Goal: Information Seeking & Learning: Learn about a topic

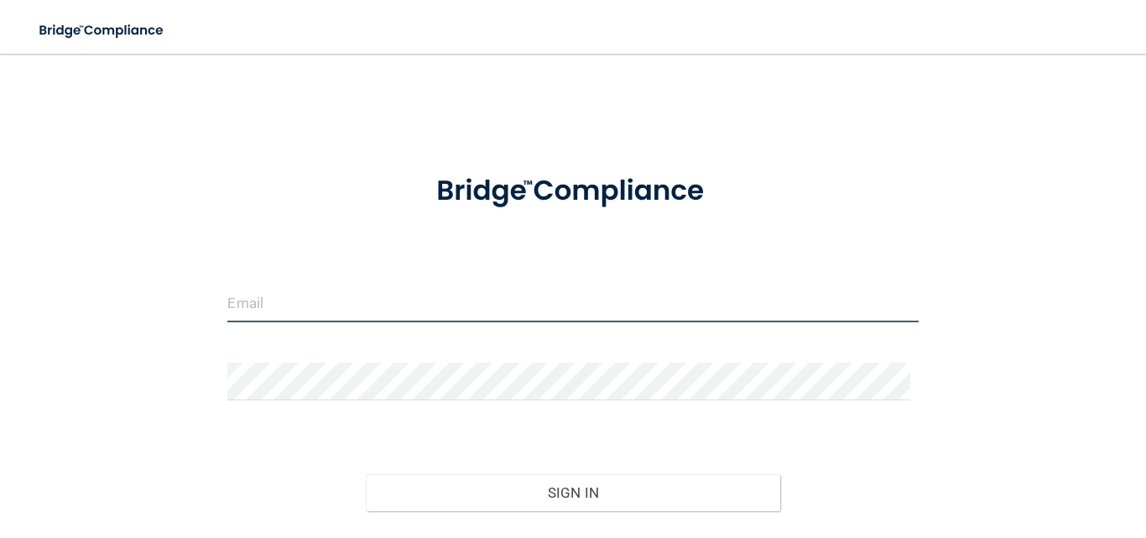
click at [294, 291] on input "email" at bounding box center [572, 303] width 690 height 38
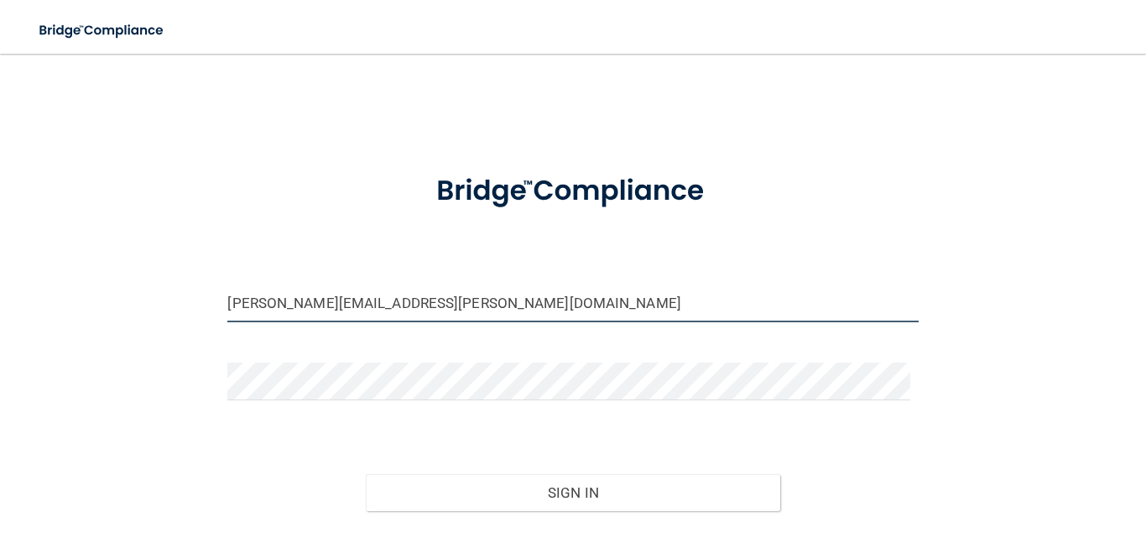
type input "[PERSON_NAME][EMAIL_ADDRESS][PERSON_NAME][DOMAIN_NAME]"
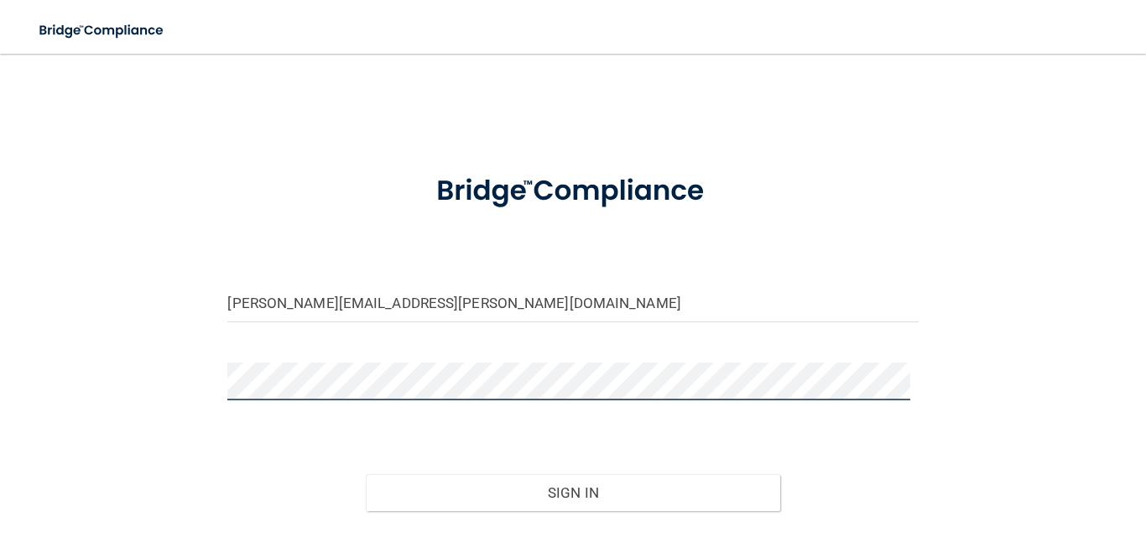
click at [366, 474] on button "Sign In" at bounding box center [573, 492] width 414 height 37
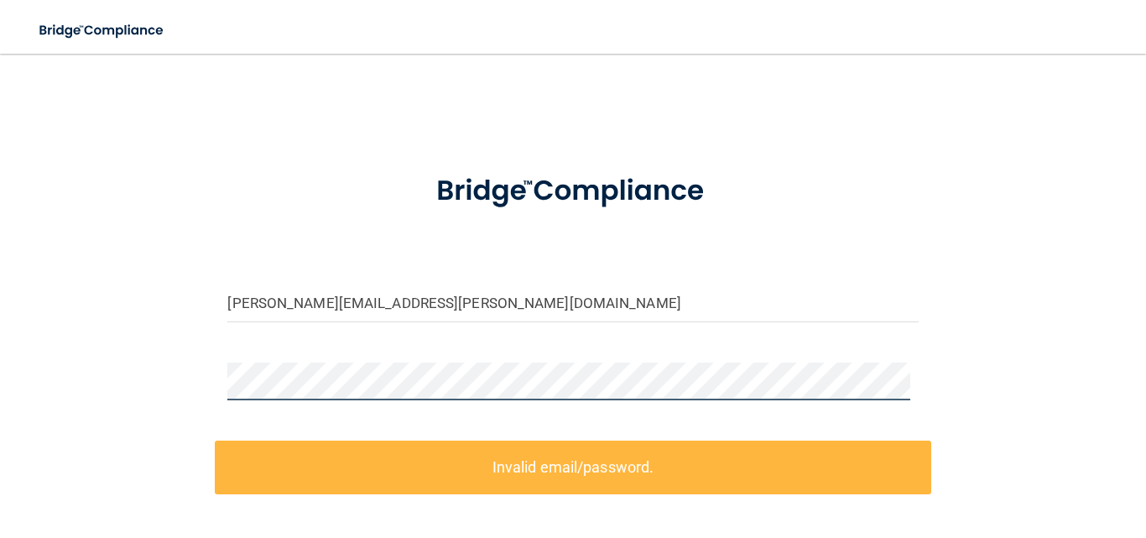
click at [193, 364] on div "[PERSON_NAME][EMAIL_ADDRESS][PERSON_NAME][DOMAIN_NAME] Invalid email/password. …" at bounding box center [573, 368] width 1079 height 596
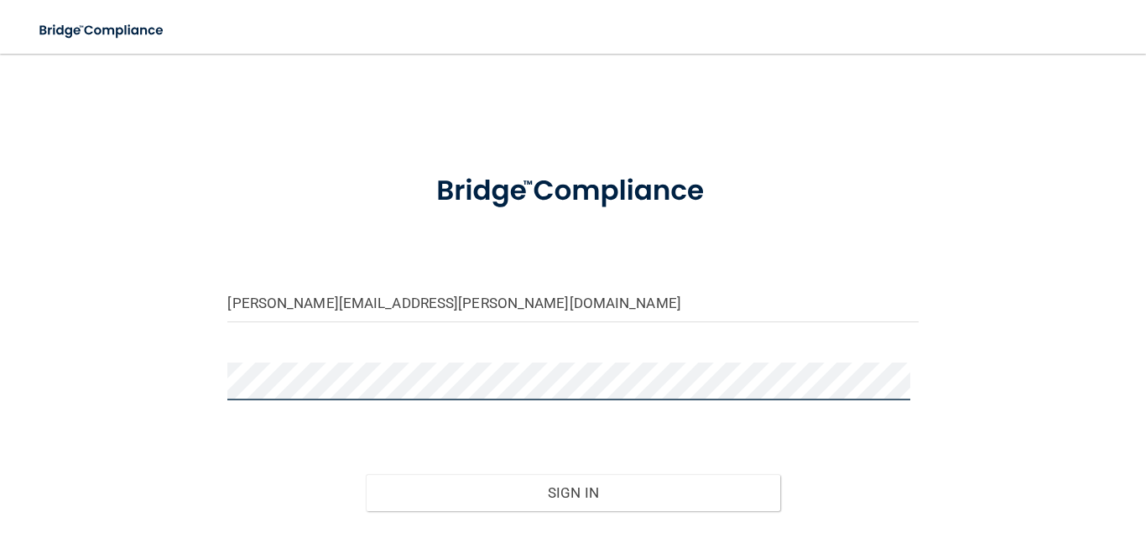
click at [366, 474] on button "Sign In" at bounding box center [573, 492] width 414 height 37
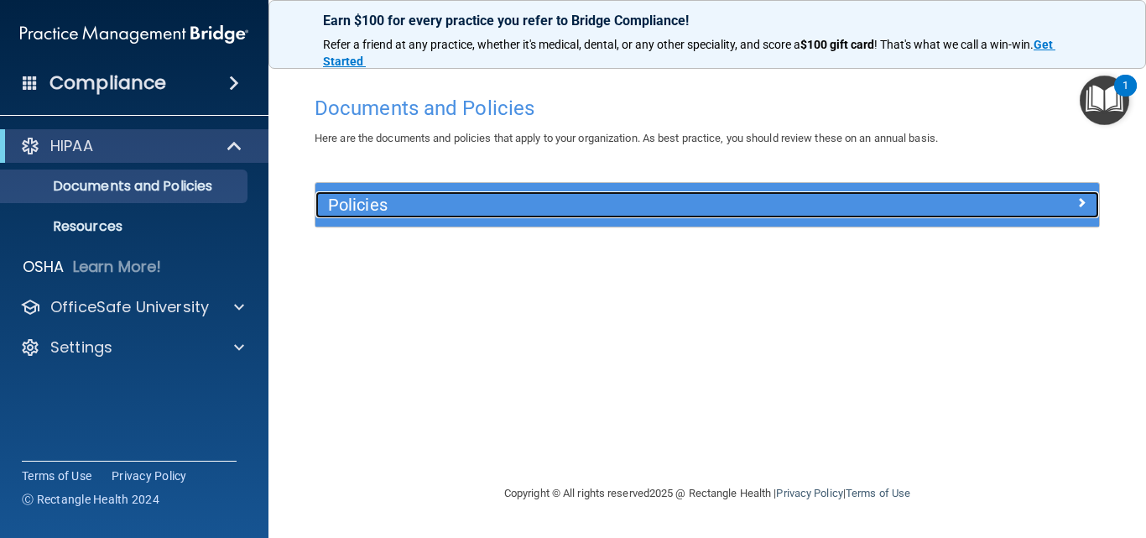
click at [401, 200] on h5 "Policies" at bounding box center [609, 204] width 563 height 18
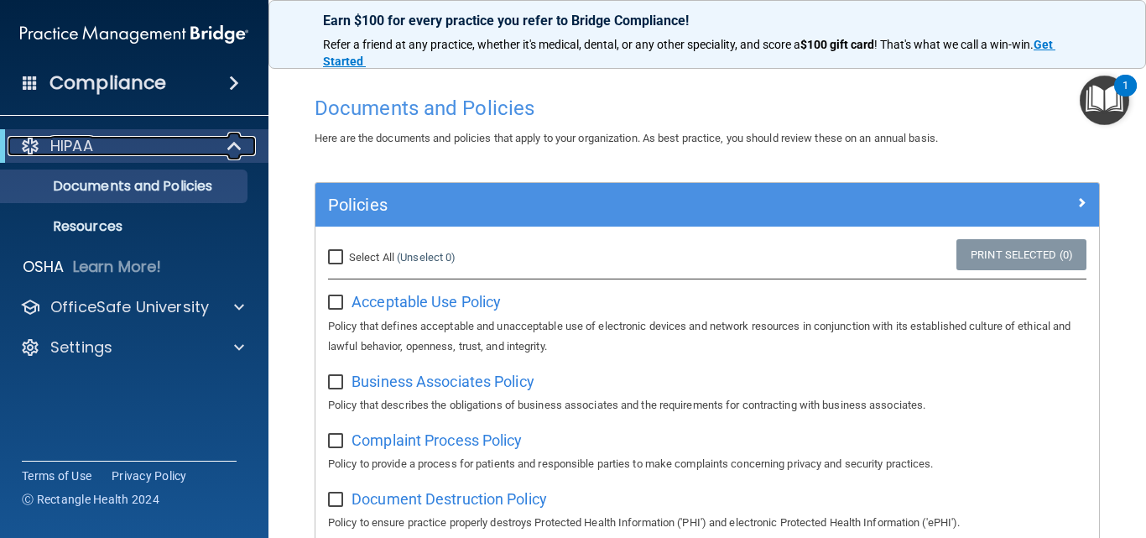
click at [232, 146] on span at bounding box center [236, 146] width 14 height 20
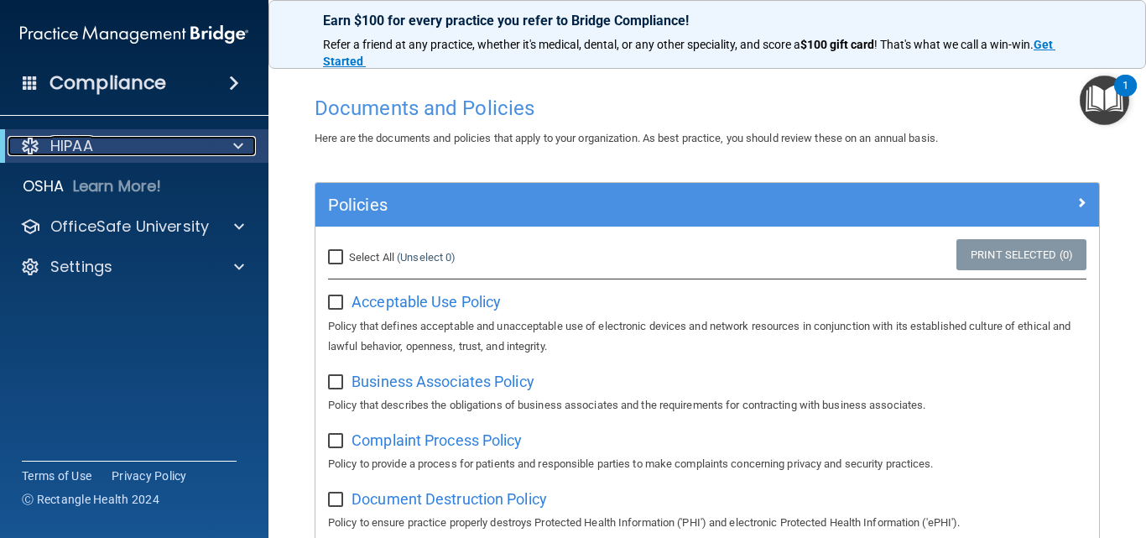
click at [232, 146] on div at bounding box center [235, 146] width 41 height 20
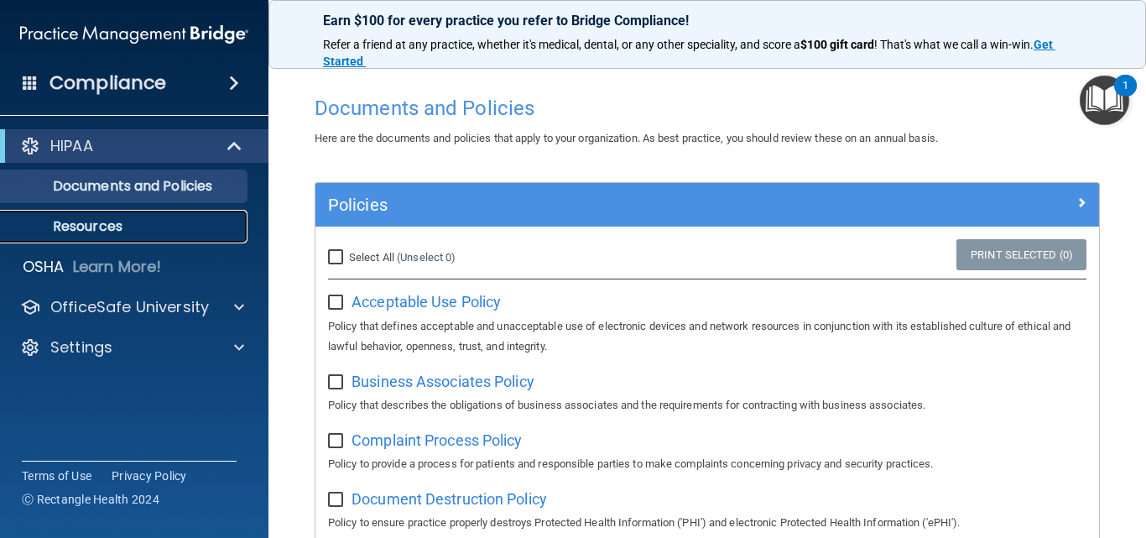
click at [134, 213] on link "Resources" at bounding box center [115, 227] width 264 height 34
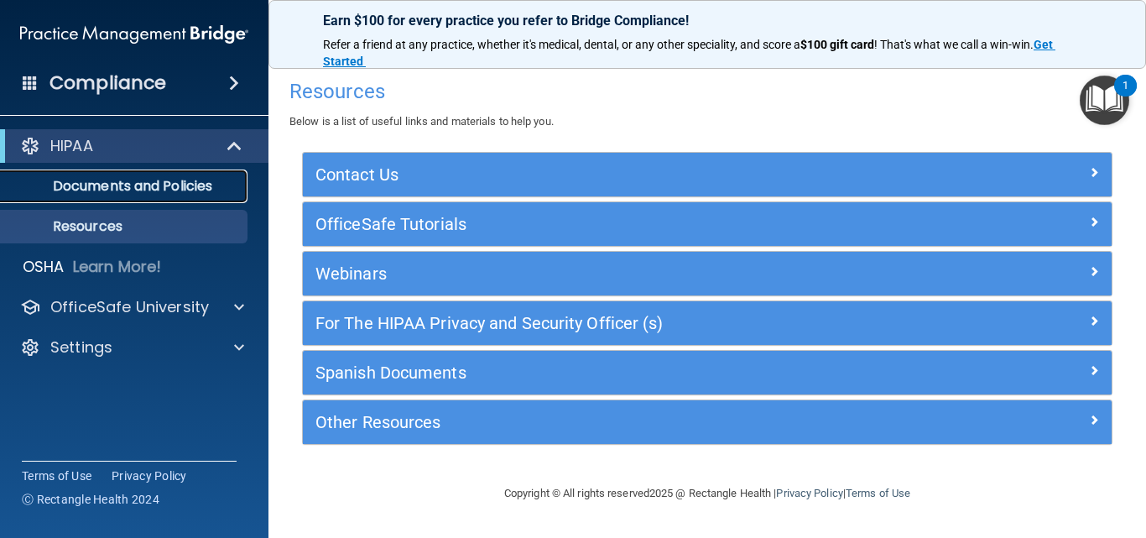
click at [133, 196] on link "Documents and Policies" at bounding box center [115, 186] width 264 height 34
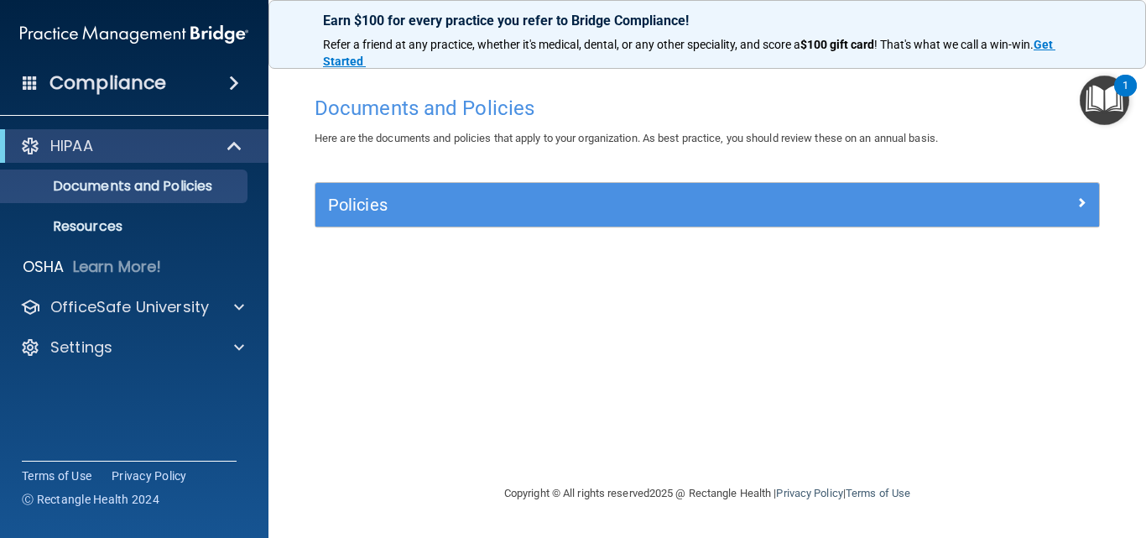
click at [484, 222] on div "Policies" at bounding box center [706, 205] width 783 height 44
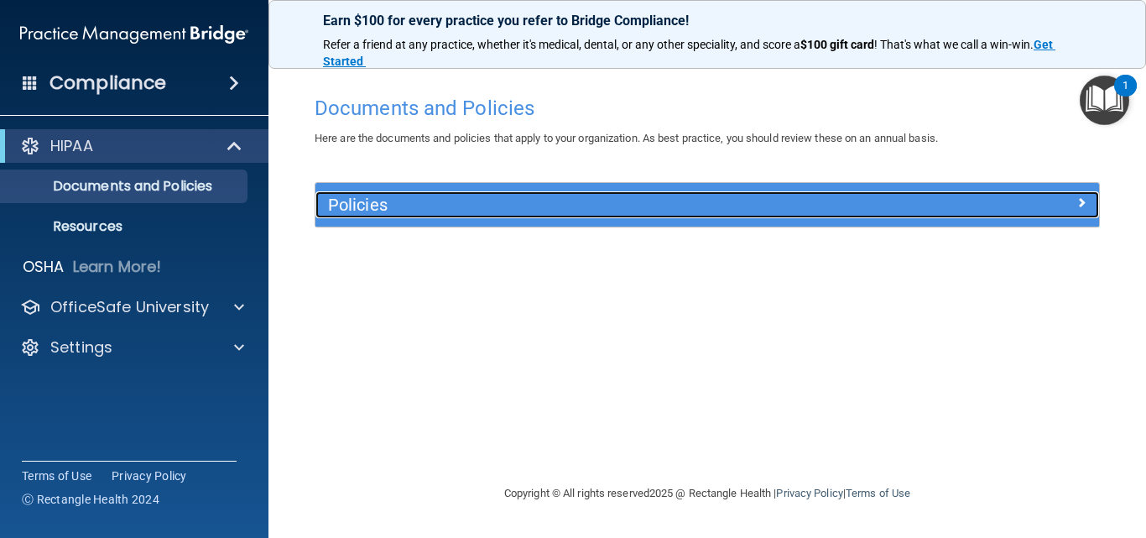
click at [482, 201] on h5 "Policies" at bounding box center [609, 204] width 563 height 18
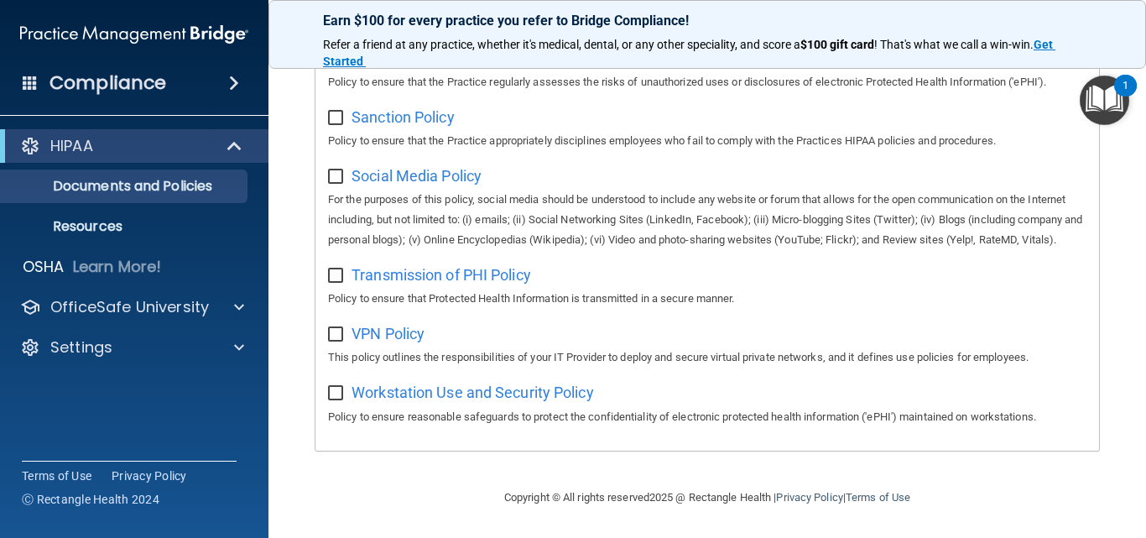
scroll to position [1258, 0]
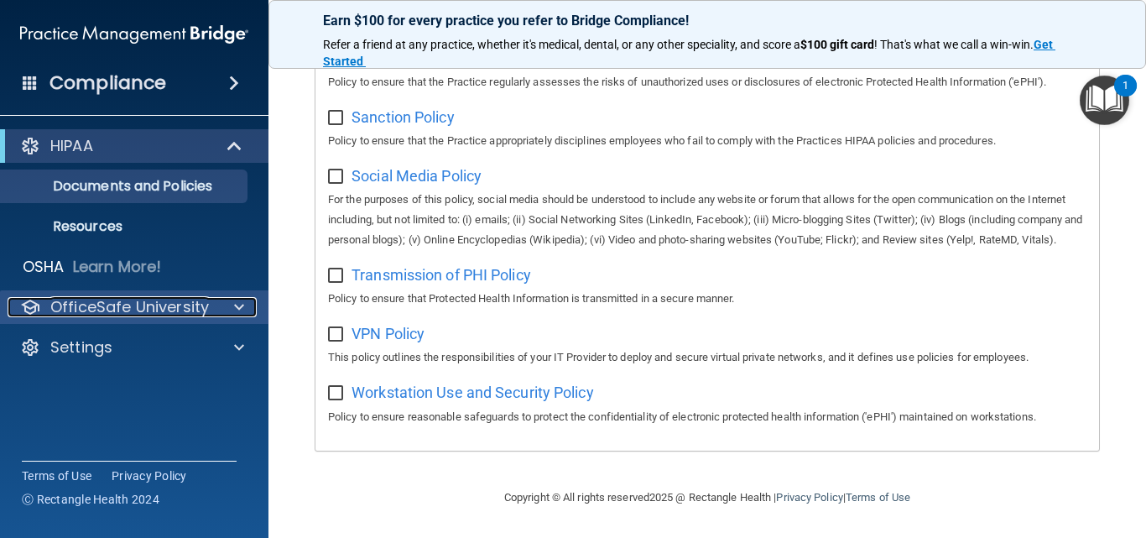
click at [237, 309] on span at bounding box center [239, 307] width 10 height 20
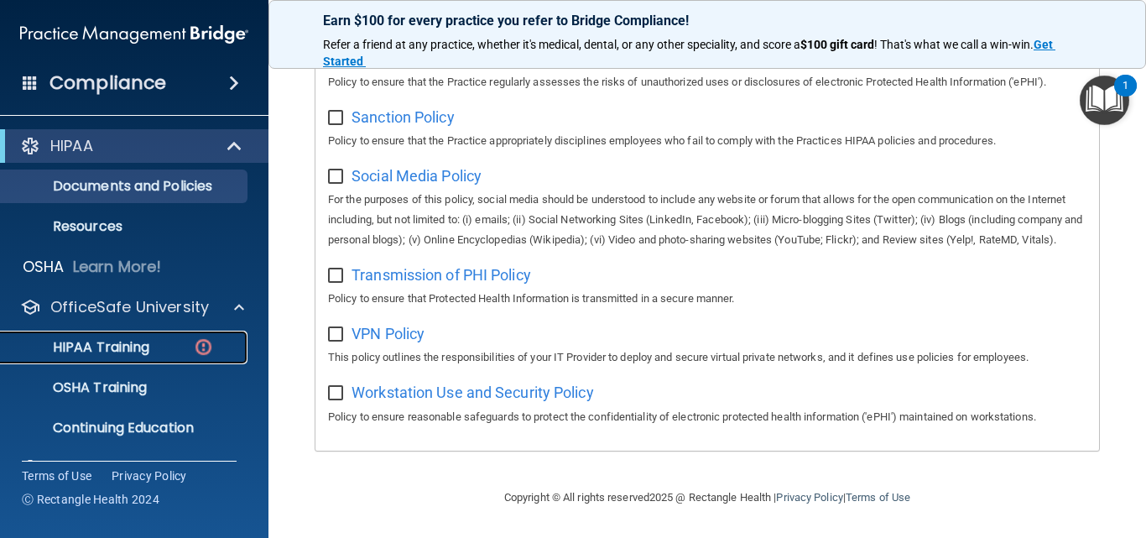
click at [140, 347] on p "HIPAA Training" at bounding box center [80, 347] width 138 height 17
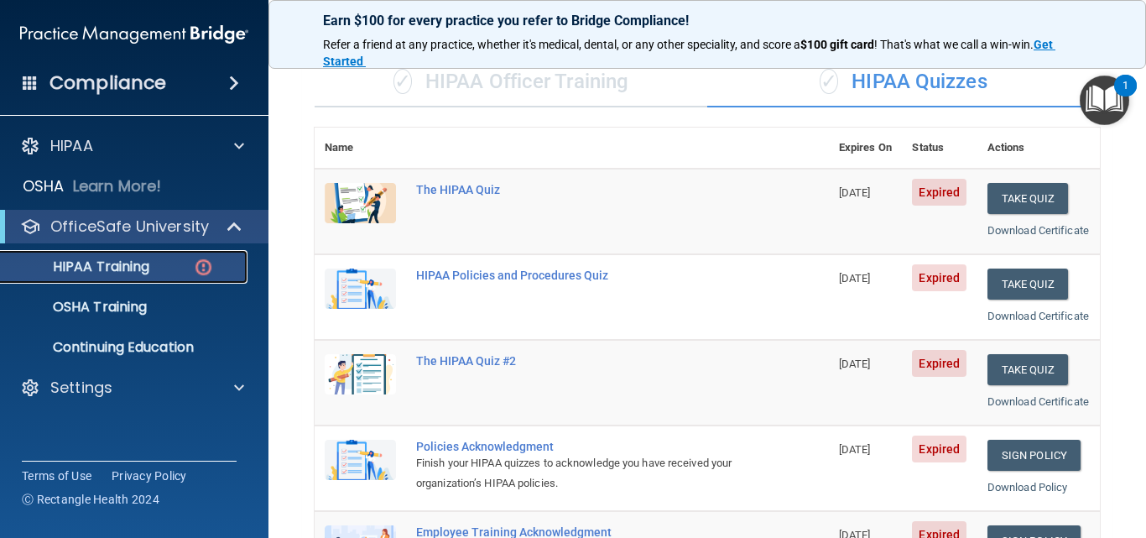
scroll to position [115, 0]
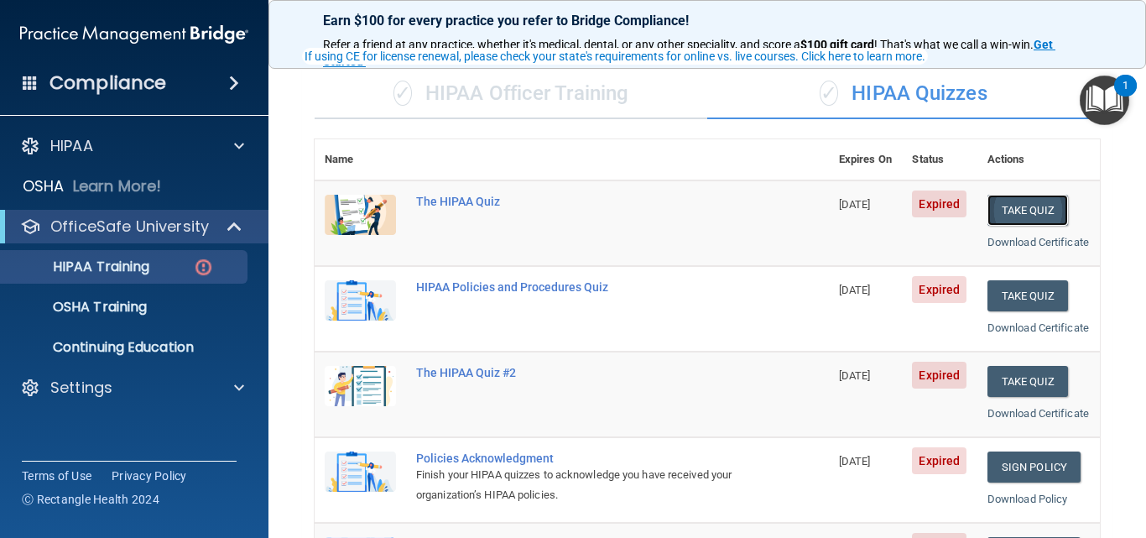
click at [1008, 205] on button "Take Quiz" at bounding box center [1027, 210] width 81 height 31
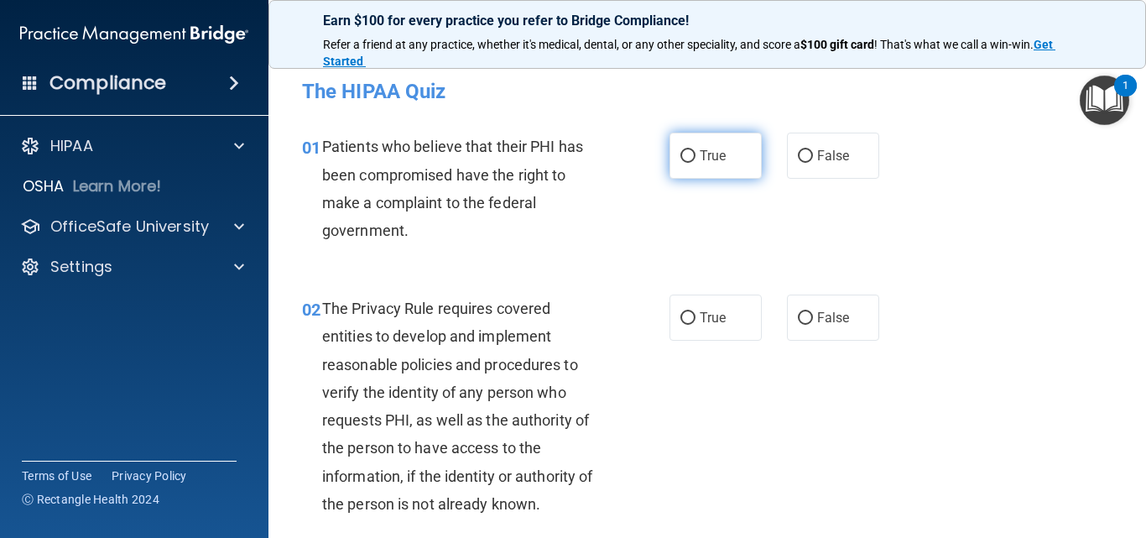
click at [701, 154] on span "True" at bounding box center [713, 156] width 26 height 16
click at [695, 154] on input "True" at bounding box center [687, 156] width 15 height 13
radio input "true"
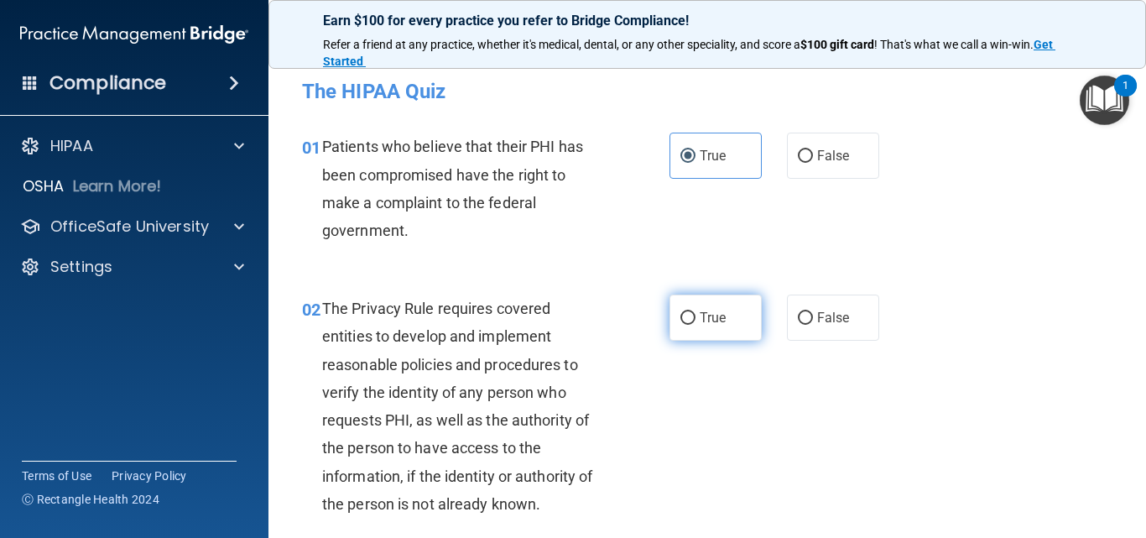
click at [690, 325] on label "True" at bounding box center [715, 317] width 92 height 46
click at [690, 325] on input "True" at bounding box center [687, 318] width 15 height 13
radio input "true"
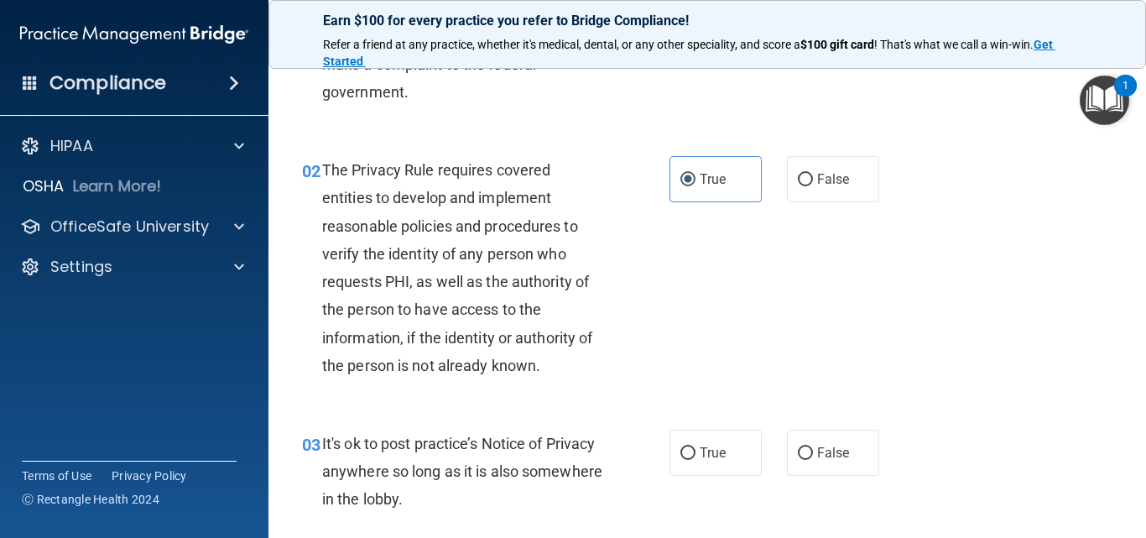
scroll to position [168, 0]
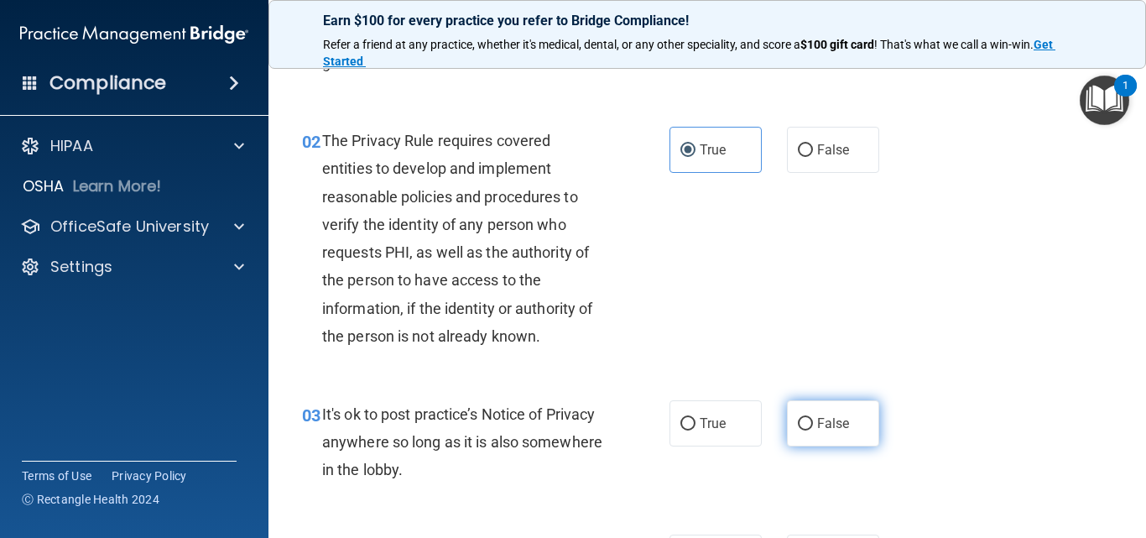
click at [836, 431] on label "False" at bounding box center [833, 423] width 92 height 46
click at [813, 430] on input "False" at bounding box center [805, 424] width 15 height 13
radio input "true"
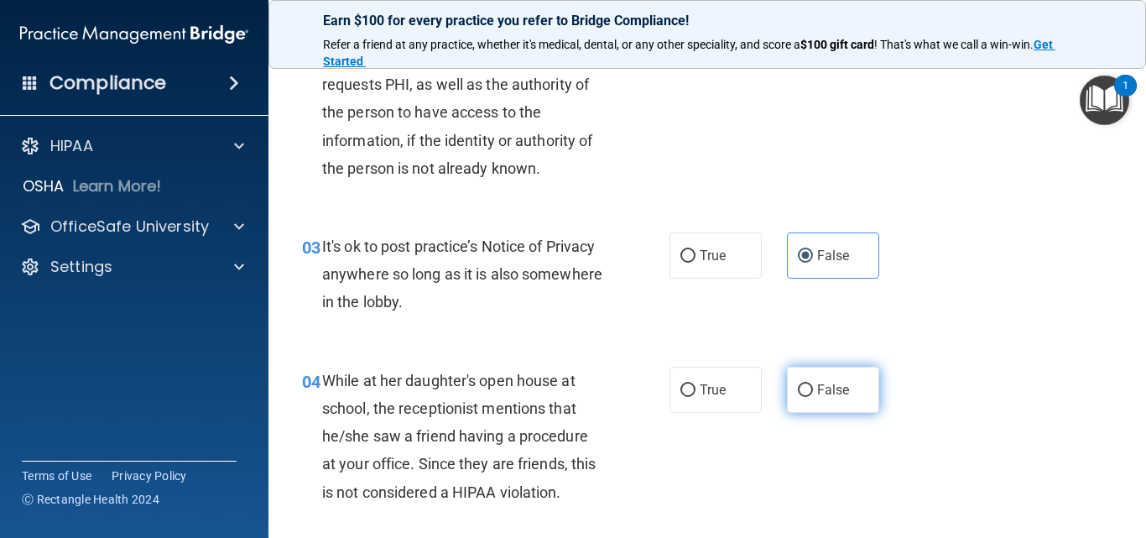
click at [836, 382] on span "False" at bounding box center [833, 390] width 33 height 16
click at [813, 384] on input "False" at bounding box center [805, 390] width 15 height 13
radio input "true"
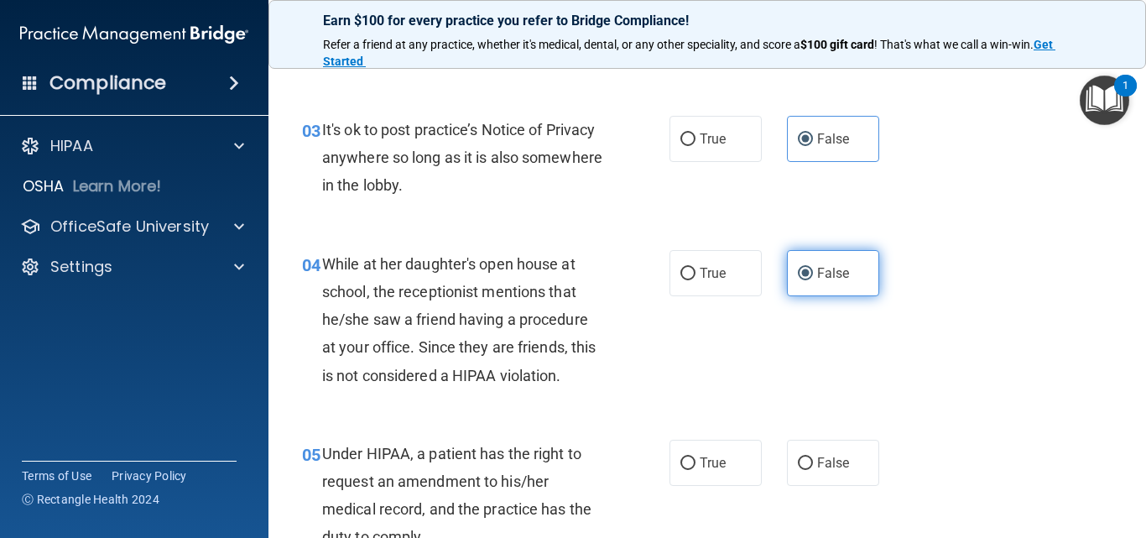
scroll to position [503, 0]
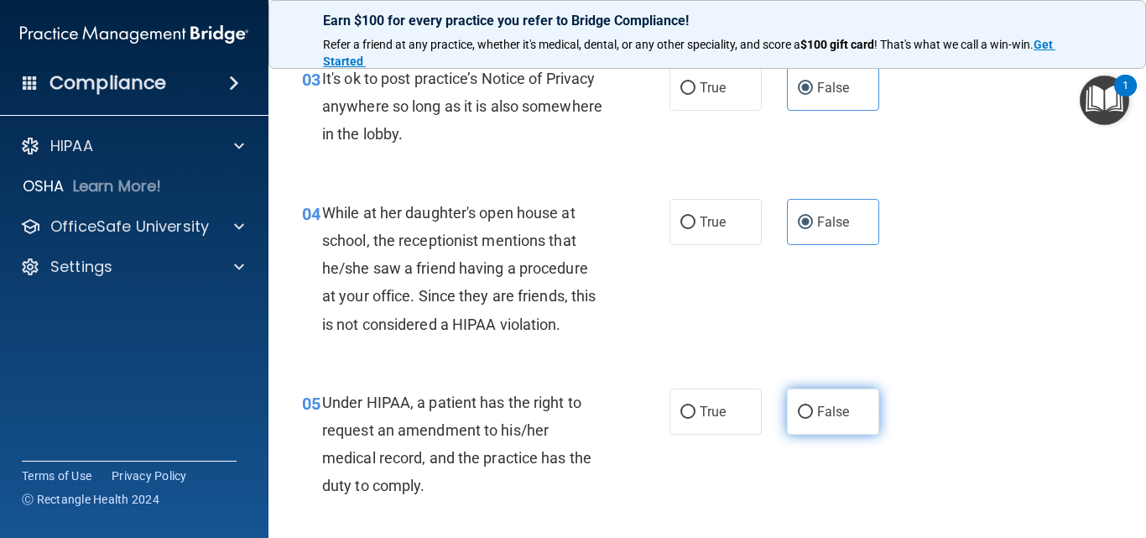
click at [836, 396] on label "False" at bounding box center [833, 411] width 92 height 46
click at [813, 406] on input "False" at bounding box center [805, 412] width 15 height 13
radio input "true"
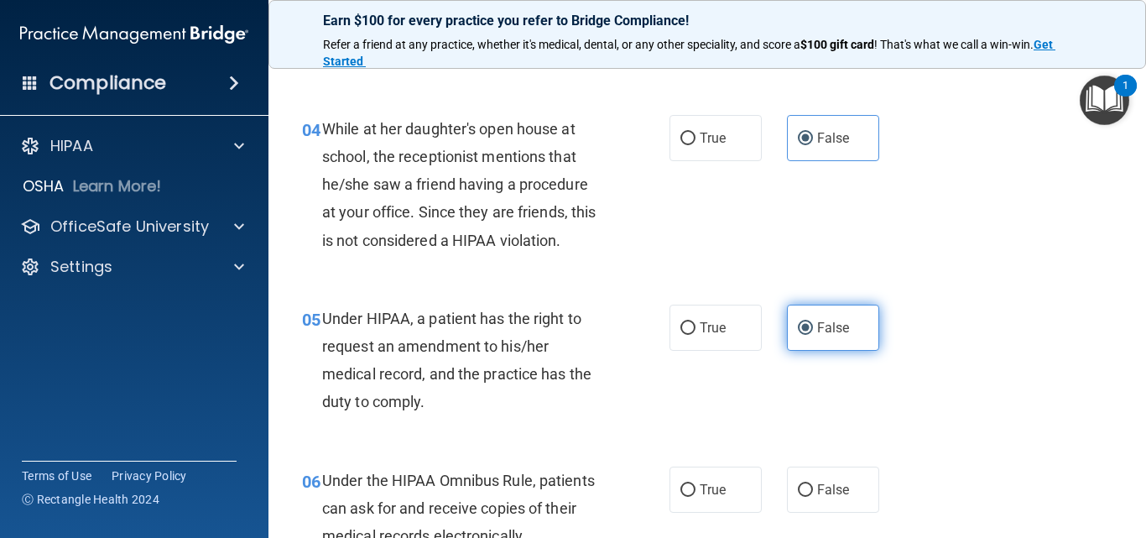
scroll to position [671, 0]
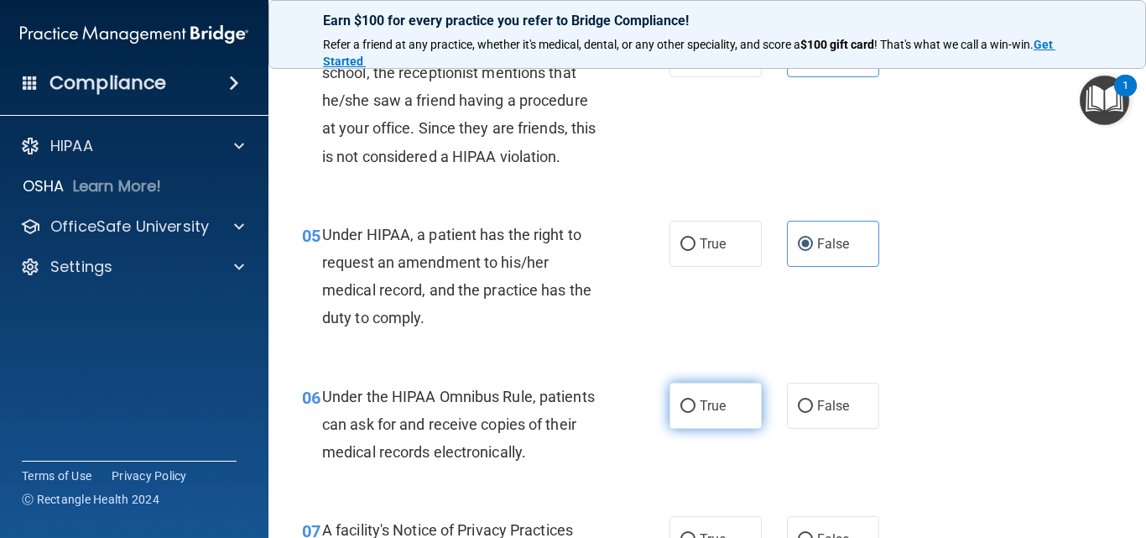
click at [739, 404] on label "True" at bounding box center [715, 406] width 92 height 46
click at [695, 404] on input "True" at bounding box center [687, 406] width 15 height 13
radio input "true"
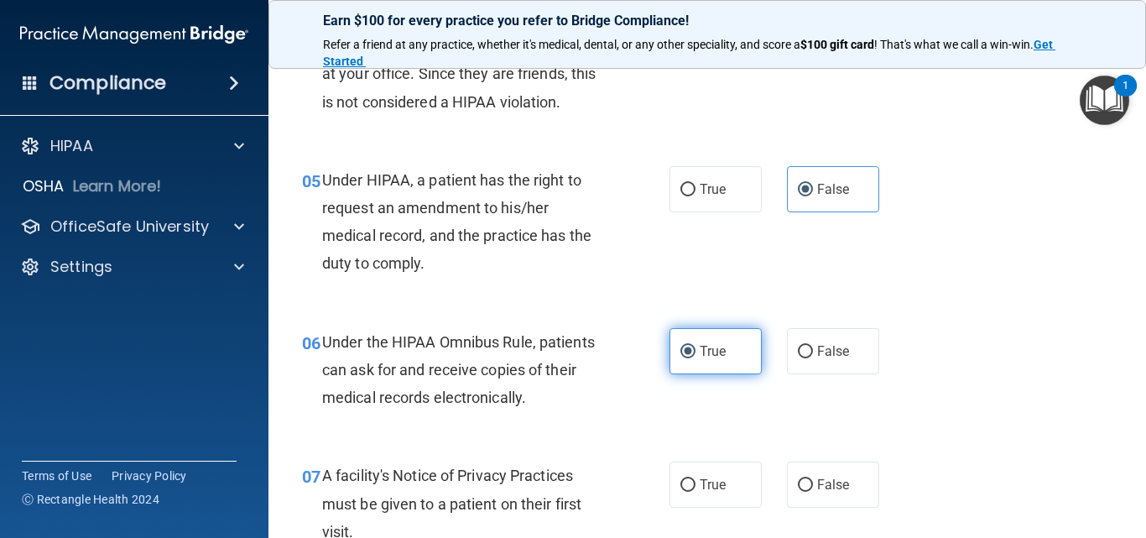
scroll to position [755, 0]
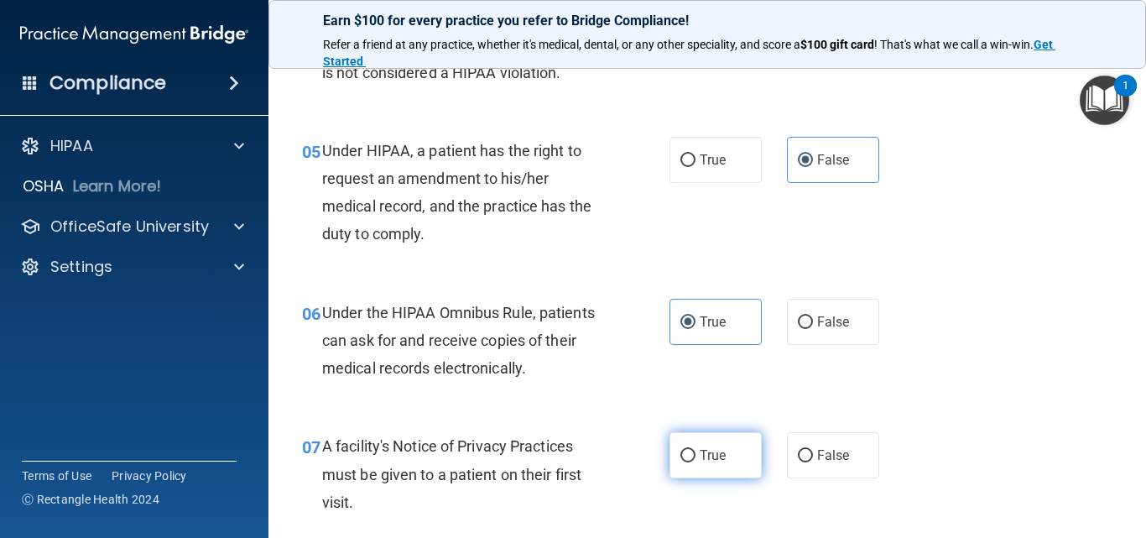
click at [725, 435] on label "True" at bounding box center [715, 455] width 92 height 46
click at [695, 450] on input "True" at bounding box center [687, 456] width 15 height 13
radio input "true"
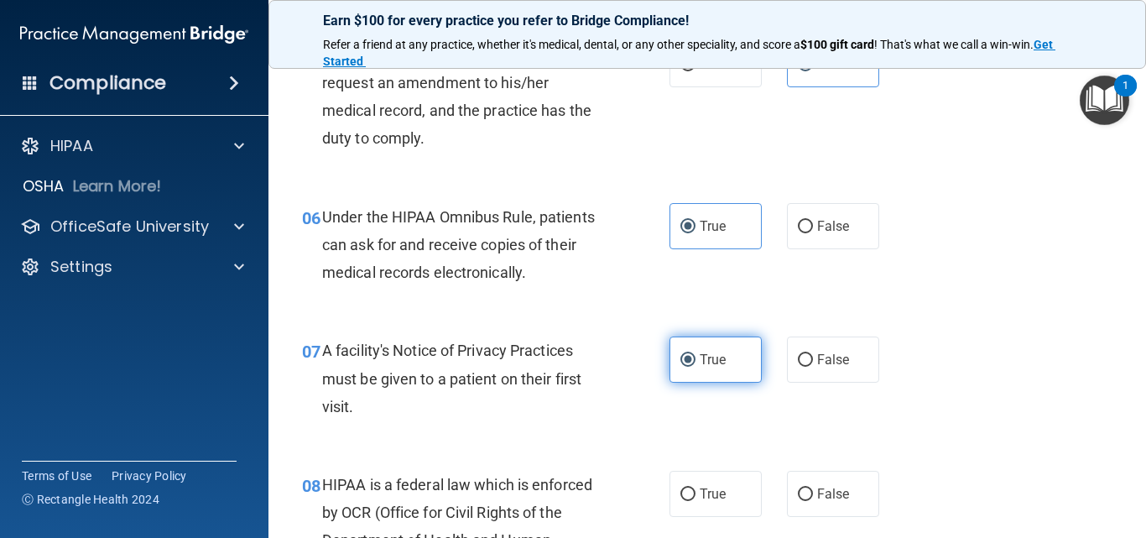
scroll to position [923, 0]
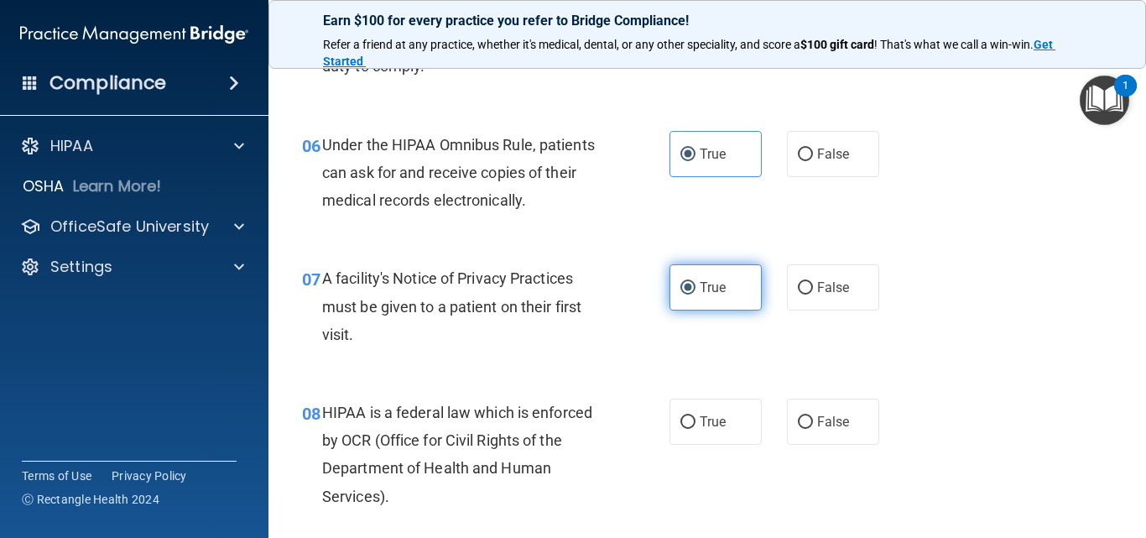
click at [725, 435] on label "True" at bounding box center [715, 421] width 92 height 46
click at [695, 429] on input "True" at bounding box center [687, 422] width 15 height 13
radio input "true"
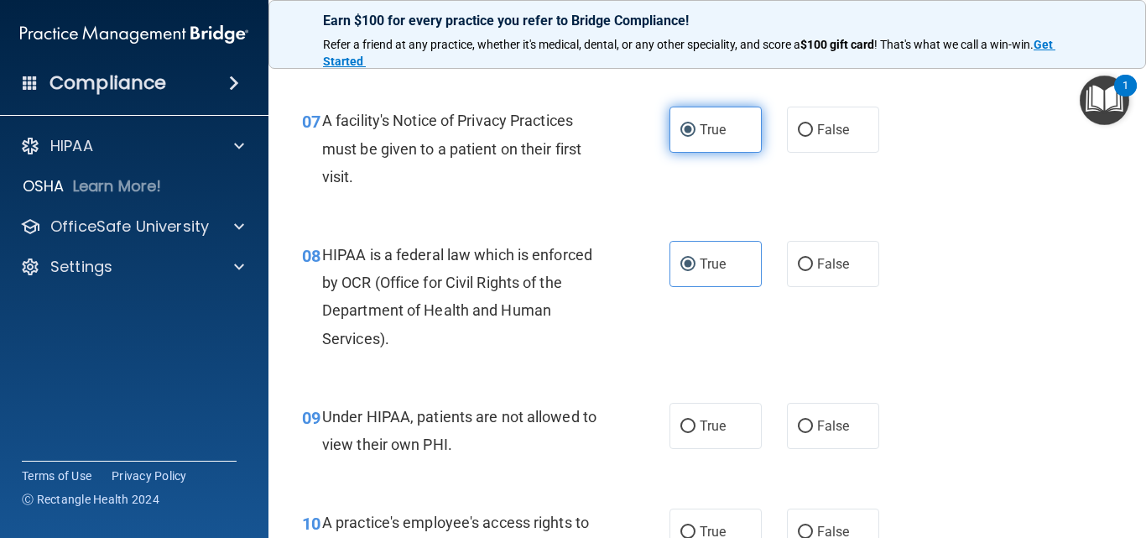
scroll to position [1091, 0]
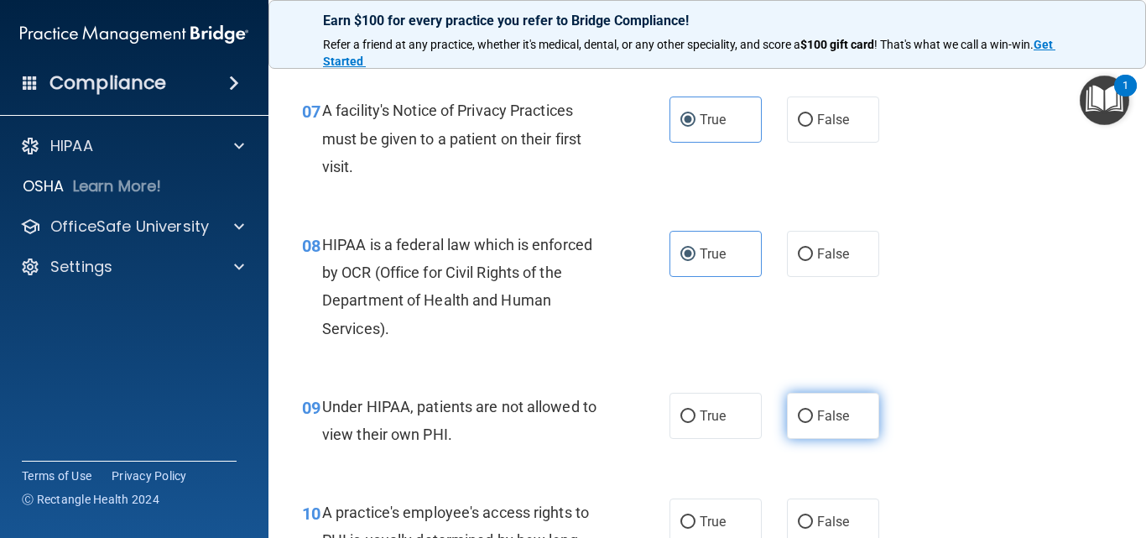
click at [829, 423] on span "False" at bounding box center [833, 416] width 33 height 16
click at [813, 423] on input "False" at bounding box center [805, 416] width 15 height 13
radio input "true"
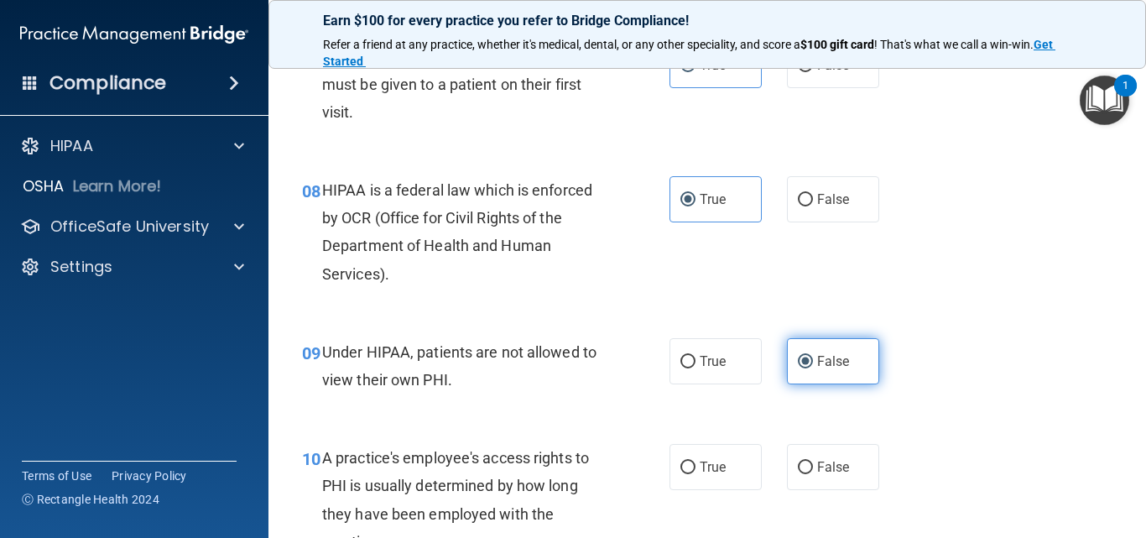
scroll to position [1174, 0]
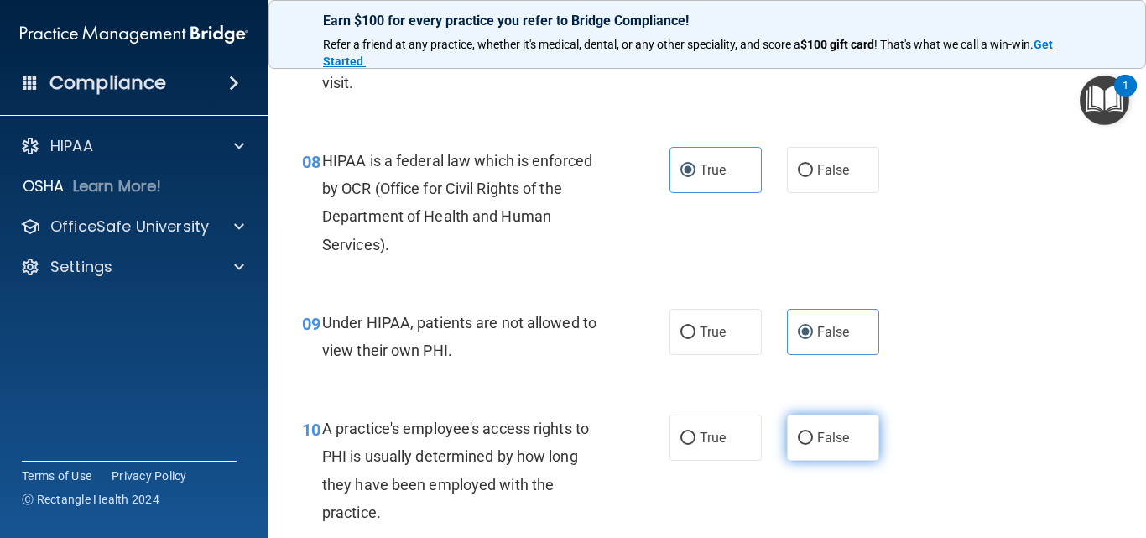
click at [829, 429] on span "False" at bounding box center [833, 437] width 33 height 16
click at [813, 432] on input "False" at bounding box center [805, 438] width 15 height 13
radio input "true"
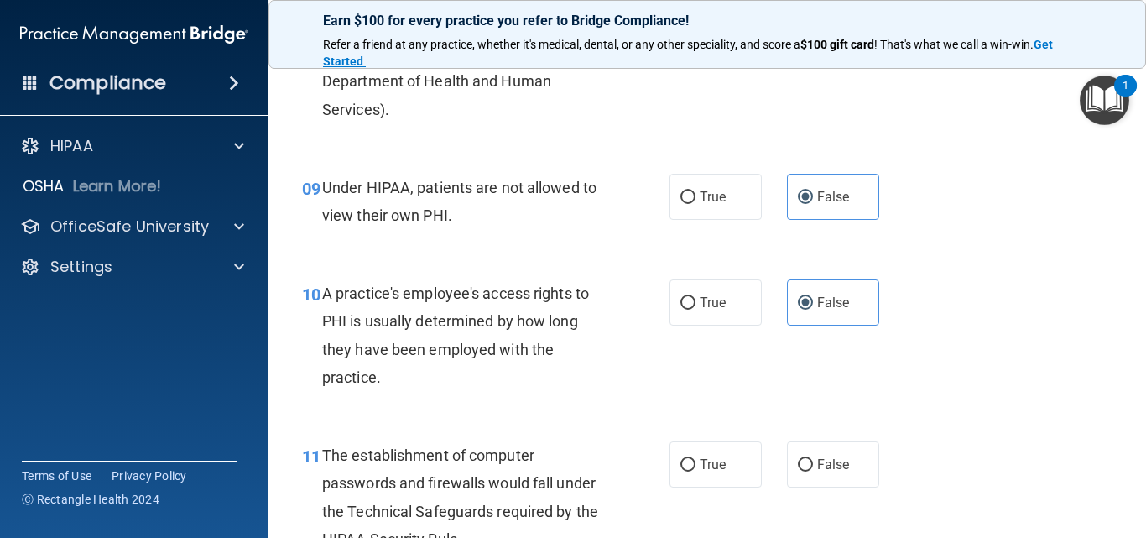
scroll to position [1342, 0]
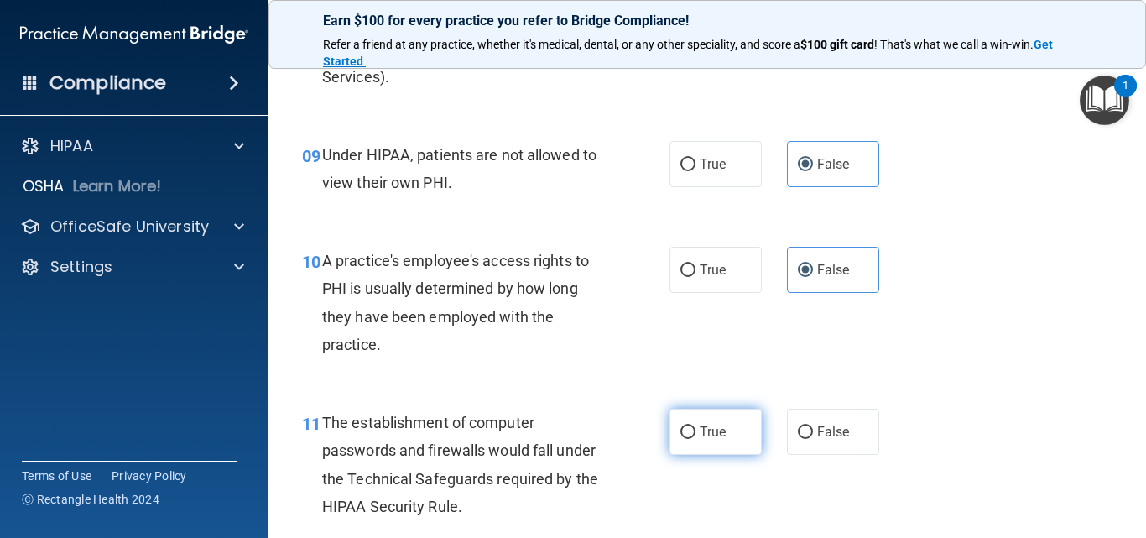
click at [739, 419] on label "True" at bounding box center [715, 432] width 92 height 46
click at [695, 426] on input "True" at bounding box center [687, 432] width 15 height 13
radio input "true"
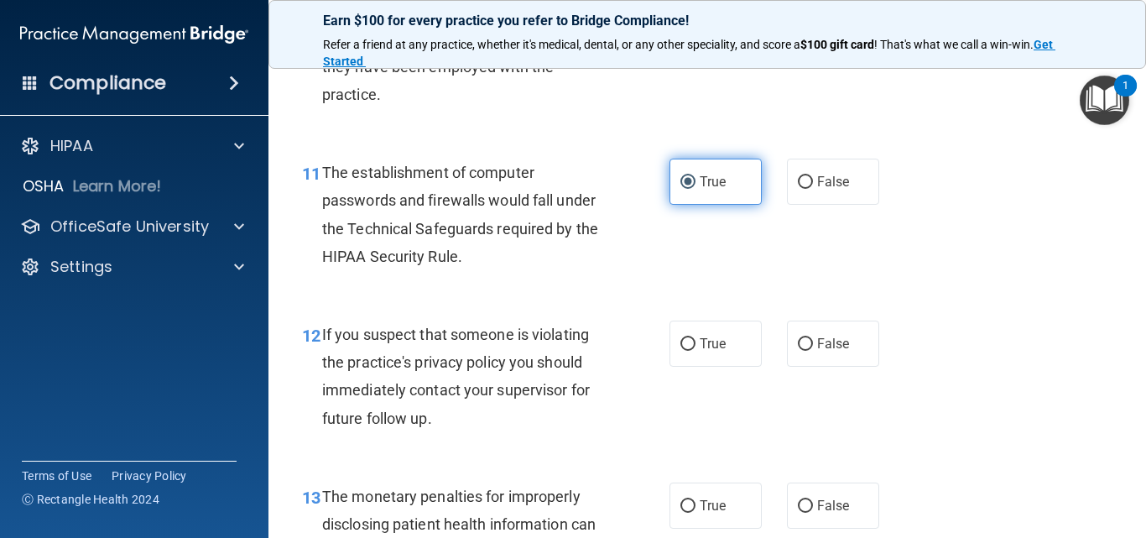
scroll to position [1594, 0]
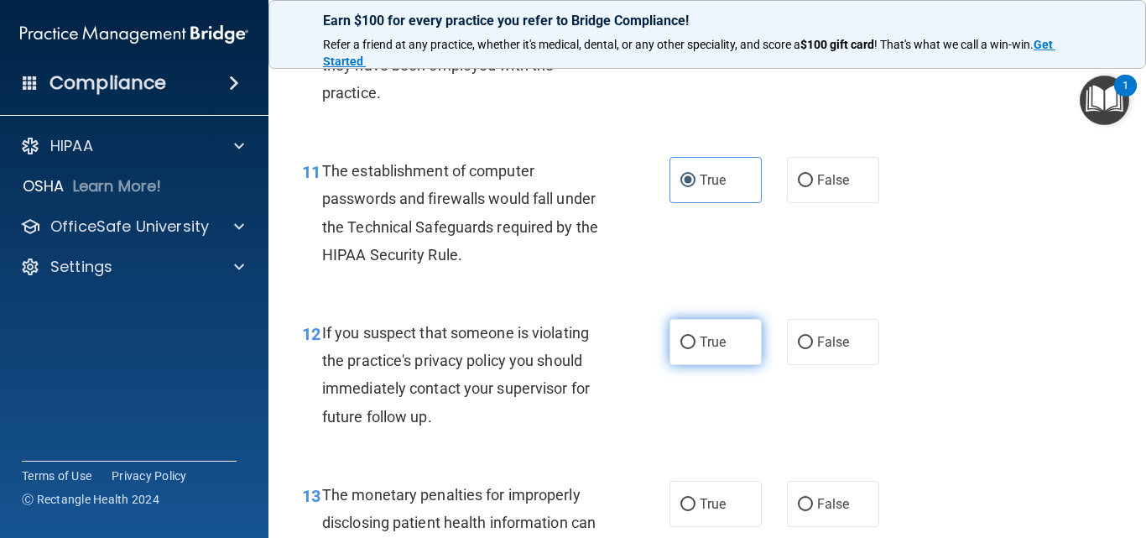
click at [736, 341] on label "True" at bounding box center [715, 342] width 92 height 46
click at [695, 341] on input "True" at bounding box center [687, 342] width 15 height 13
radio input "true"
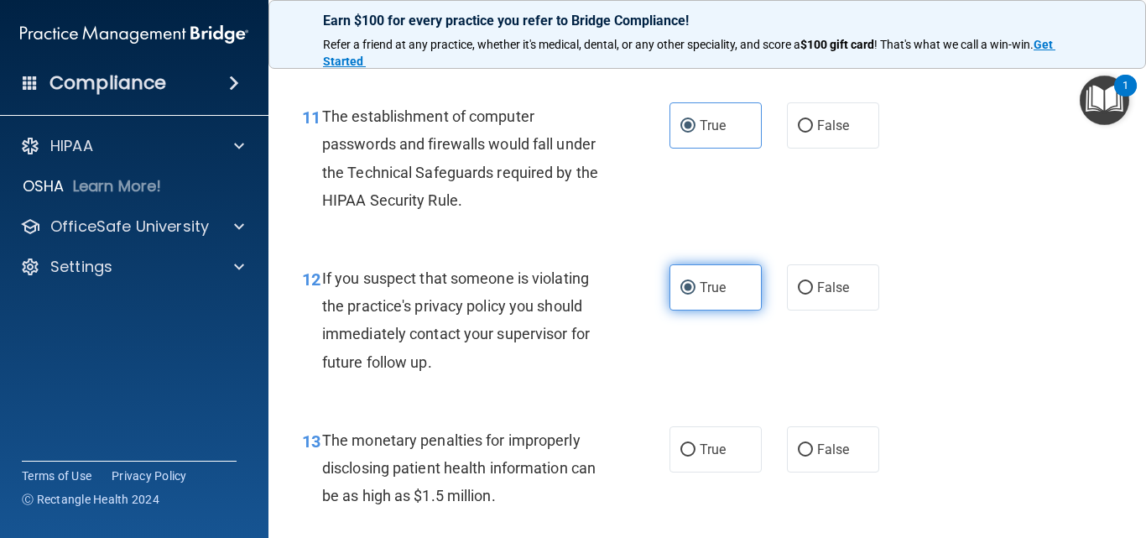
scroll to position [1678, 0]
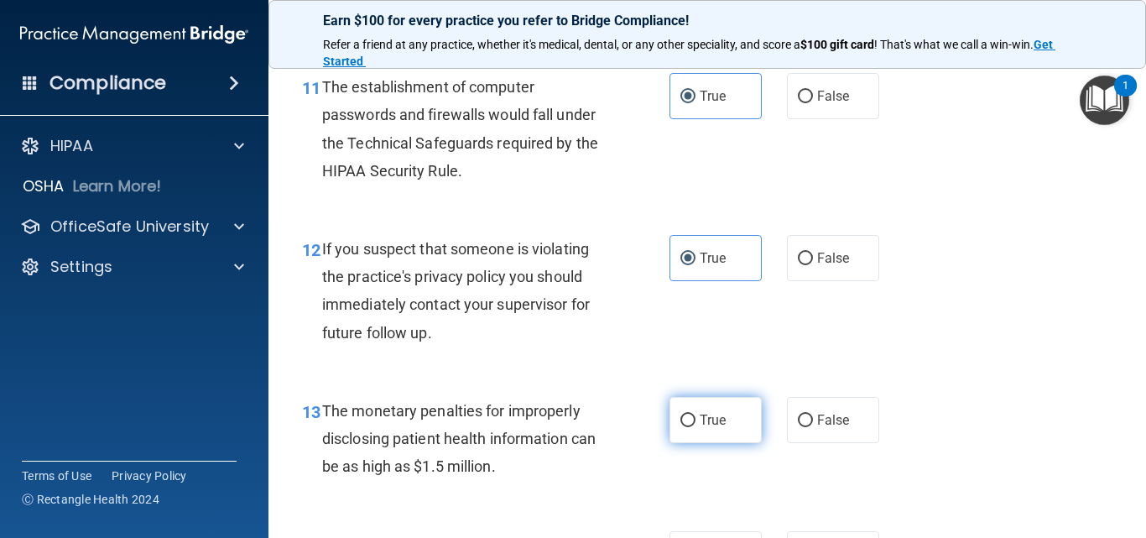
click at [722, 414] on label "True" at bounding box center [715, 420] width 92 height 46
click at [695, 414] on input "True" at bounding box center [687, 420] width 15 height 13
radio input "true"
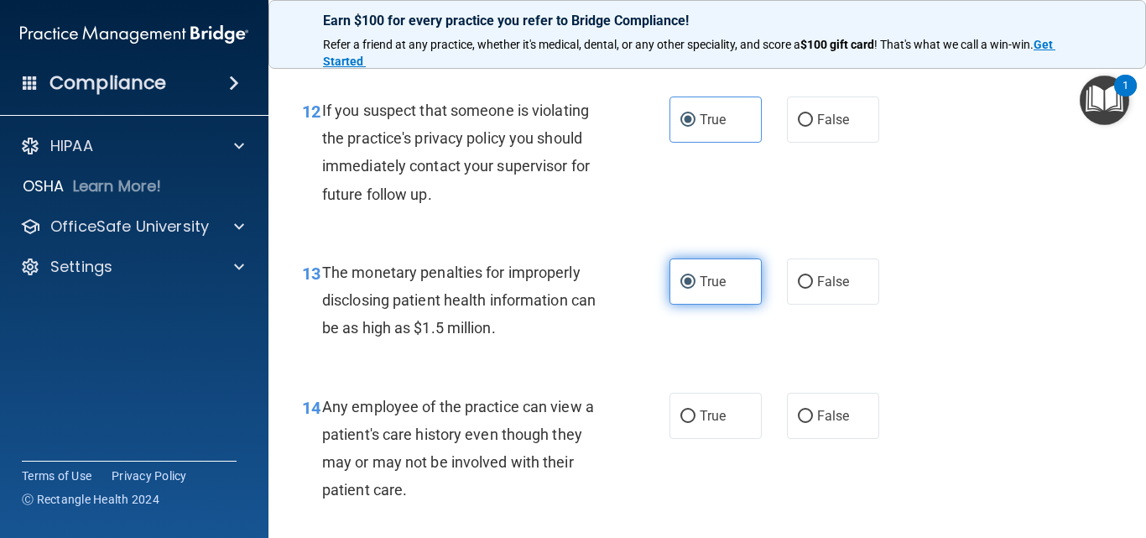
scroll to position [1845, 0]
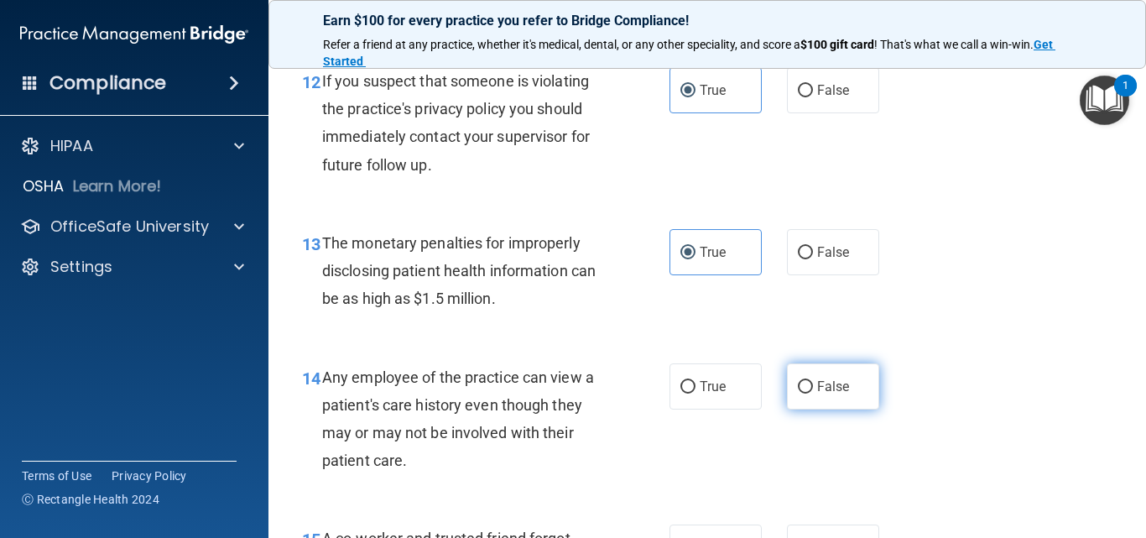
click at [821, 386] on span "False" at bounding box center [833, 386] width 33 height 16
click at [813, 386] on input "False" at bounding box center [805, 387] width 15 height 13
radio input "true"
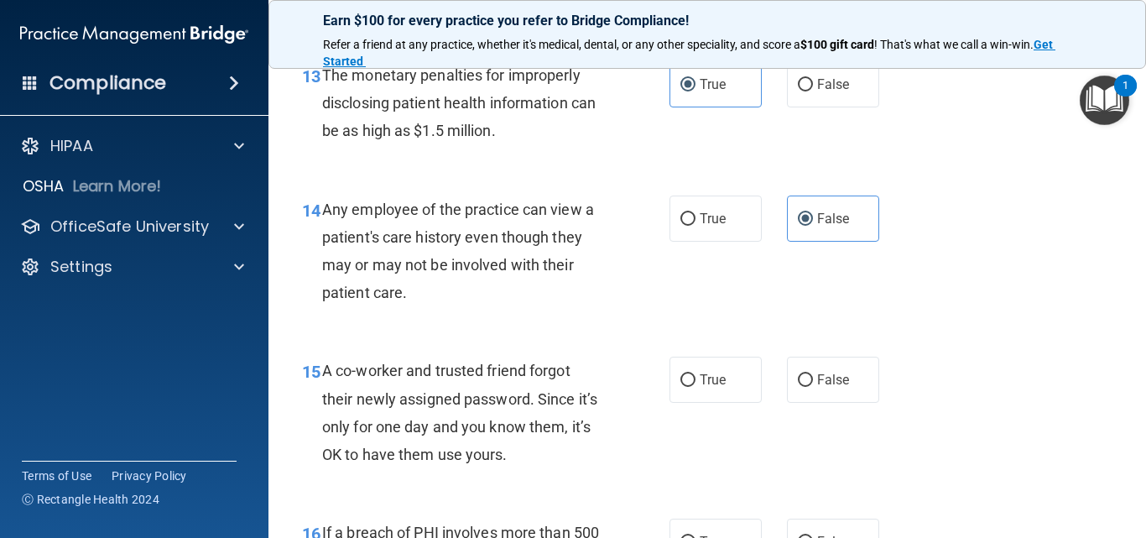
scroll to position [2097, 0]
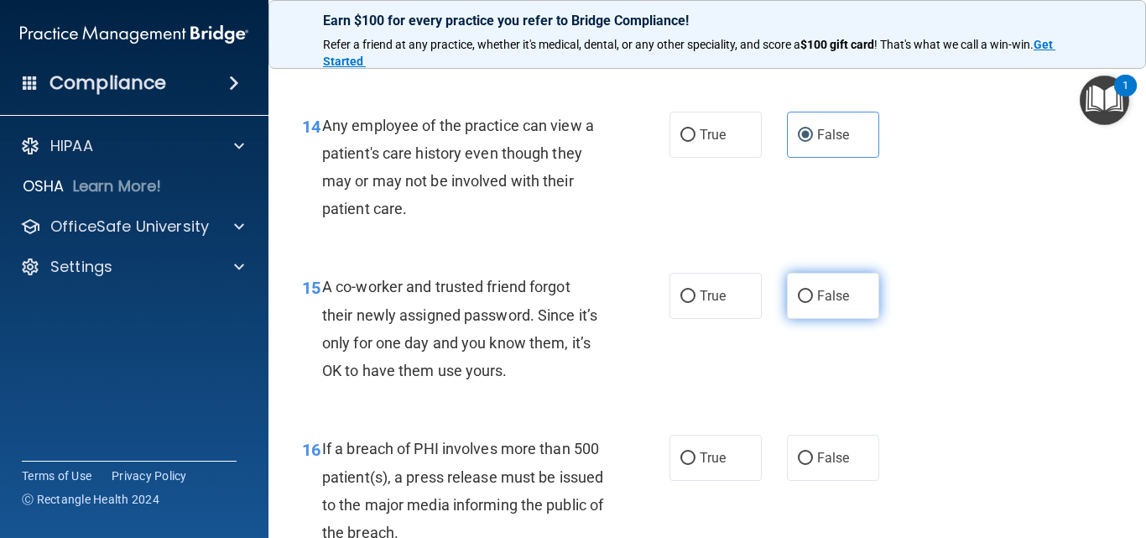
click at [820, 285] on label "False" at bounding box center [833, 296] width 92 height 46
click at [813, 290] on input "False" at bounding box center [805, 296] width 15 height 13
radio input "true"
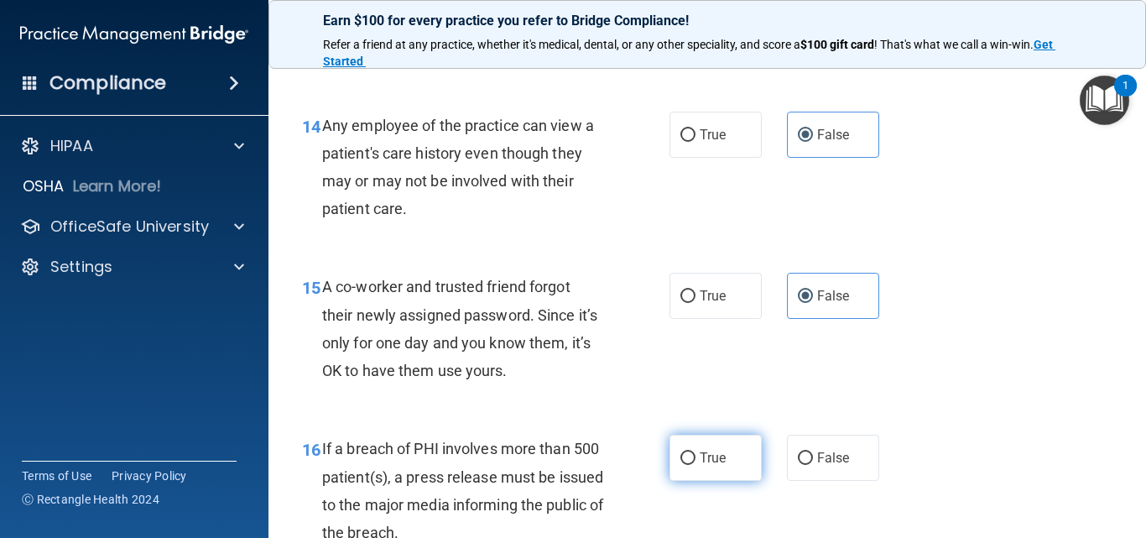
click at [731, 461] on label "True" at bounding box center [715, 458] width 92 height 46
click at [695, 461] on input "True" at bounding box center [687, 458] width 15 height 13
radio input "true"
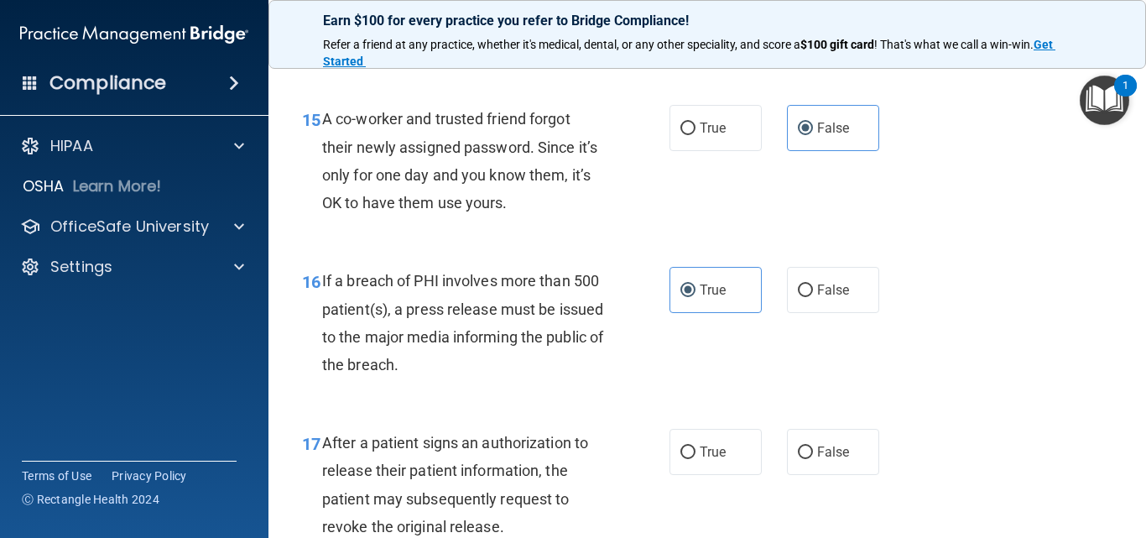
scroll to position [2349, 0]
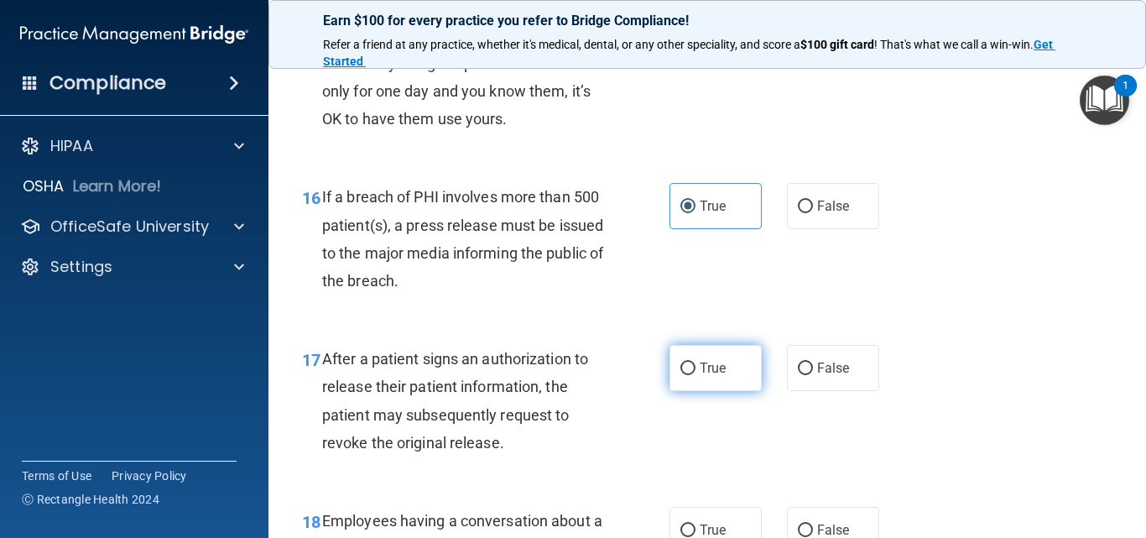
click at [701, 361] on span "True" at bounding box center [713, 368] width 26 height 16
click at [695, 362] on input "True" at bounding box center [687, 368] width 15 height 13
radio input "true"
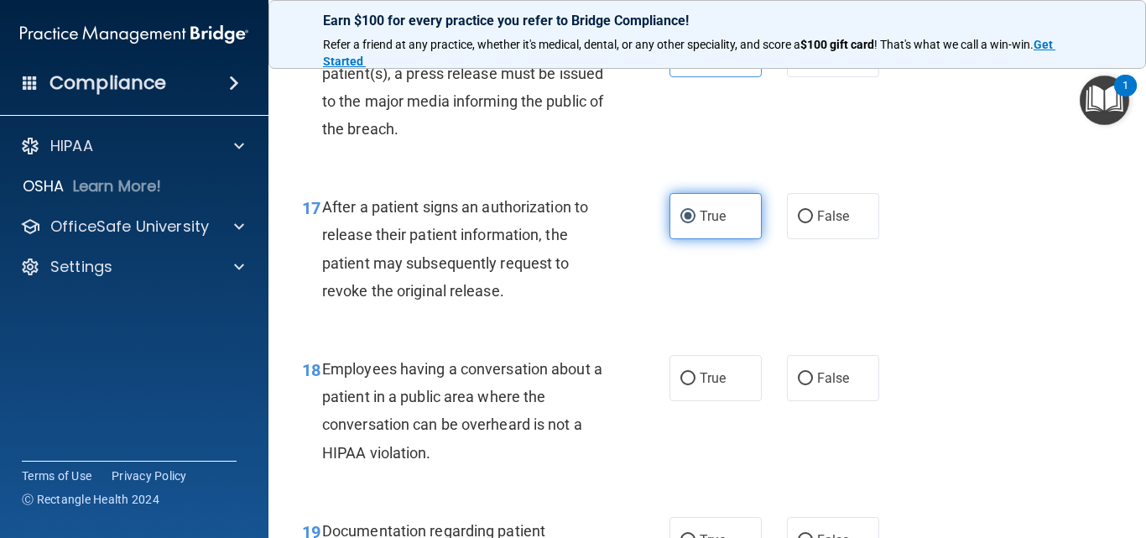
scroll to position [2517, 0]
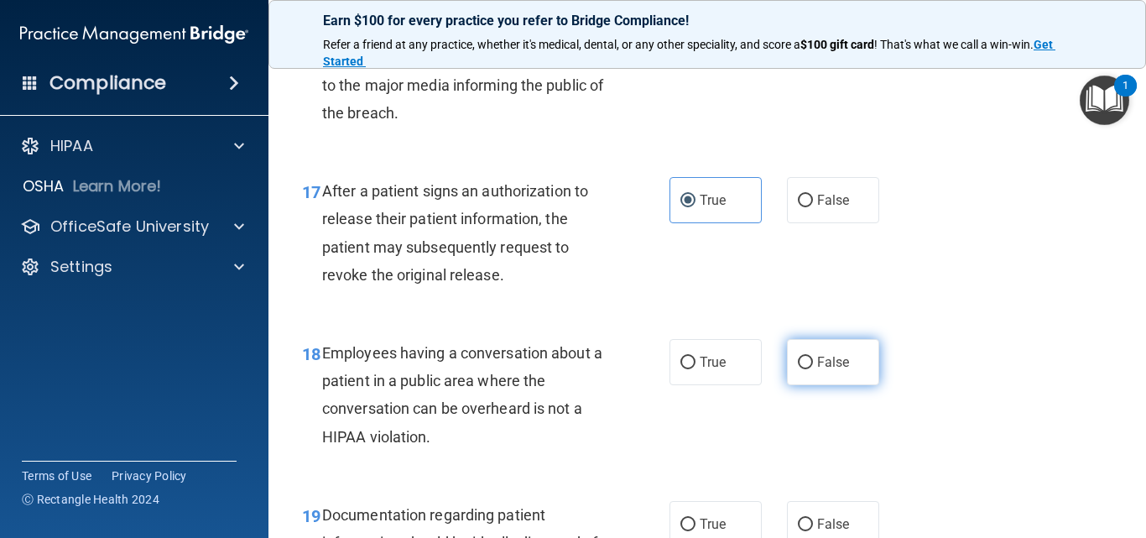
click at [799, 375] on label "False" at bounding box center [833, 362] width 92 height 46
click at [799, 369] on input "False" at bounding box center [805, 363] width 15 height 13
radio input "true"
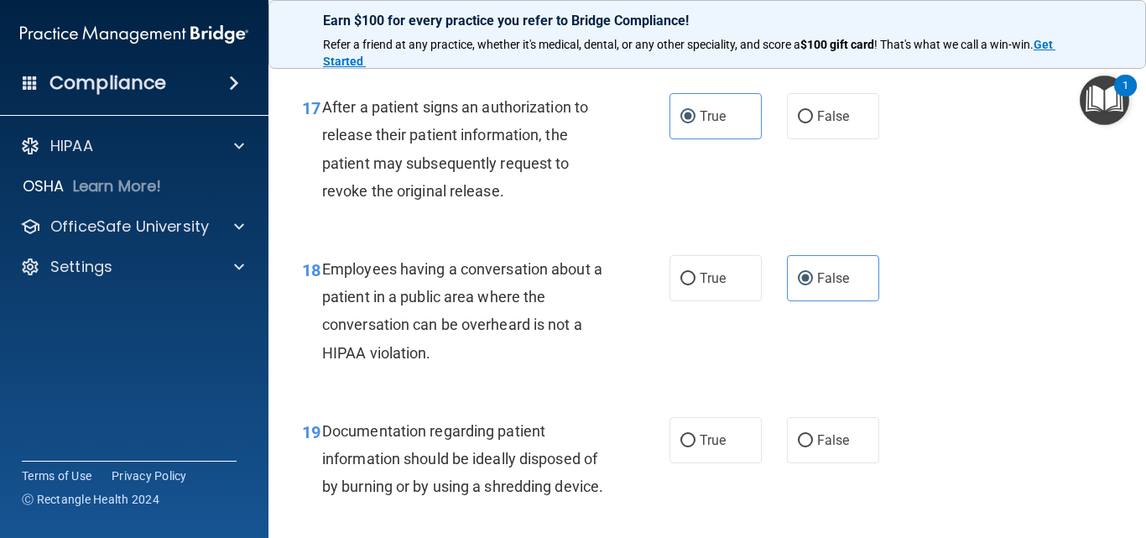
scroll to position [2684, 0]
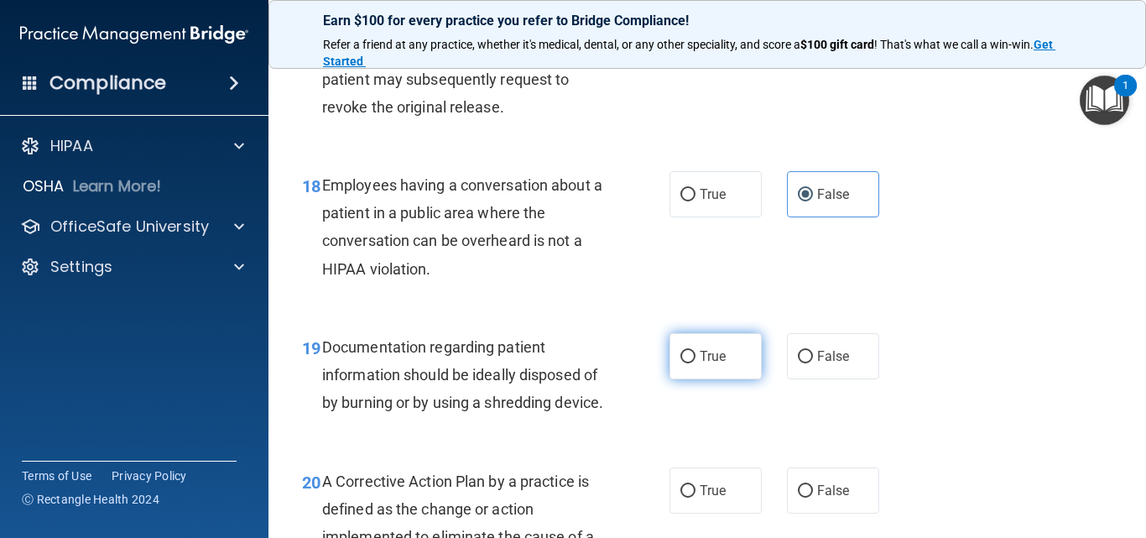
click at [703, 357] on span "True" at bounding box center [713, 356] width 26 height 16
click at [695, 357] on input "True" at bounding box center [687, 357] width 15 height 13
radio input "true"
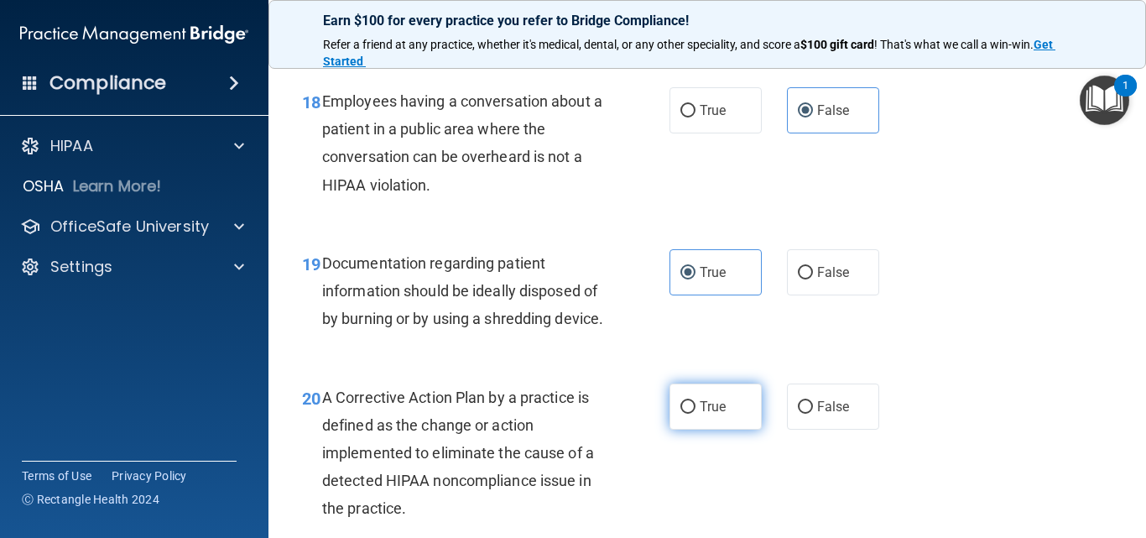
click at [703, 414] on span "True" at bounding box center [713, 406] width 26 height 16
click at [695, 414] on input "True" at bounding box center [687, 407] width 15 height 13
radio input "true"
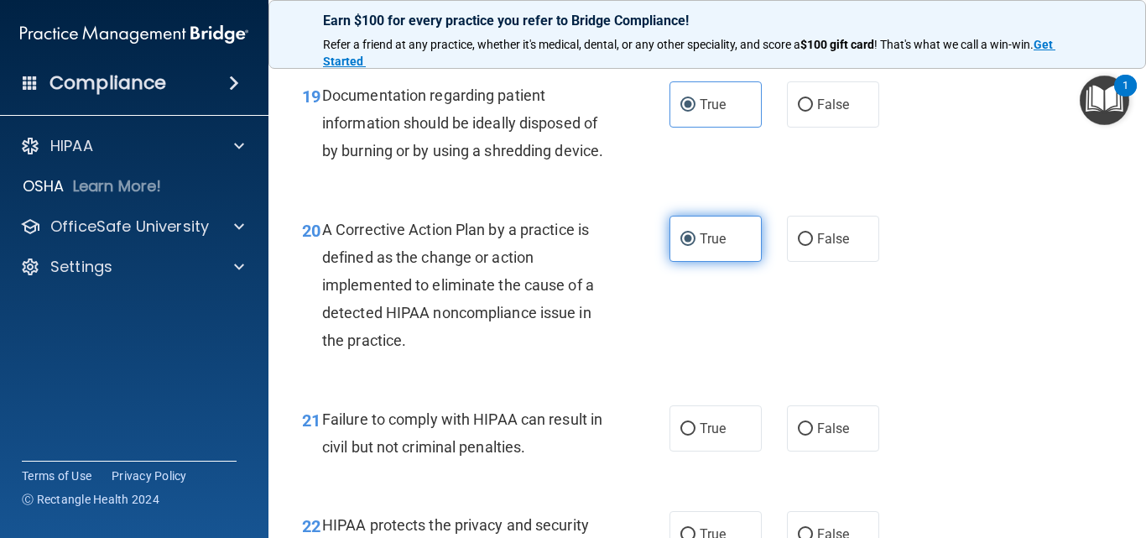
scroll to position [3020, 0]
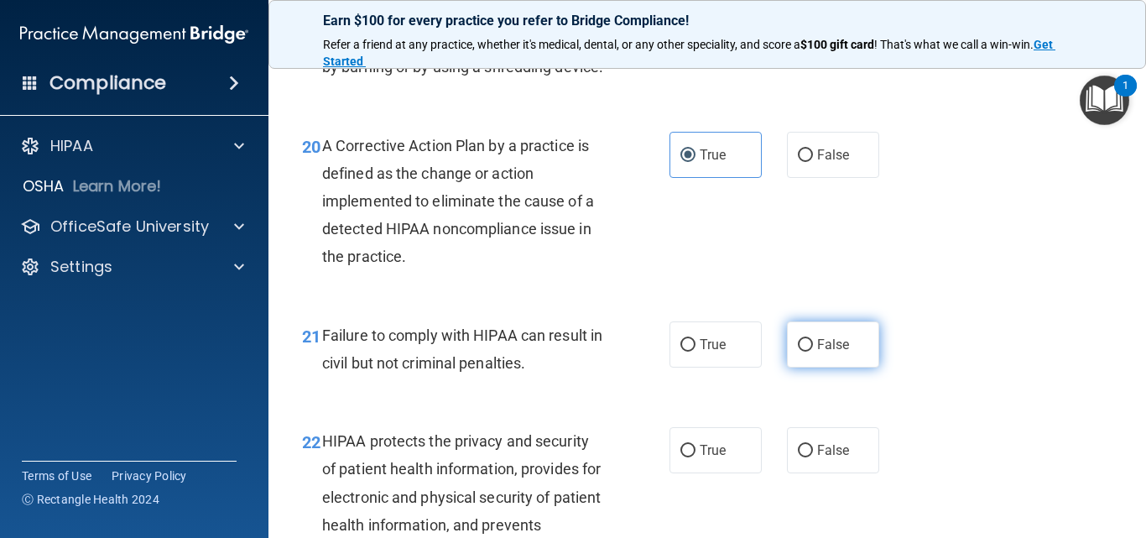
click at [820, 352] on span "False" at bounding box center [833, 344] width 33 height 16
click at [813, 351] on input "False" at bounding box center [805, 345] width 15 height 13
radio input "true"
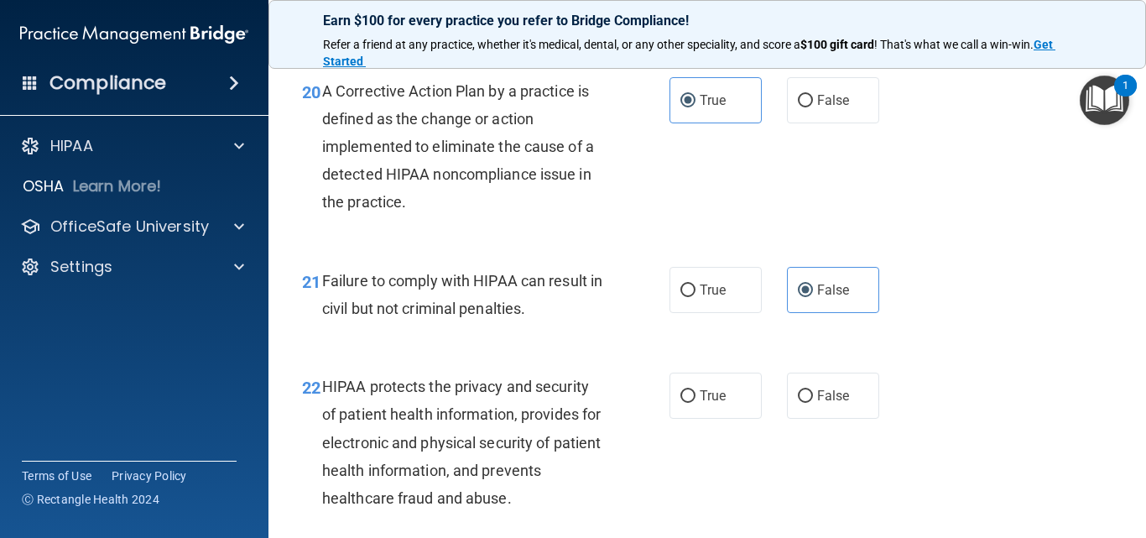
scroll to position [3104, 0]
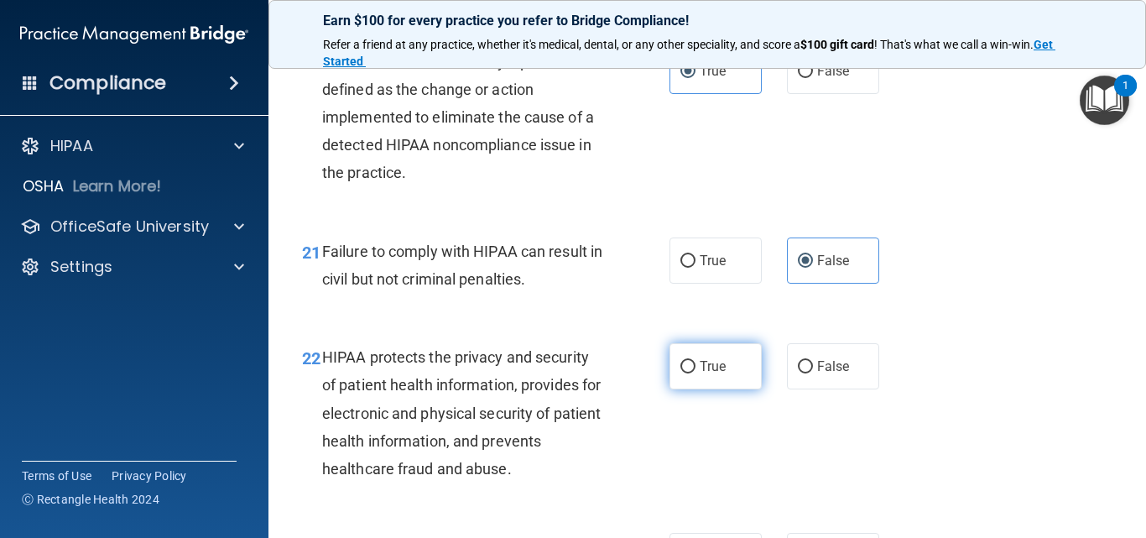
click at [716, 383] on label "True" at bounding box center [715, 366] width 92 height 46
click at [695, 373] on input "True" at bounding box center [687, 367] width 15 height 13
radio input "true"
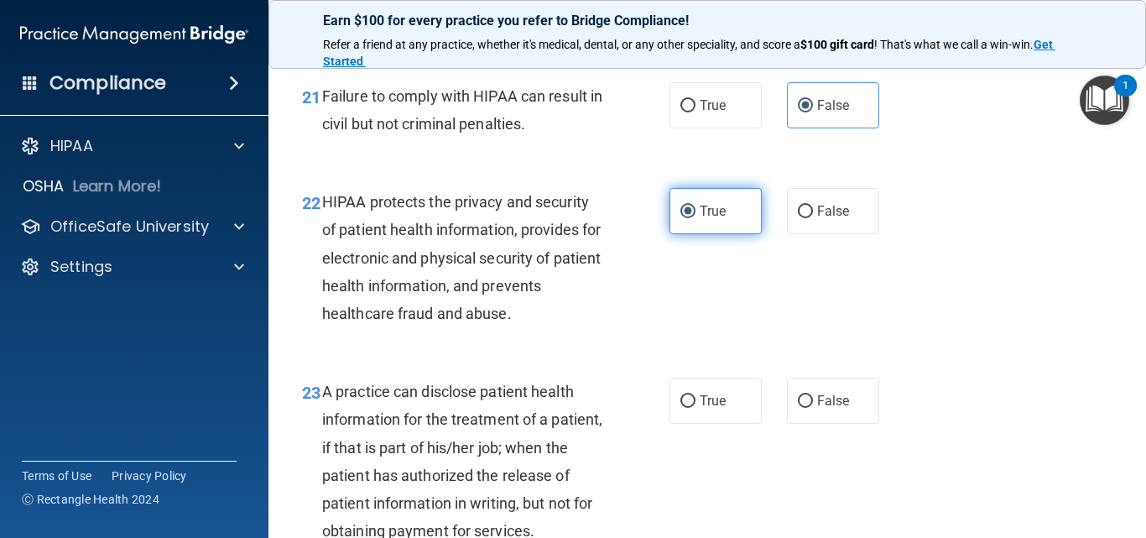
scroll to position [3272, 0]
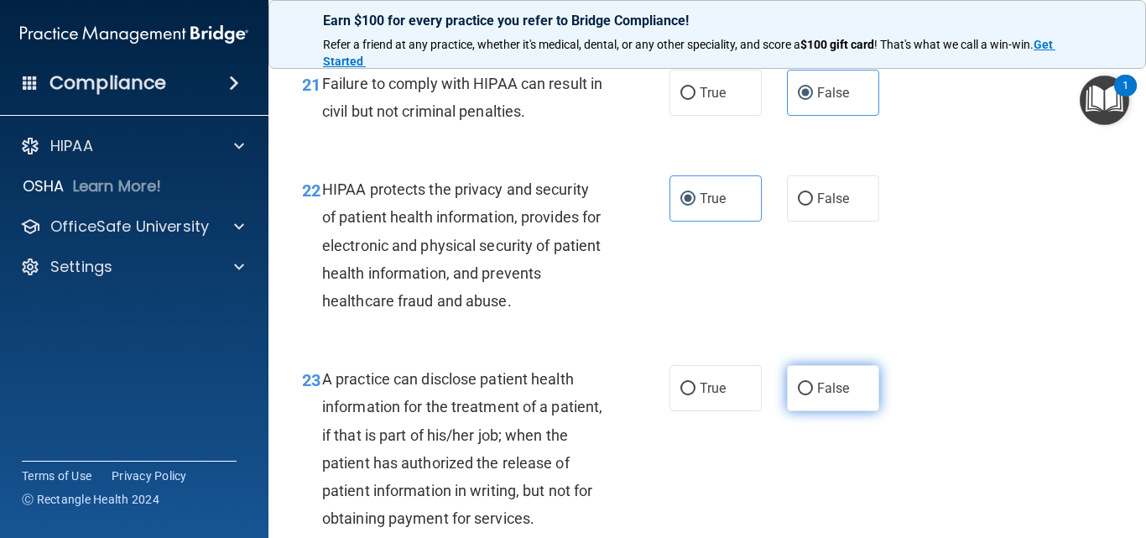
click at [812, 403] on label "False" at bounding box center [833, 388] width 92 height 46
click at [812, 395] on input "False" at bounding box center [805, 389] width 15 height 13
radio input "true"
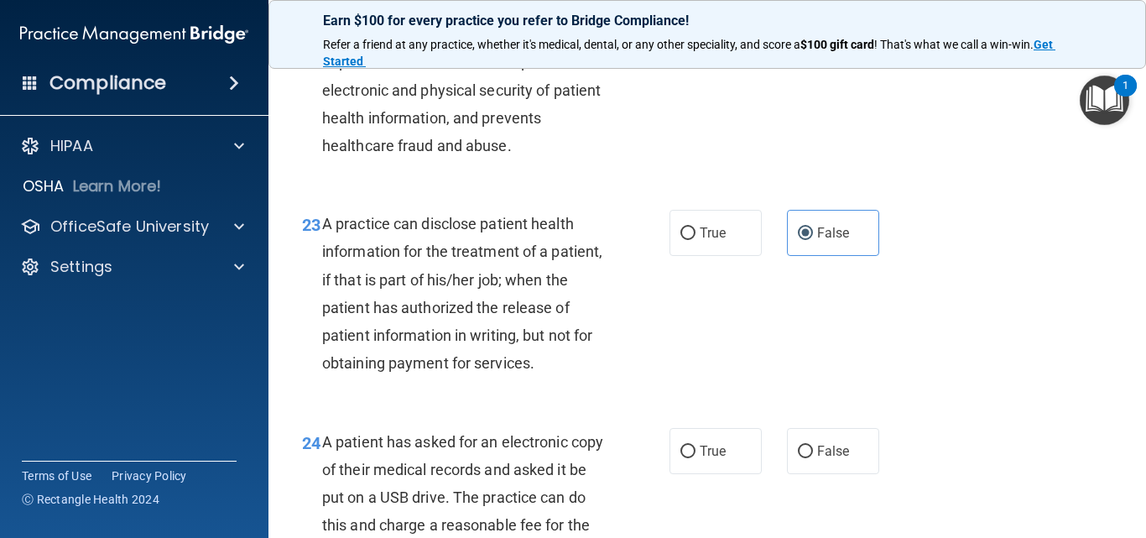
scroll to position [3523, 0]
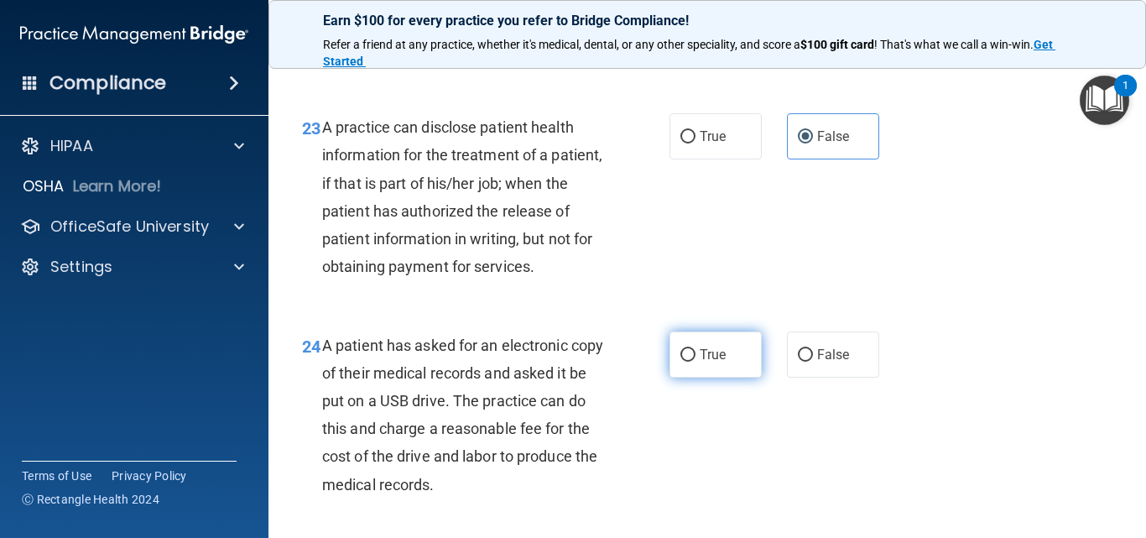
click at [710, 362] on span "True" at bounding box center [713, 354] width 26 height 16
click at [695, 362] on input "True" at bounding box center [687, 355] width 15 height 13
radio input "true"
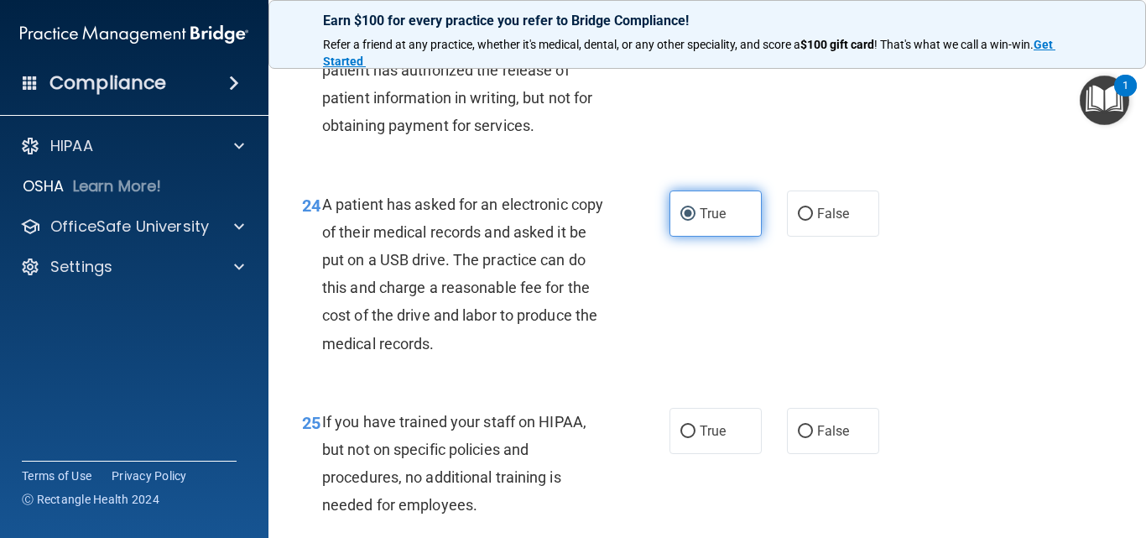
scroll to position [3691, 0]
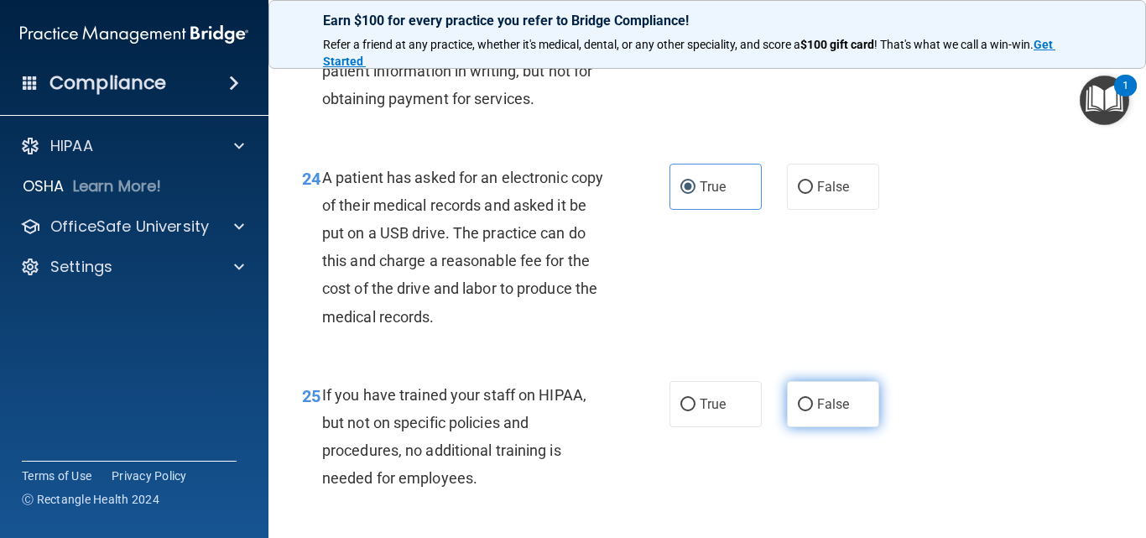
click at [798, 411] on input "False" at bounding box center [805, 404] width 15 height 13
radio input "true"
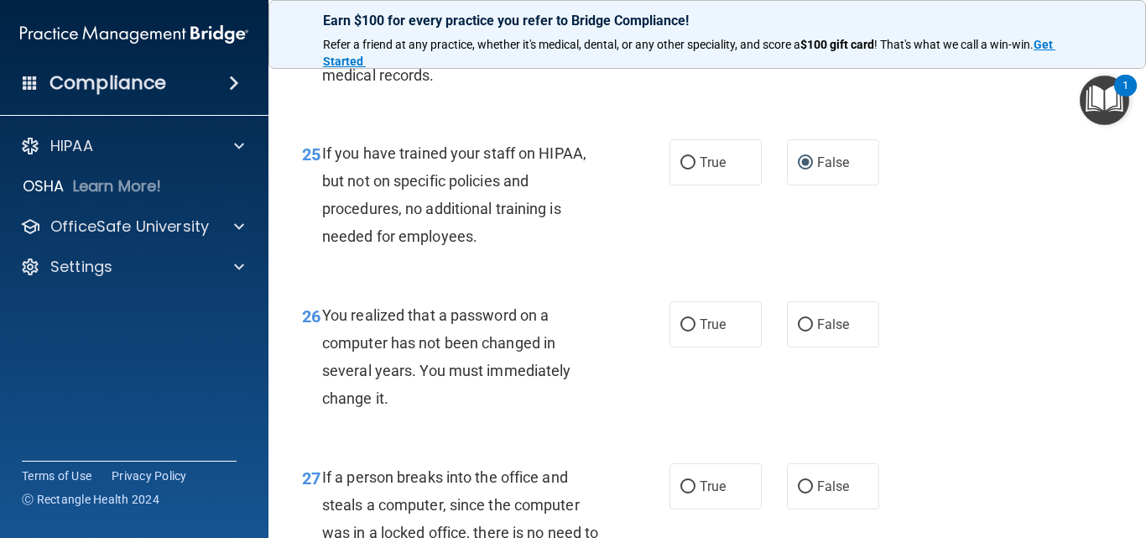
scroll to position [3943, 0]
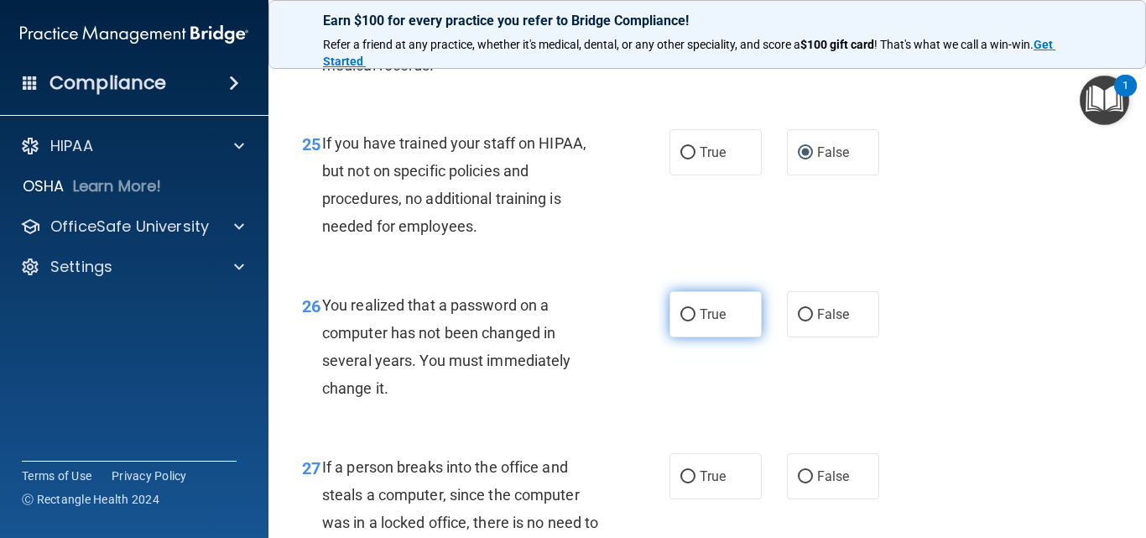
click at [704, 322] on span "True" at bounding box center [713, 314] width 26 height 16
click at [695, 321] on input "True" at bounding box center [687, 315] width 15 height 13
radio input "true"
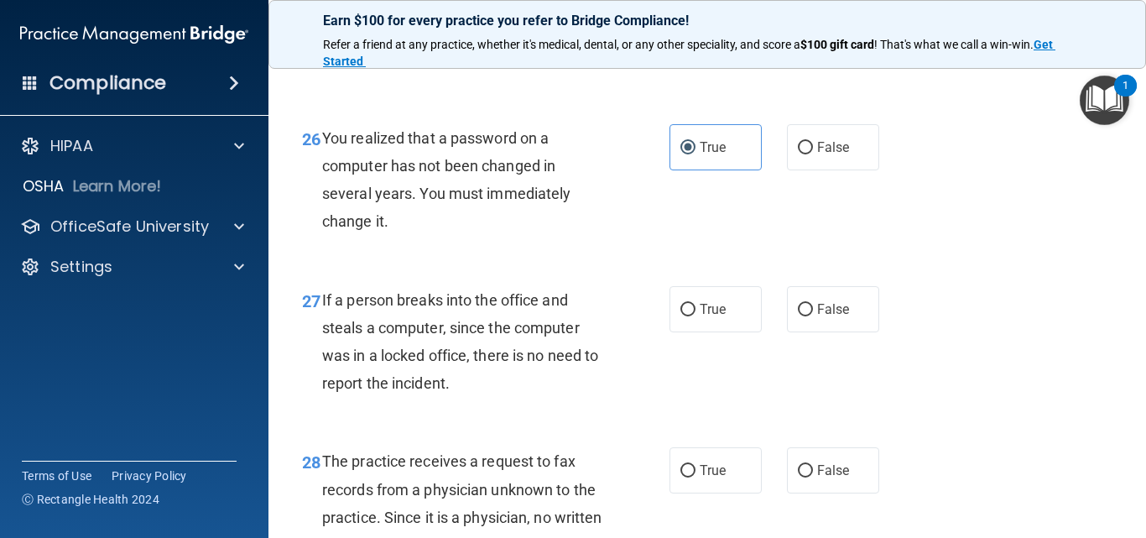
scroll to position [4110, 0]
click at [809, 331] on label "False" at bounding box center [833, 308] width 92 height 46
click at [809, 315] on input "False" at bounding box center [805, 309] width 15 height 13
radio input "true"
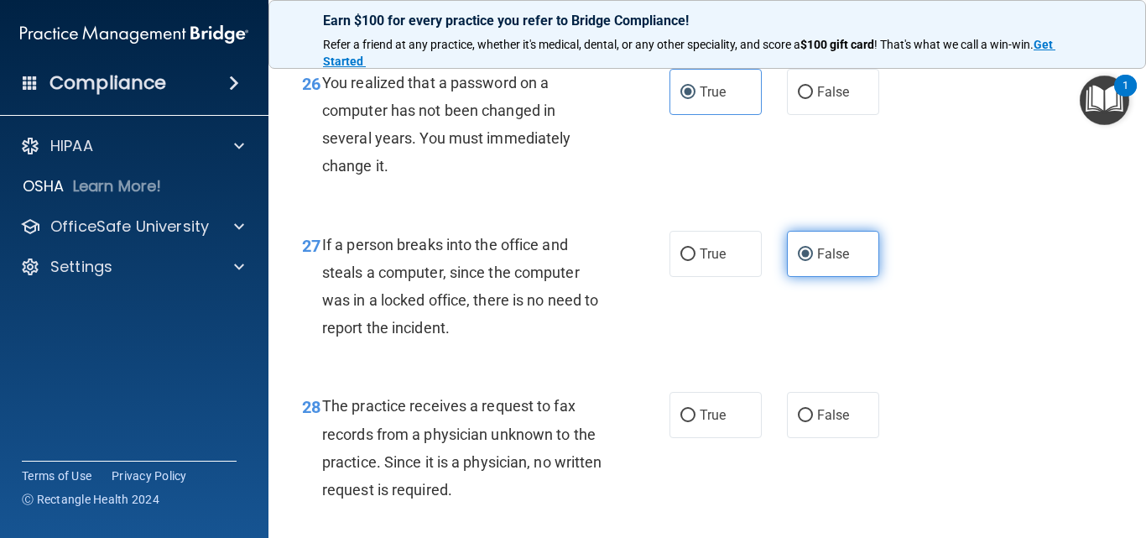
scroll to position [4194, 0]
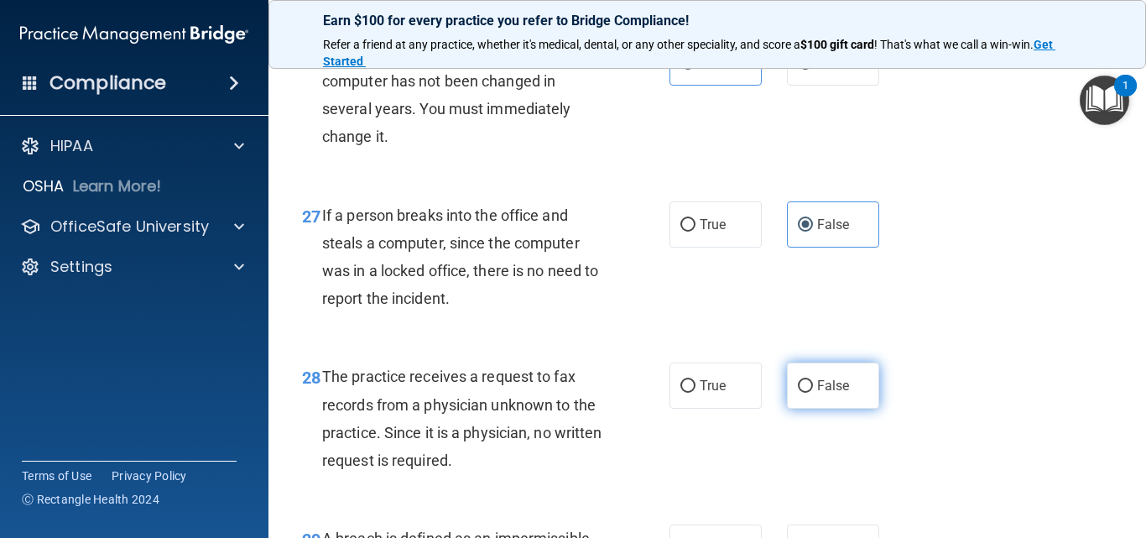
click at [827, 393] on span "False" at bounding box center [833, 385] width 33 height 16
click at [813, 393] on input "False" at bounding box center [805, 386] width 15 height 13
radio input "true"
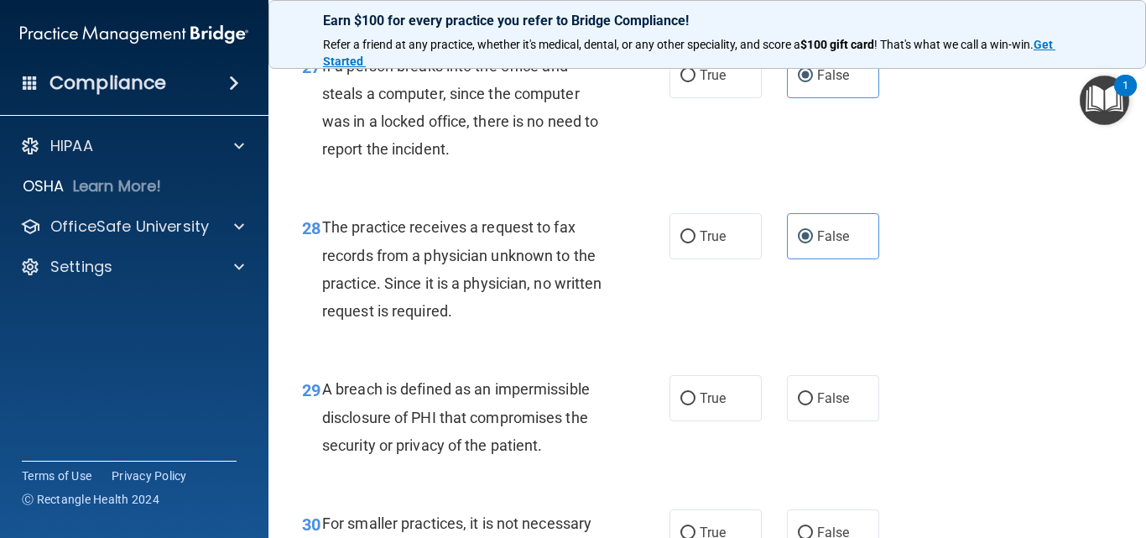
scroll to position [4362, 0]
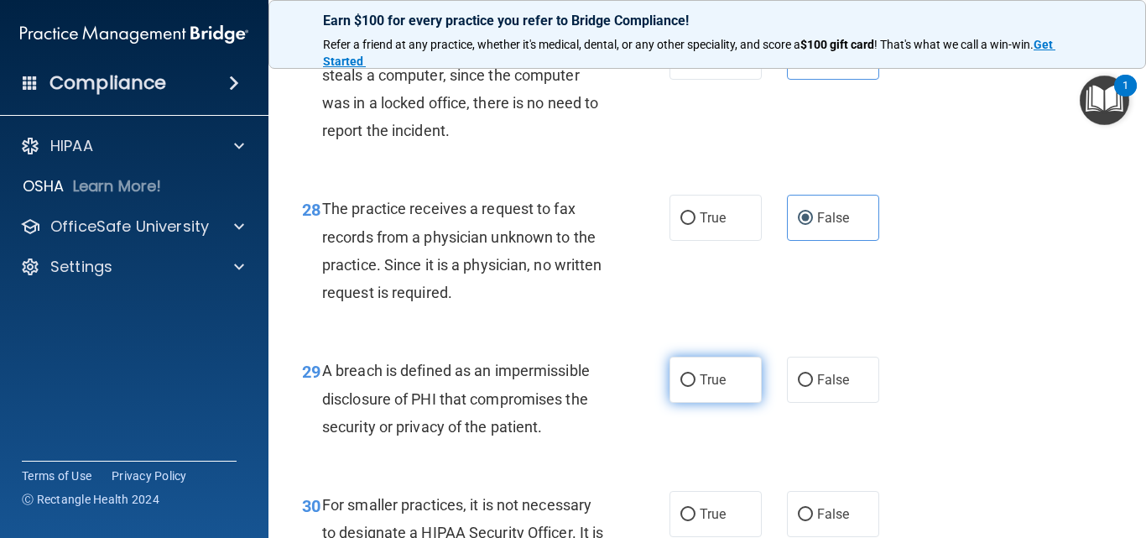
click at [716, 388] on span "True" at bounding box center [713, 380] width 26 height 16
click at [695, 387] on input "True" at bounding box center [687, 380] width 15 height 13
radio input "true"
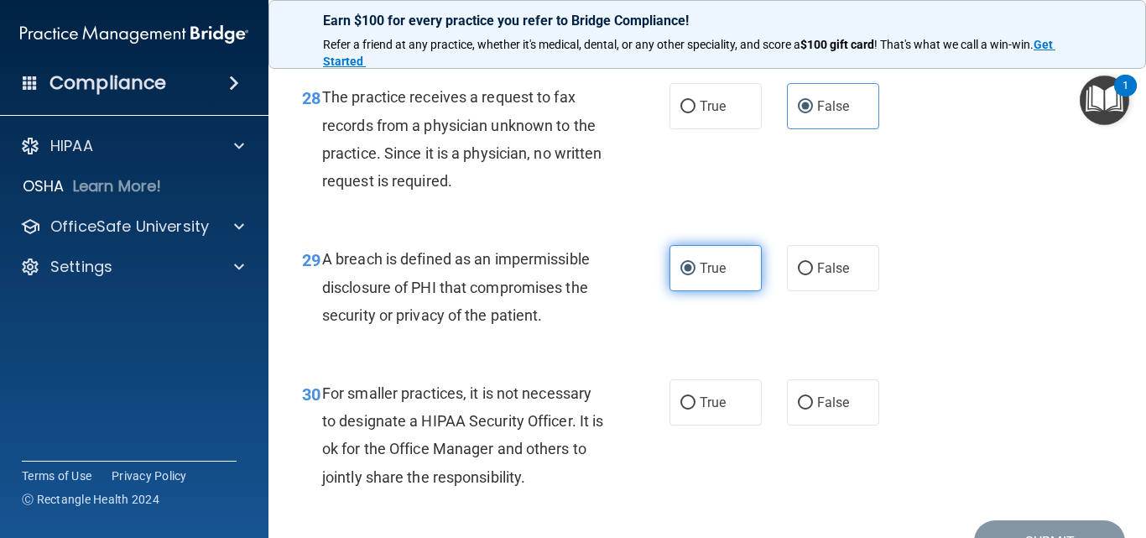
scroll to position [4530, 0]
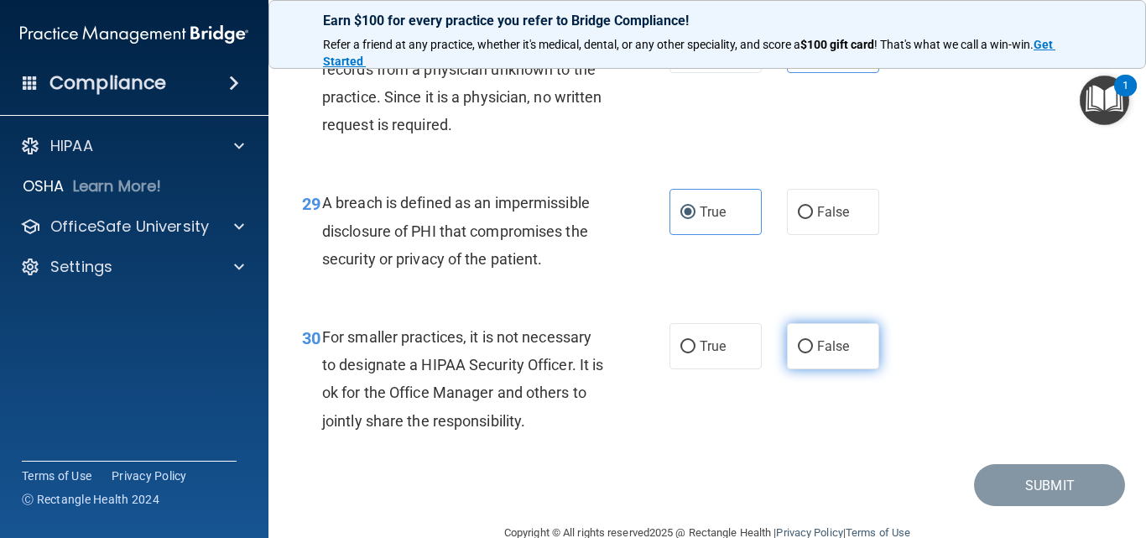
click at [837, 369] on label "False" at bounding box center [833, 346] width 92 height 46
click at [813, 353] on input "False" at bounding box center [805, 347] width 15 height 13
radio input "true"
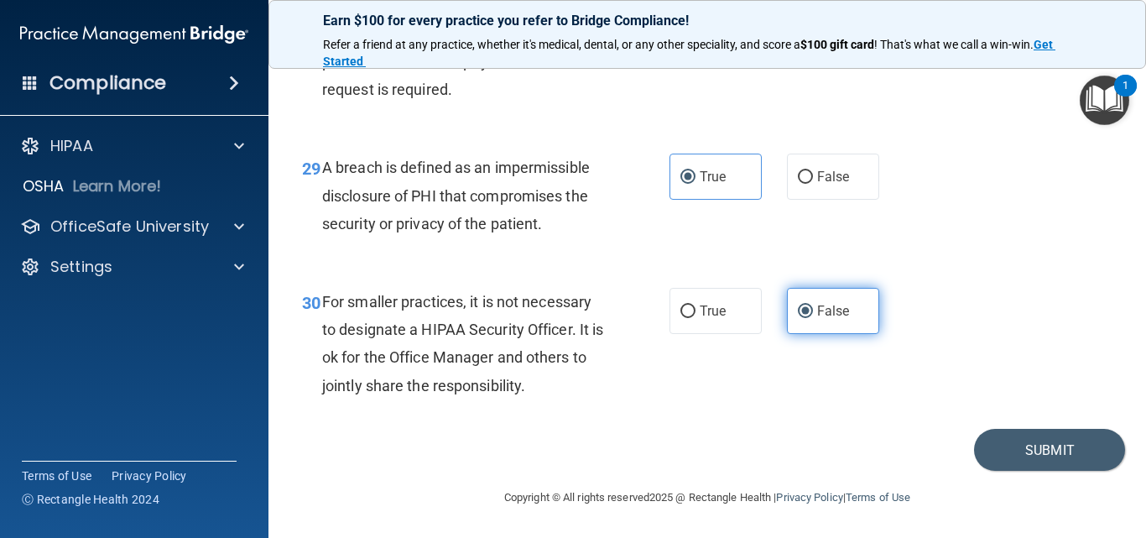
scroll to position [4621, 0]
click at [994, 439] on button "Submit" at bounding box center [1049, 450] width 151 height 43
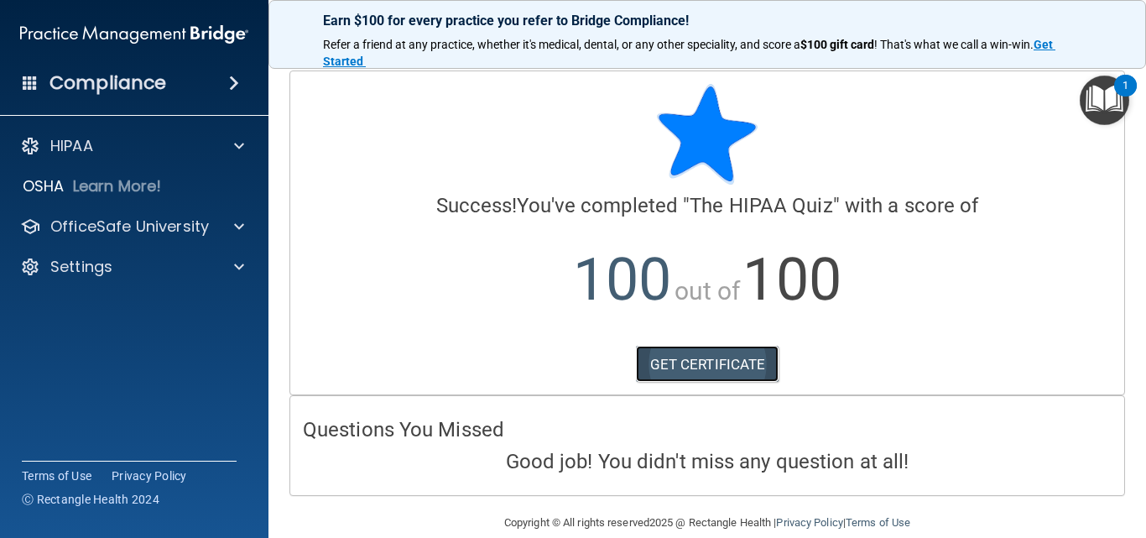
click at [729, 355] on link "GET CERTIFICATE" at bounding box center [707, 364] width 143 height 37
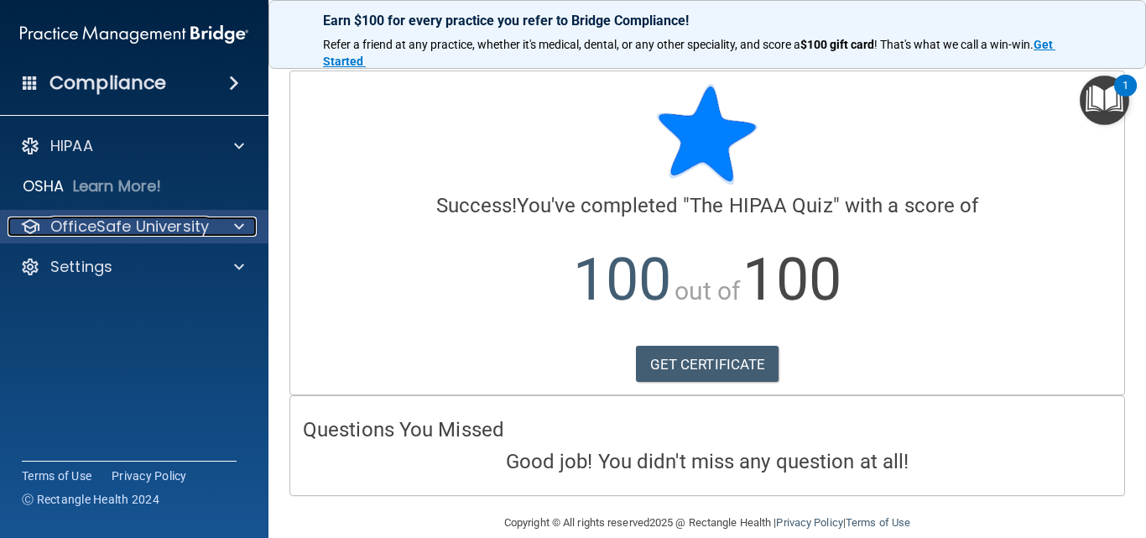
click at [252, 221] on div at bounding box center [237, 226] width 42 height 20
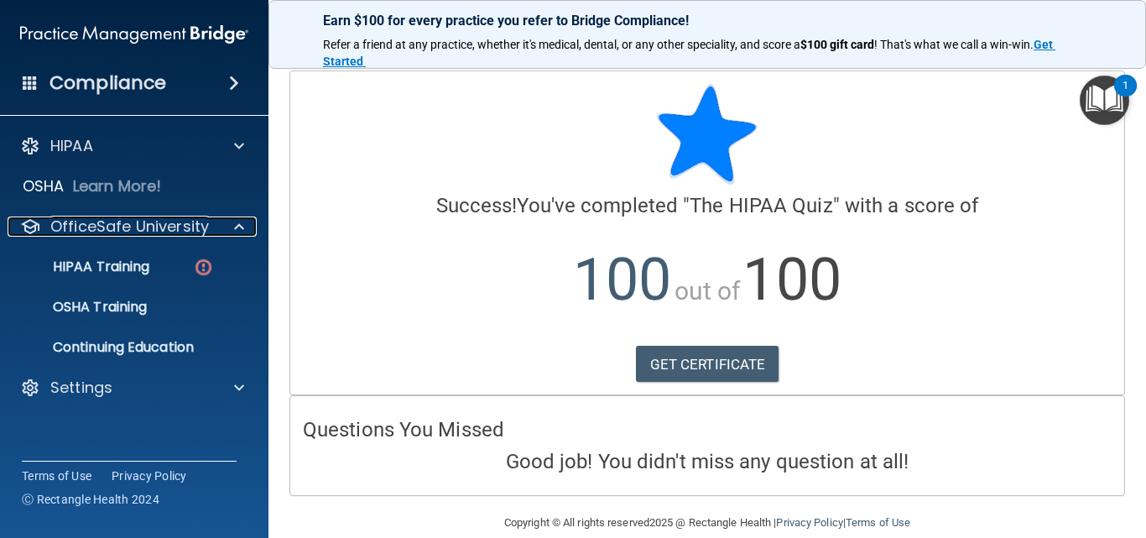
scroll to position [25, 0]
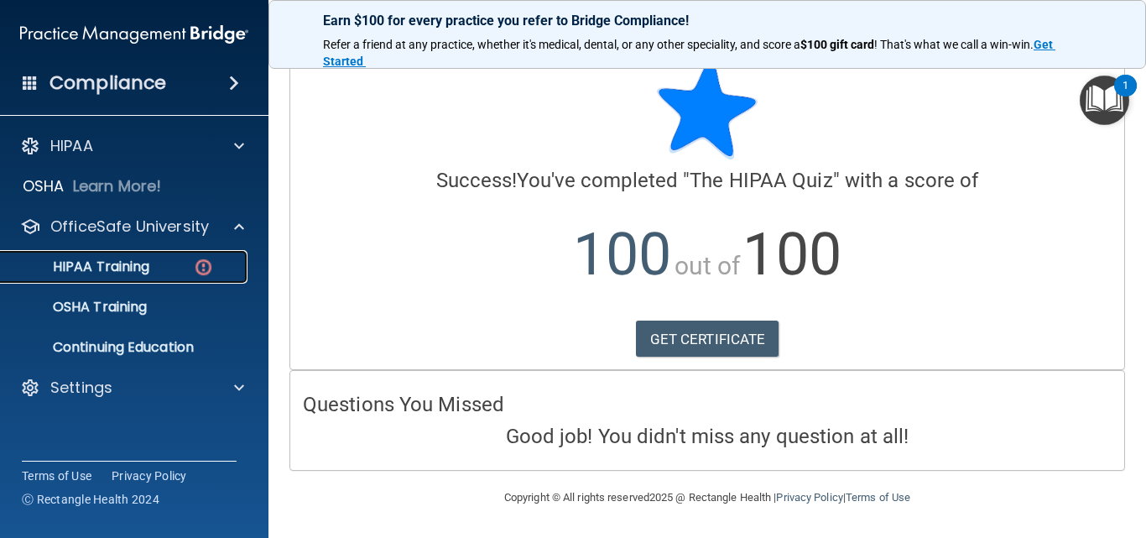
click at [130, 264] on p "HIPAA Training" at bounding box center [80, 266] width 138 height 17
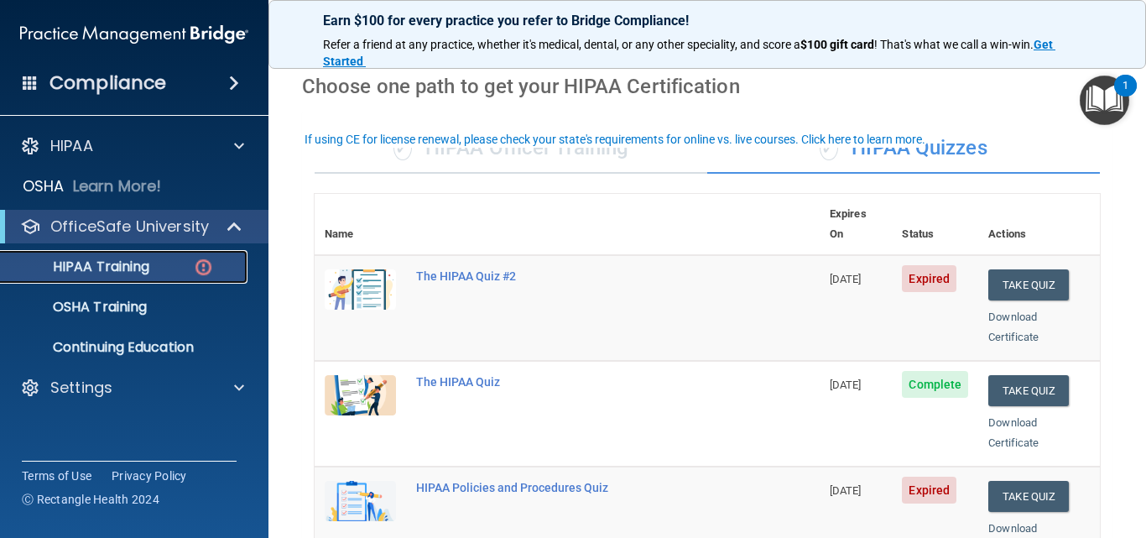
scroll to position [31, 0]
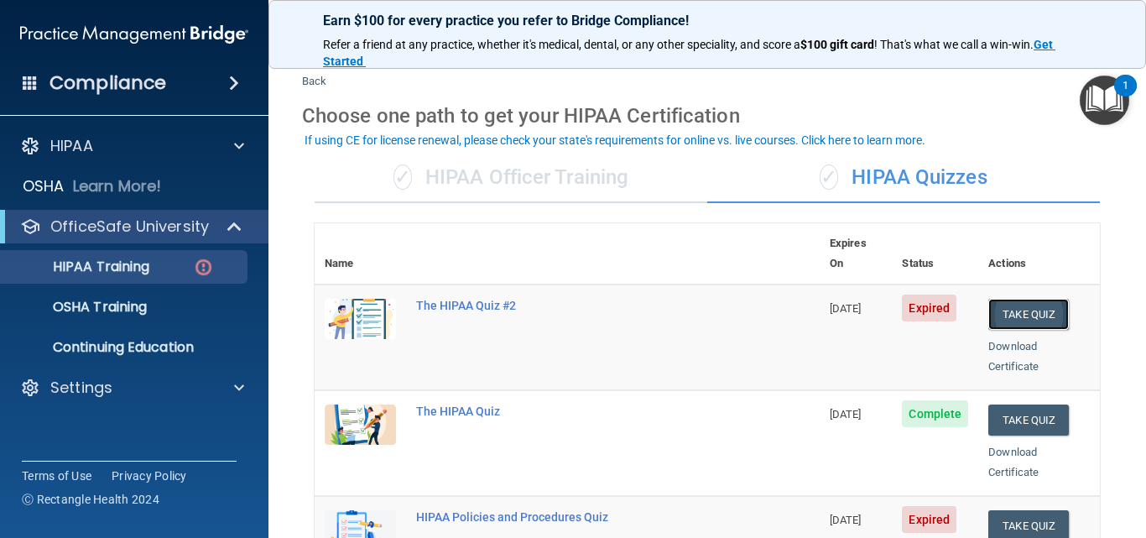
click at [988, 299] on button "Take Quiz" at bounding box center [1028, 314] width 81 height 31
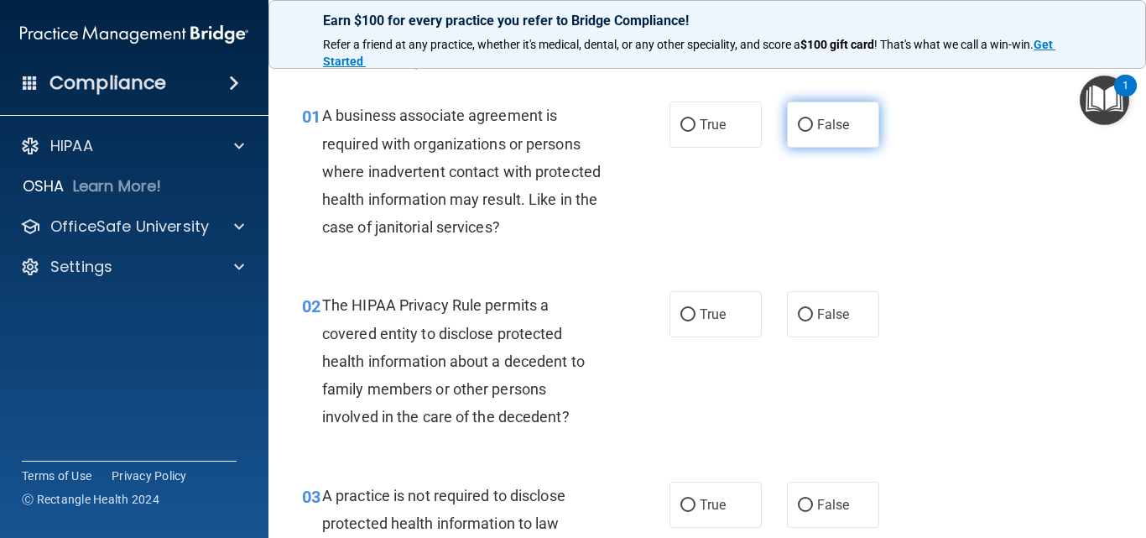
click at [841, 131] on span "False" at bounding box center [833, 125] width 33 height 16
click at [813, 131] on input "False" at bounding box center [805, 125] width 15 height 13
radio input "true"
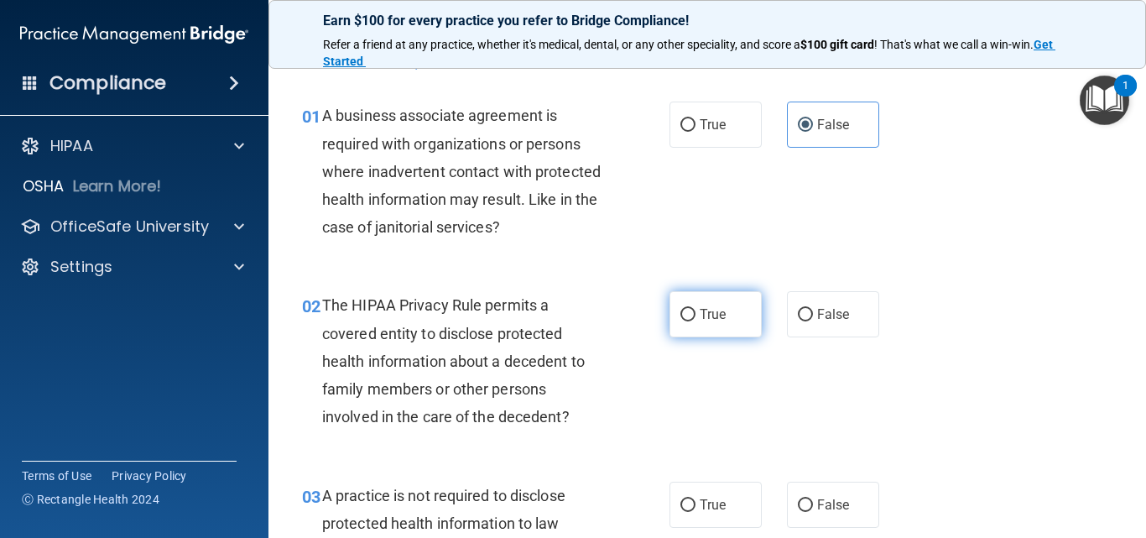
click at [708, 303] on label "True" at bounding box center [715, 314] width 92 height 46
click at [695, 309] on input "True" at bounding box center [687, 315] width 15 height 13
radio input "true"
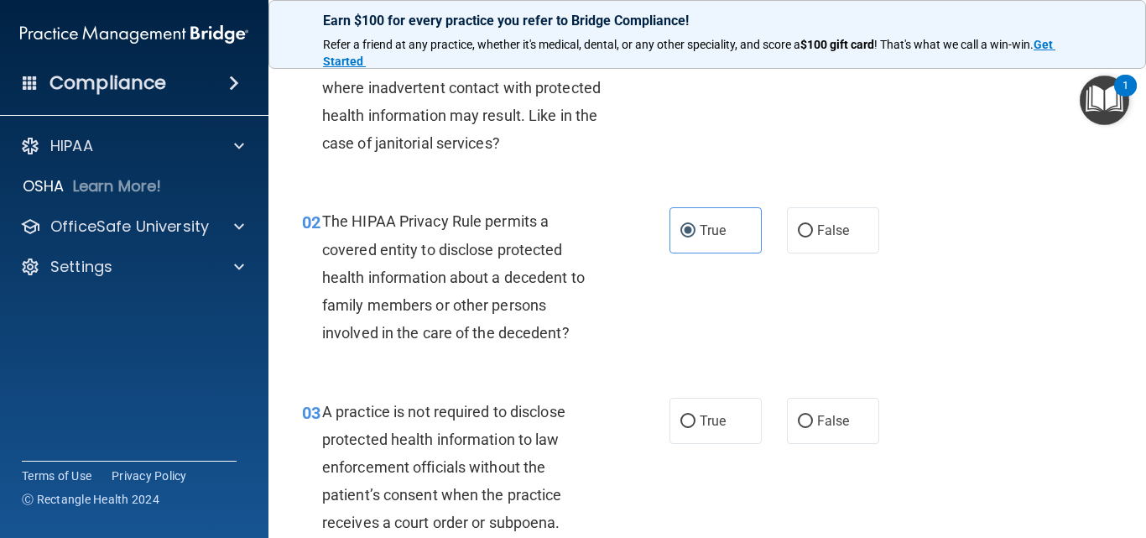
click at [845, 417] on label "False" at bounding box center [833, 421] width 92 height 46
click at [813, 417] on input "False" at bounding box center [805, 421] width 15 height 13
radio input "true"
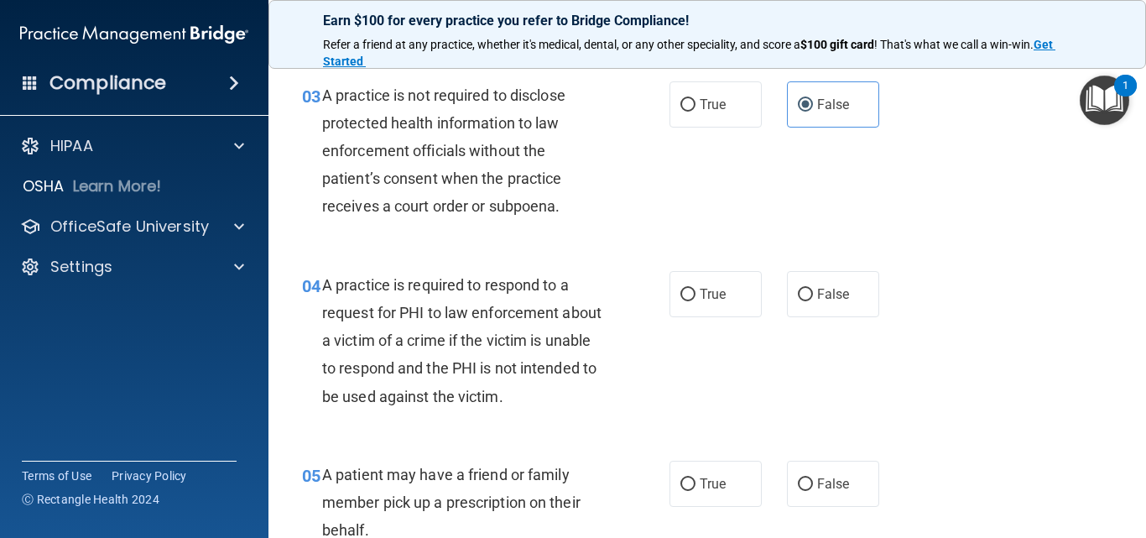
scroll to position [450, 0]
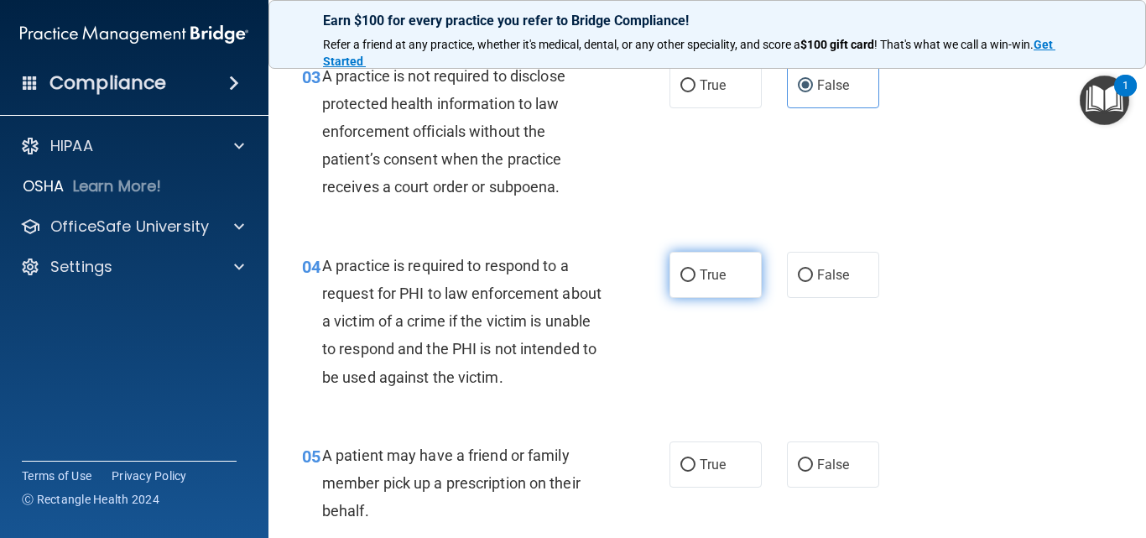
click at [703, 278] on span "True" at bounding box center [713, 275] width 26 height 16
click at [695, 278] on input "True" at bounding box center [687, 275] width 15 height 13
radio input "true"
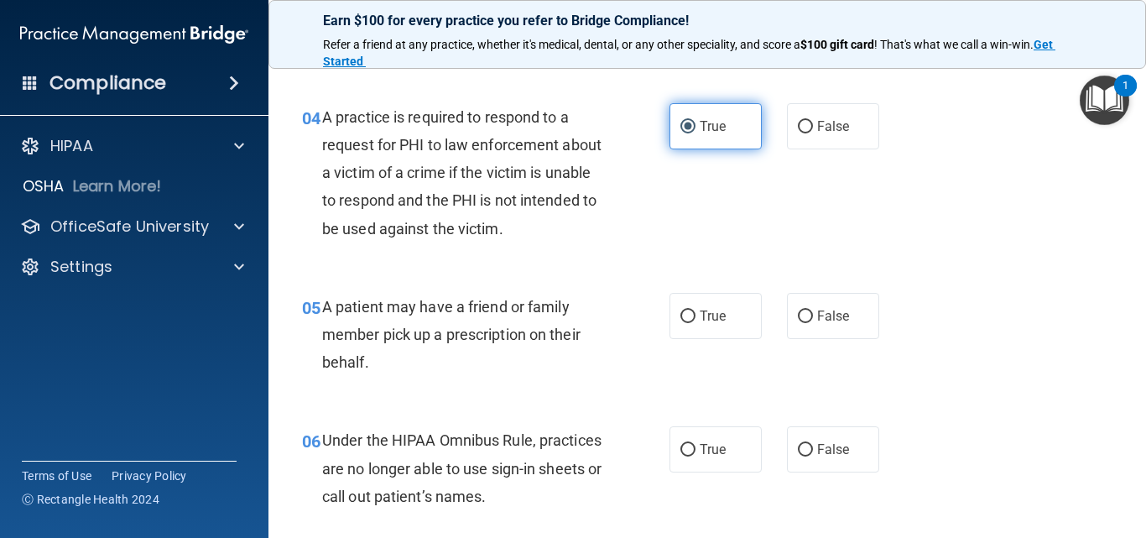
scroll to position [618, 0]
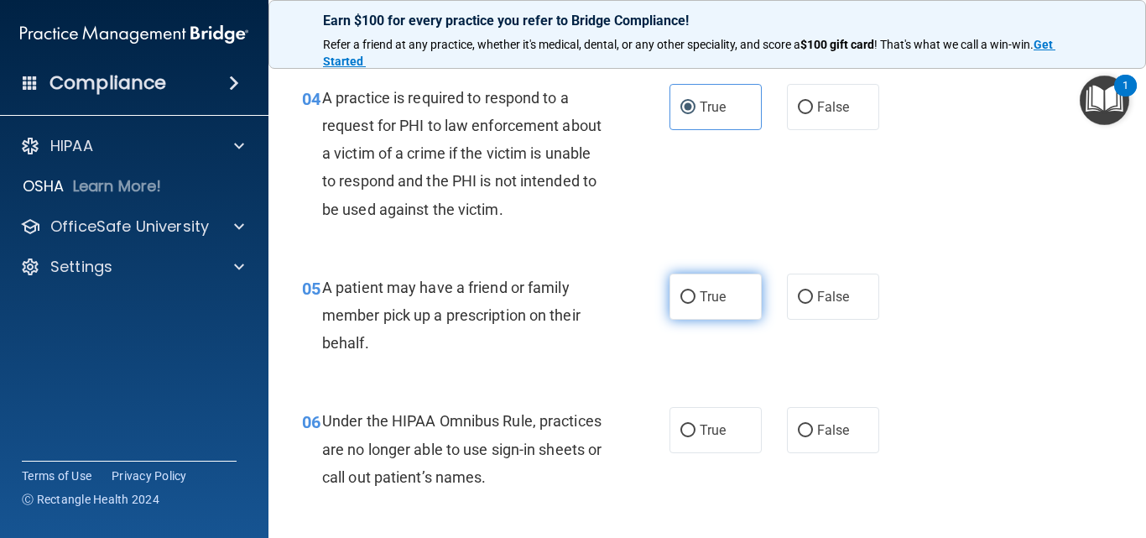
click at [687, 278] on label "True" at bounding box center [715, 296] width 92 height 46
click at [687, 291] on input "True" at bounding box center [687, 297] width 15 height 13
radio input "true"
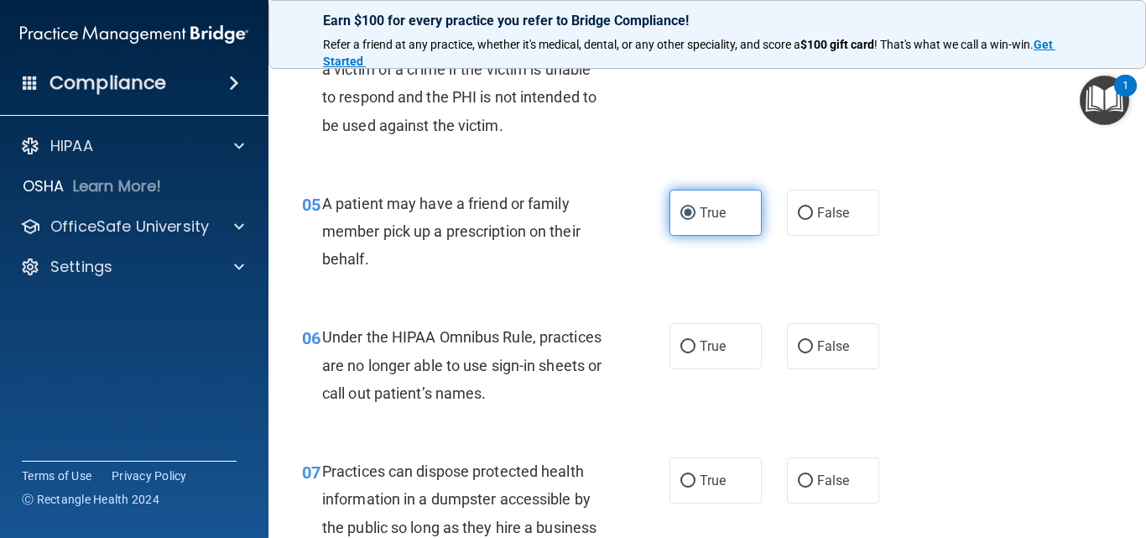
scroll to position [786, 0]
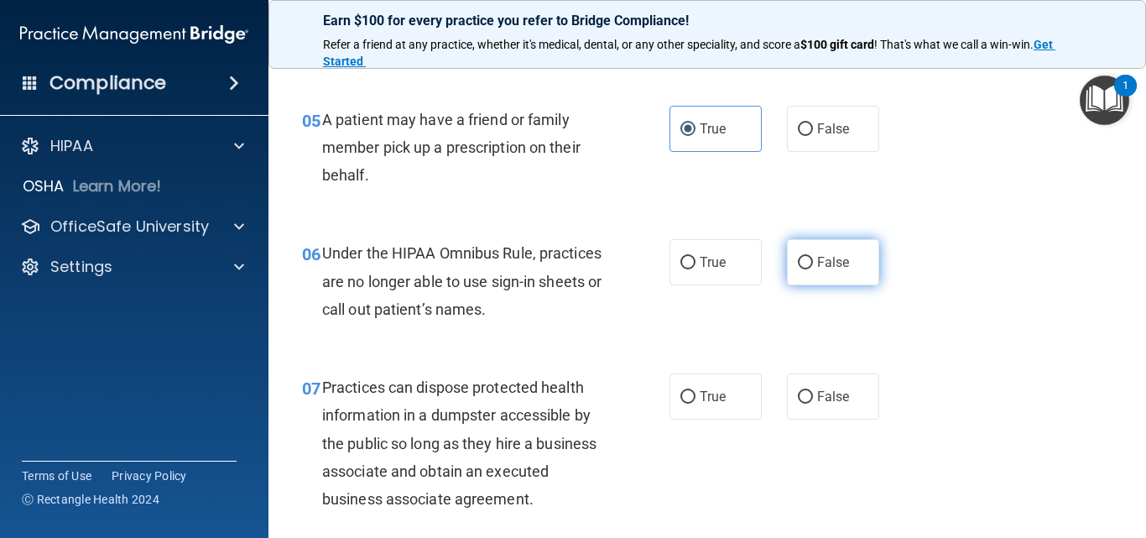
click at [840, 270] on label "False" at bounding box center [833, 262] width 92 height 46
click at [813, 269] on input "False" at bounding box center [805, 263] width 15 height 13
radio input "true"
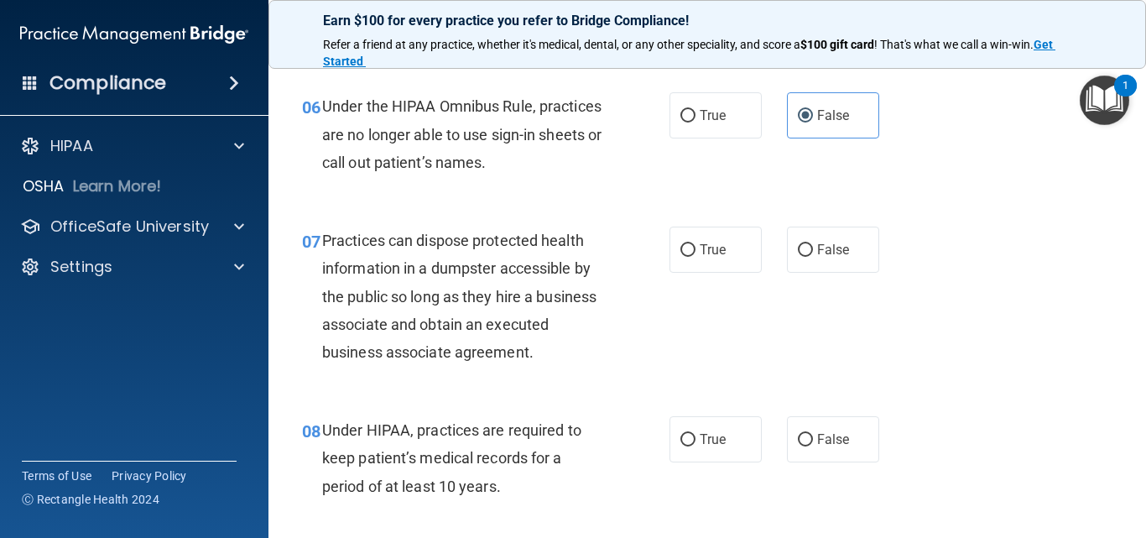
scroll to position [954, 0]
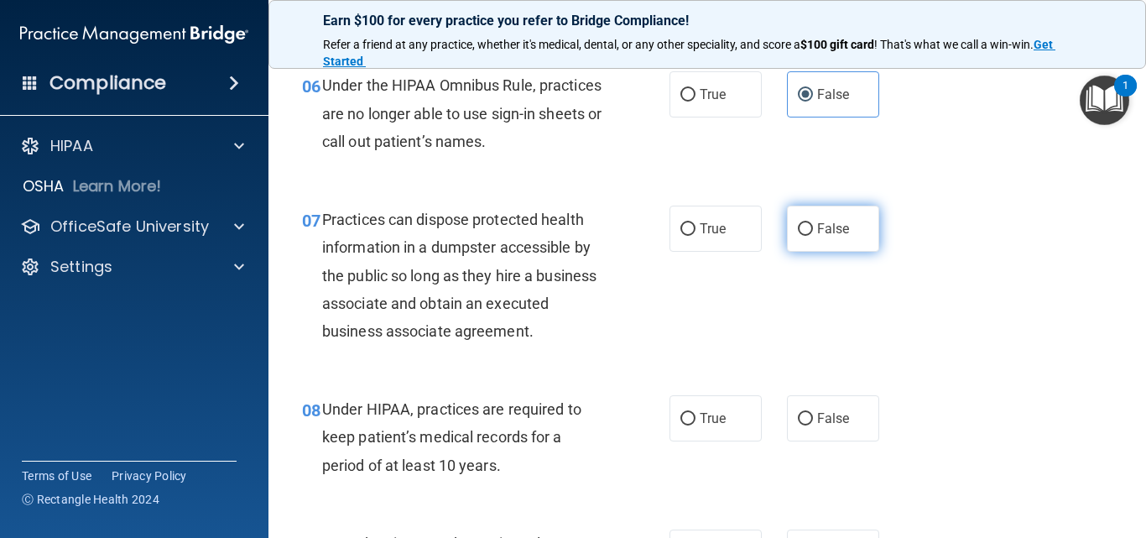
click at [825, 240] on label "False" at bounding box center [833, 229] width 92 height 46
click at [813, 236] on input "False" at bounding box center [805, 229] width 15 height 13
radio input "true"
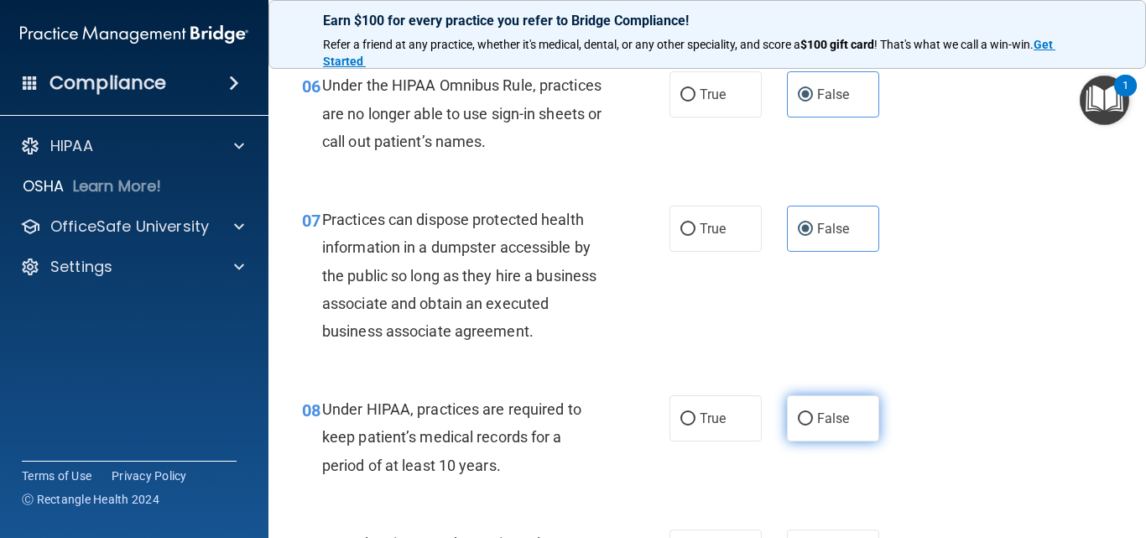
click at [825, 409] on label "False" at bounding box center [833, 418] width 92 height 46
click at [813, 413] on input "False" at bounding box center [805, 419] width 15 height 13
radio input "true"
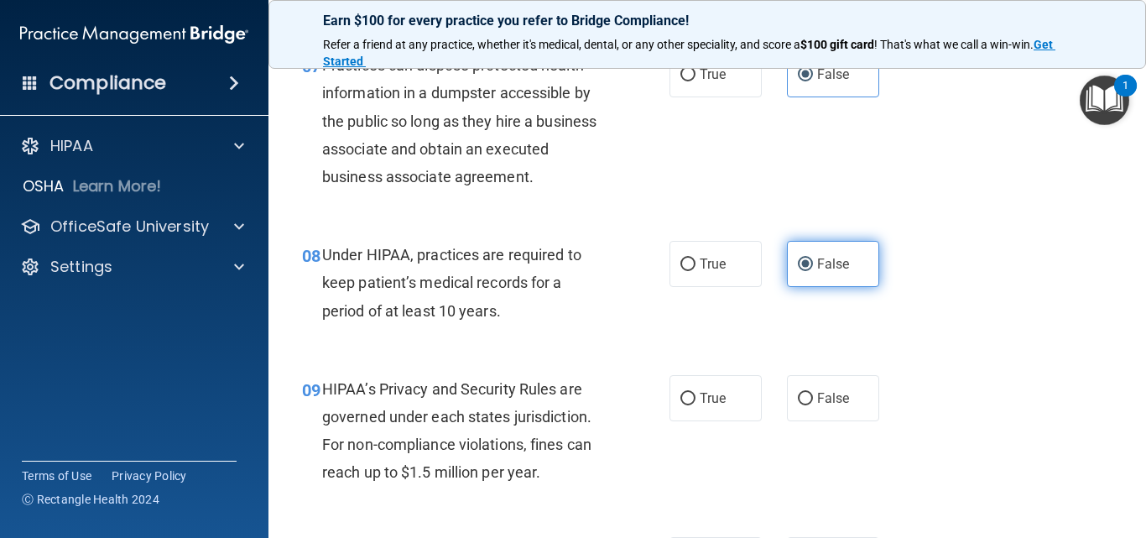
scroll to position [1122, 0]
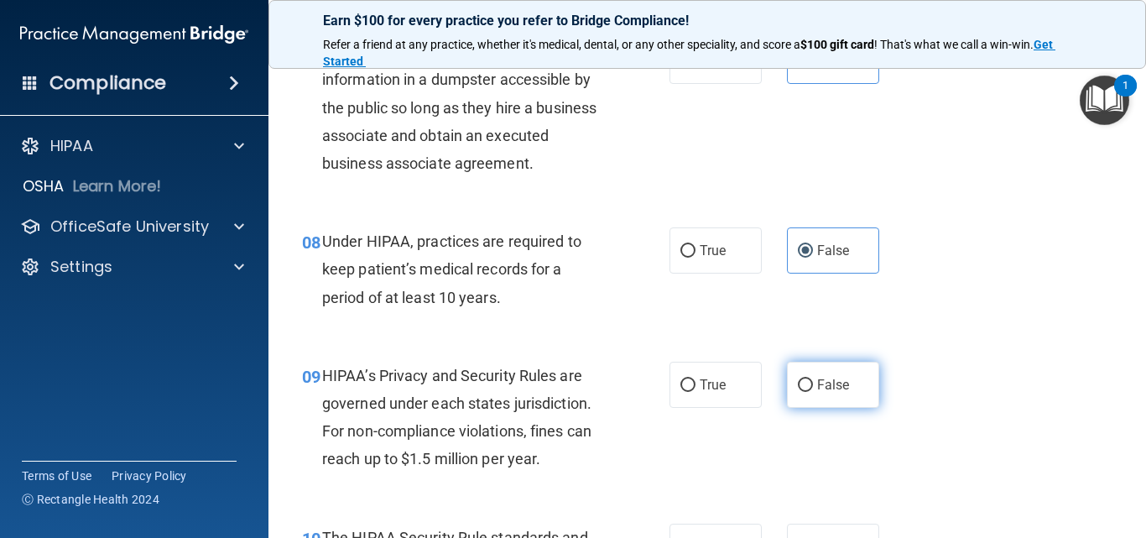
click at [826, 388] on span "False" at bounding box center [833, 385] width 33 height 16
click at [813, 388] on input "False" at bounding box center [805, 385] width 15 height 13
radio input "true"
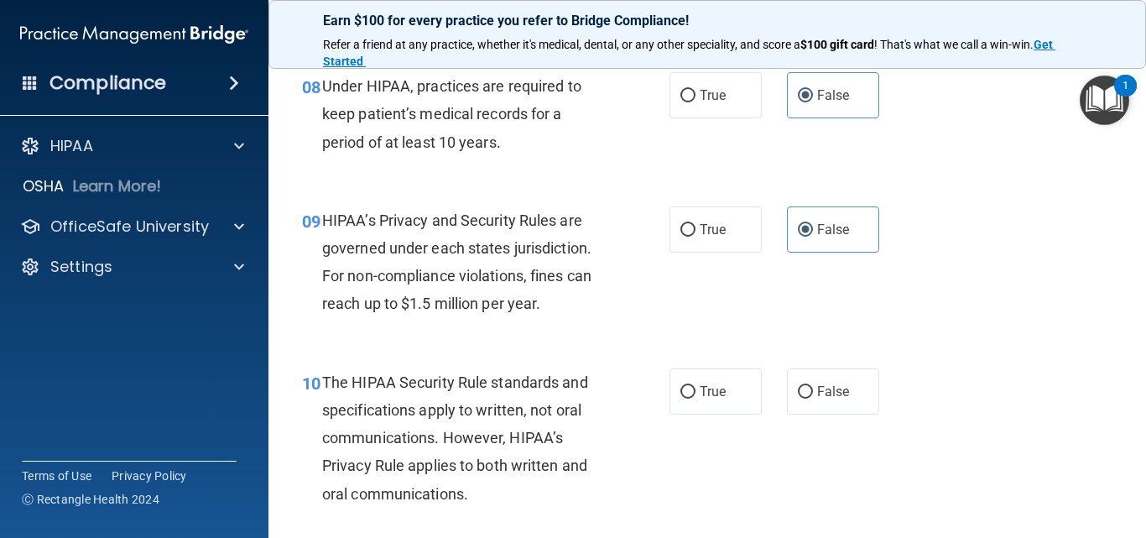
scroll to position [1289, 0]
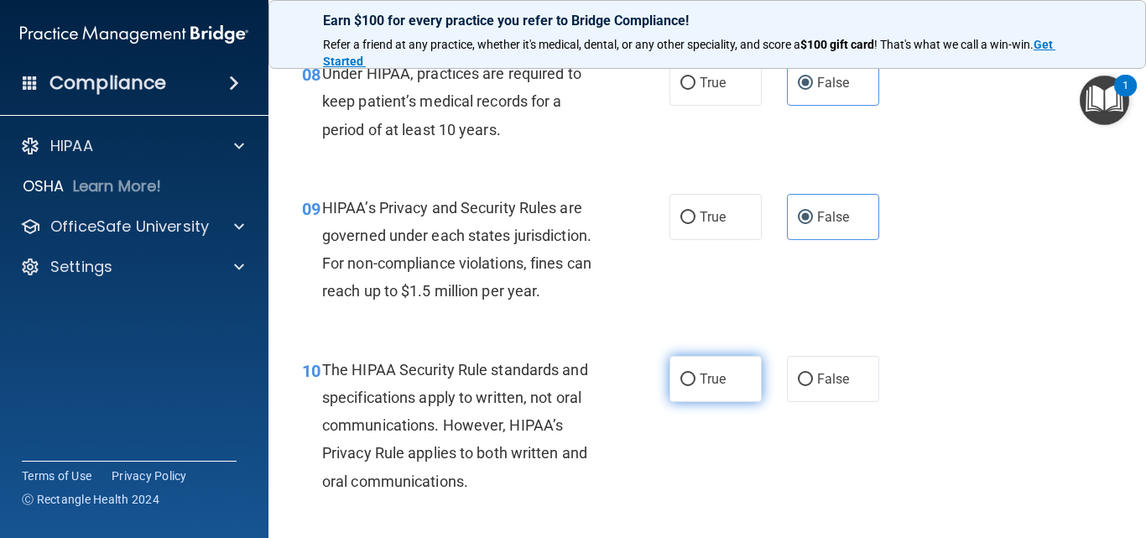
click at [742, 376] on label "True" at bounding box center [715, 379] width 92 height 46
click at [695, 376] on input "True" at bounding box center [687, 379] width 15 height 13
radio input "true"
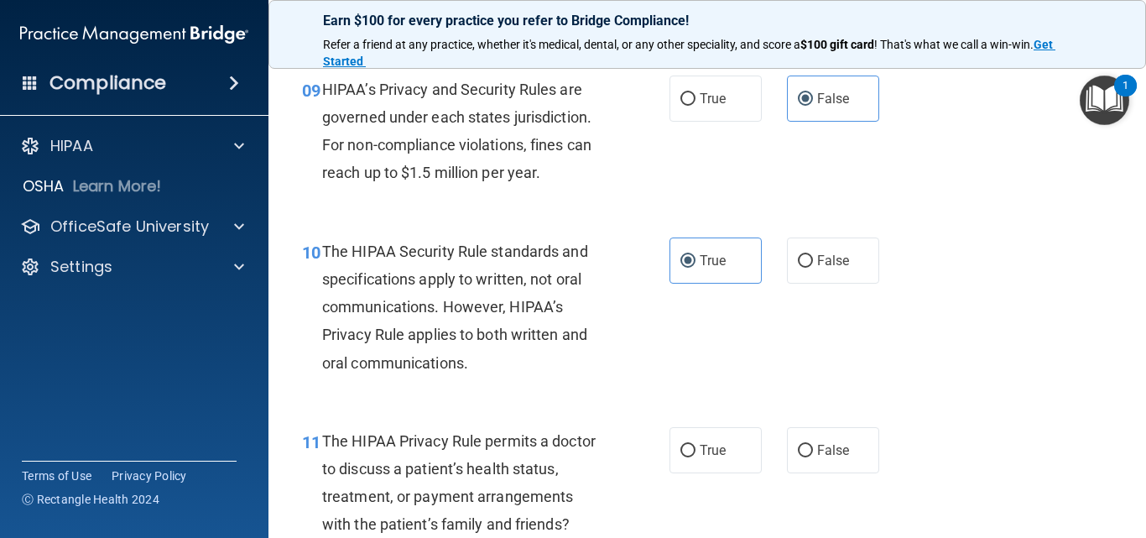
scroll to position [1457, 0]
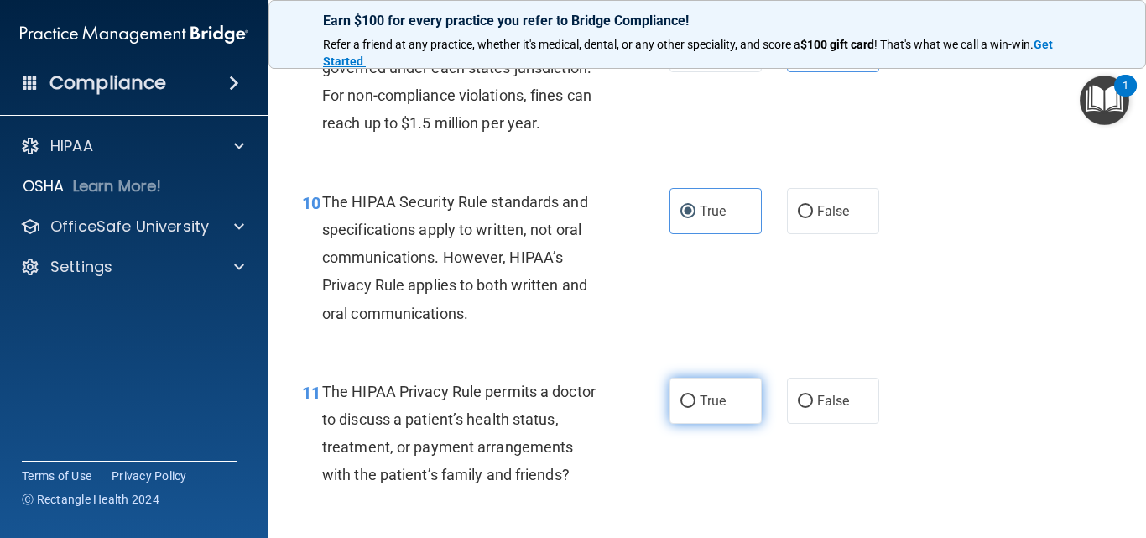
click at [724, 403] on label "True" at bounding box center [715, 400] width 92 height 46
click at [695, 403] on input "True" at bounding box center [687, 401] width 15 height 13
radio input "true"
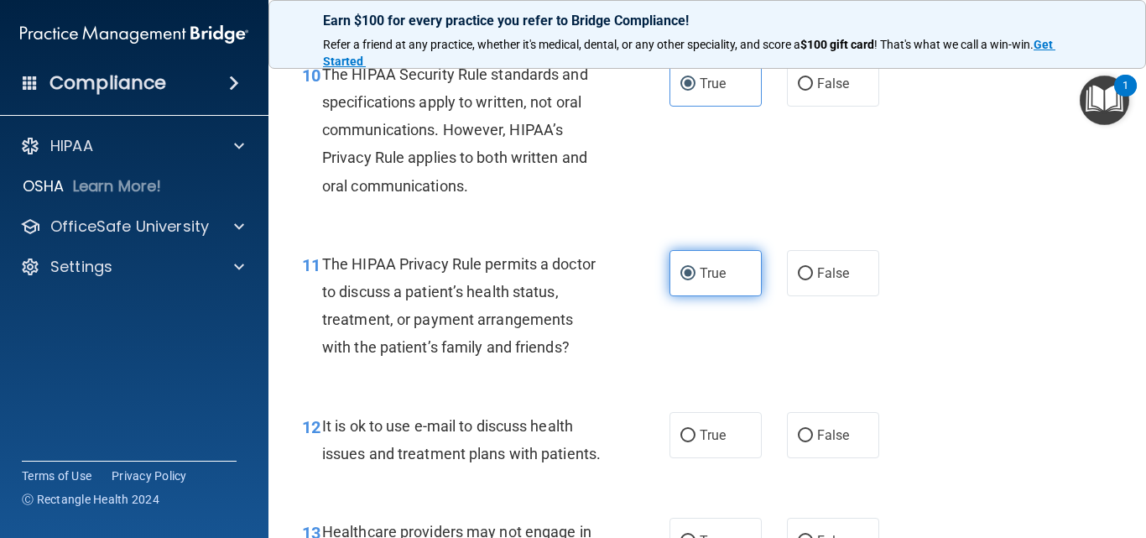
scroll to position [1625, 0]
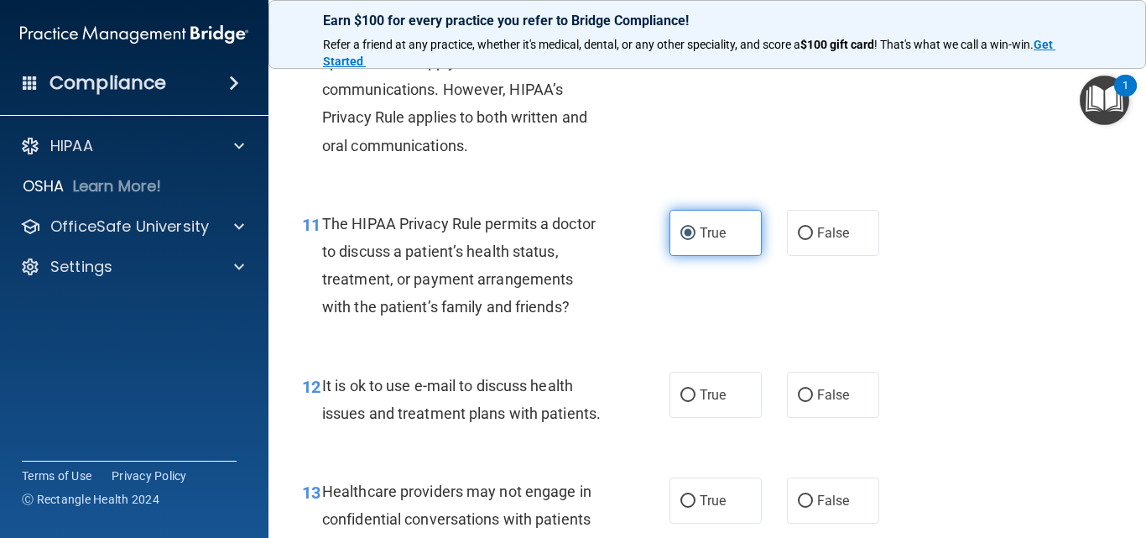
click at [724, 403] on label "True" at bounding box center [715, 395] width 92 height 46
click at [695, 402] on input "True" at bounding box center [687, 395] width 15 height 13
radio input "true"
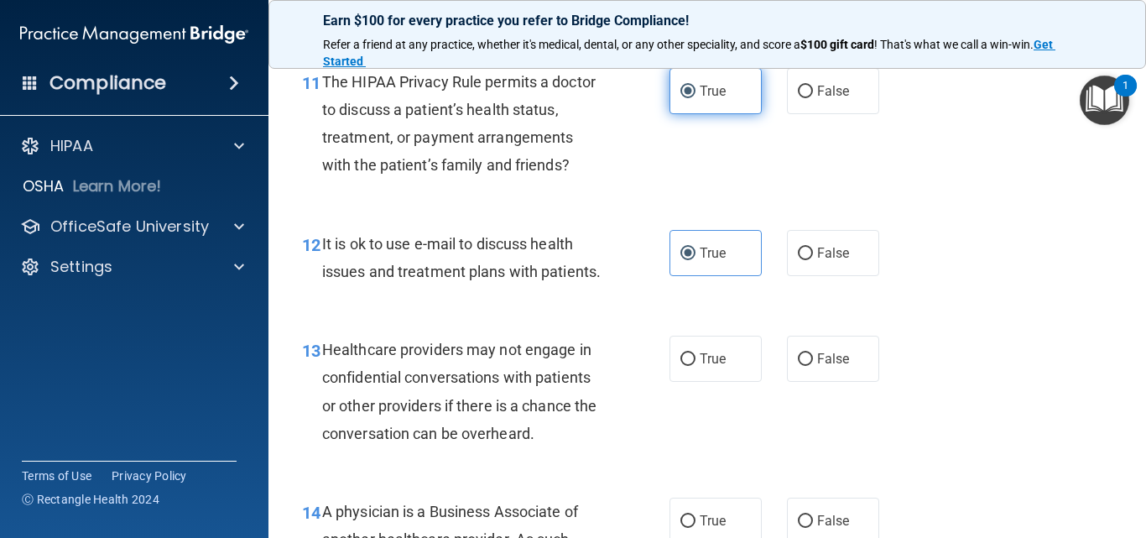
scroll to position [1793, 0]
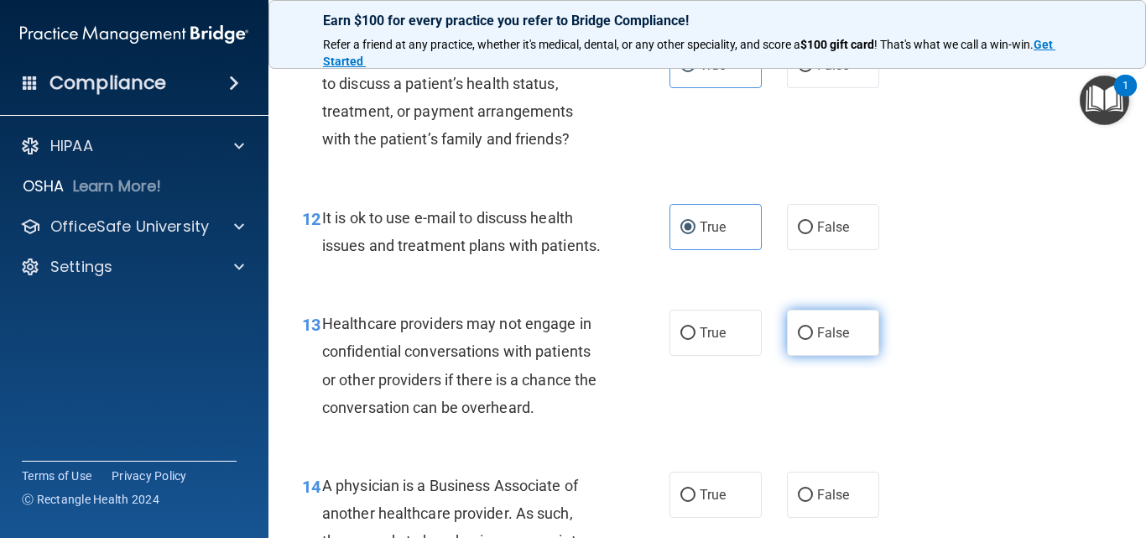
click at [812, 356] on label "False" at bounding box center [833, 333] width 92 height 46
click at [812, 340] on input "False" at bounding box center [805, 333] width 15 height 13
radio input "true"
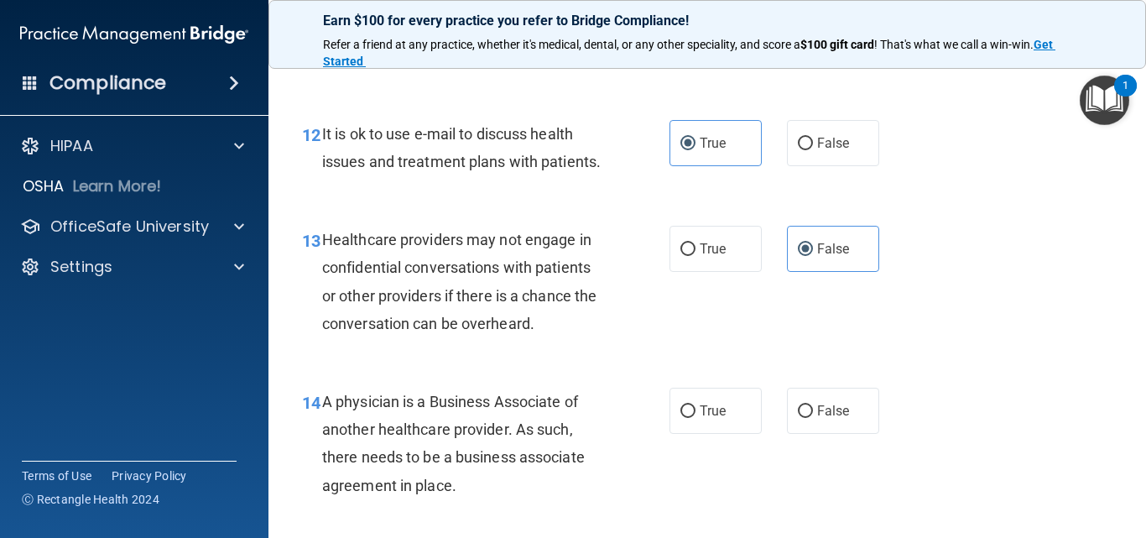
scroll to position [1960, 0]
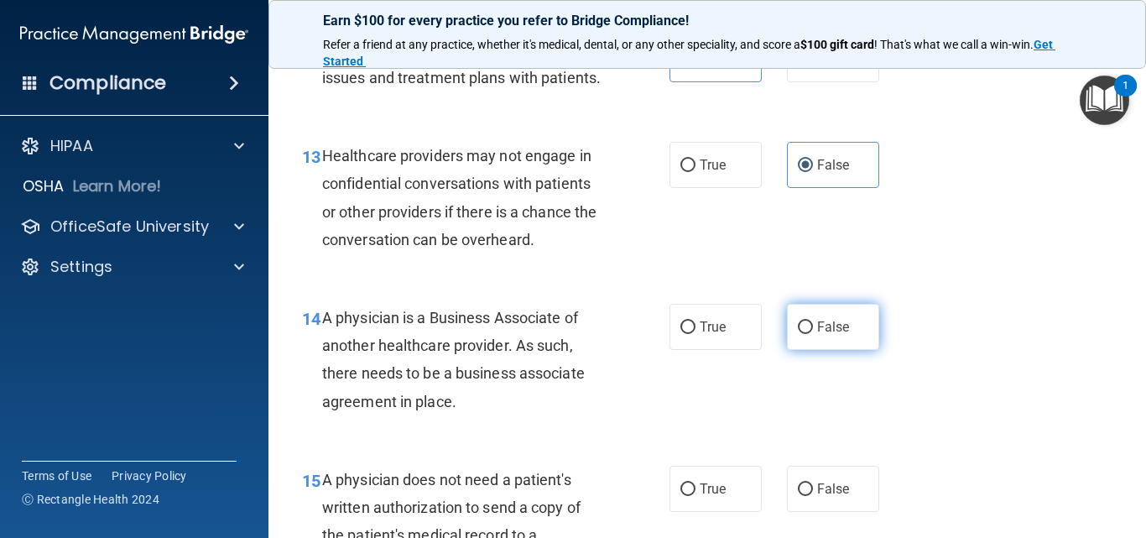
click at [816, 350] on label "False" at bounding box center [833, 327] width 92 height 46
click at [813, 334] on input "False" at bounding box center [805, 327] width 15 height 13
radio input "true"
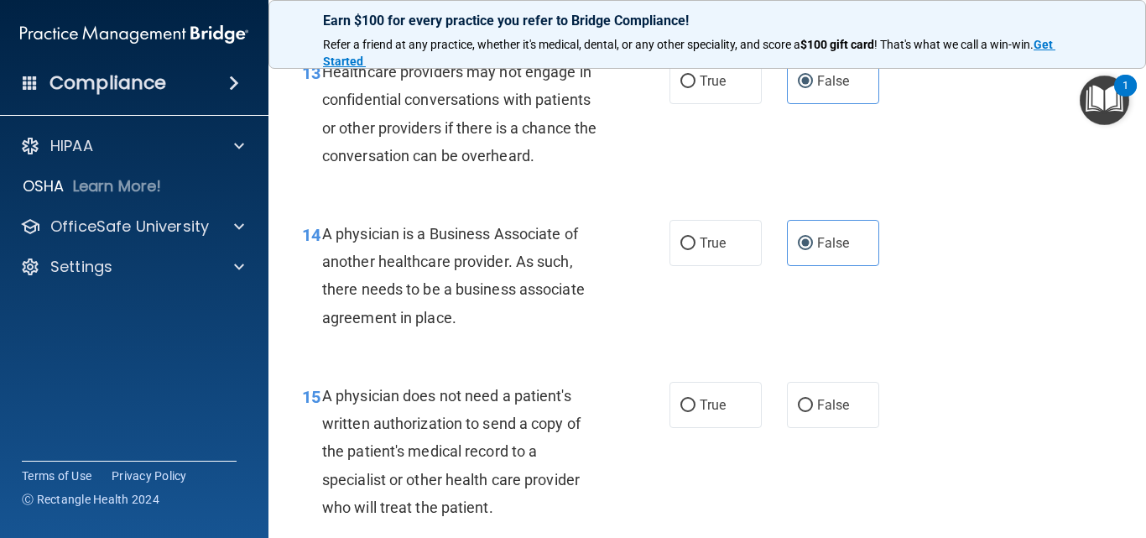
scroll to position [2128, 0]
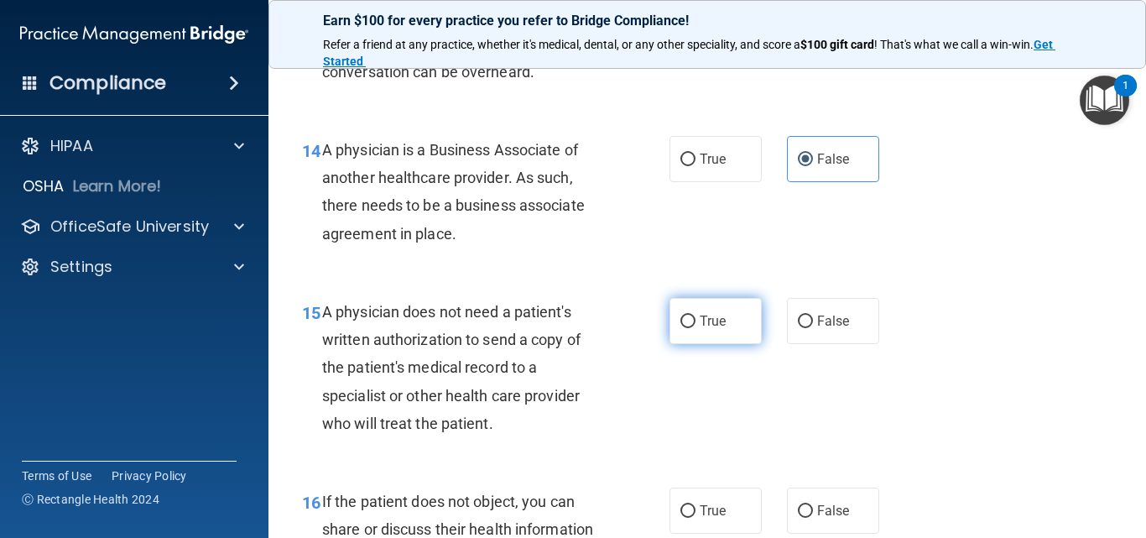
click at [700, 329] on span "True" at bounding box center [713, 321] width 26 height 16
click at [695, 328] on input "True" at bounding box center [687, 321] width 15 height 13
radio input "true"
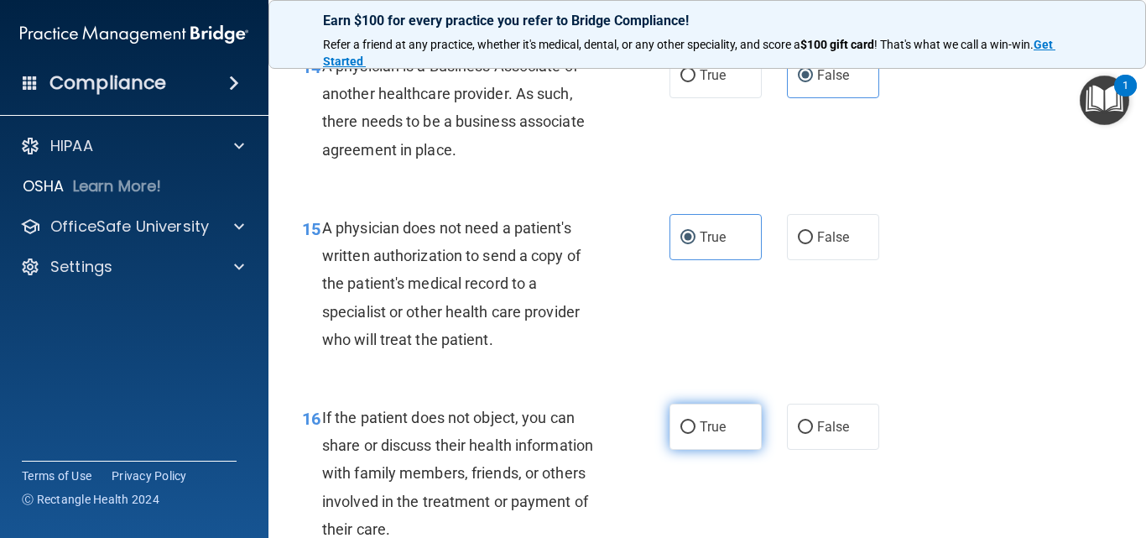
click at [689, 434] on input "True" at bounding box center [687, 427] width 15 height 13
radio input "true"
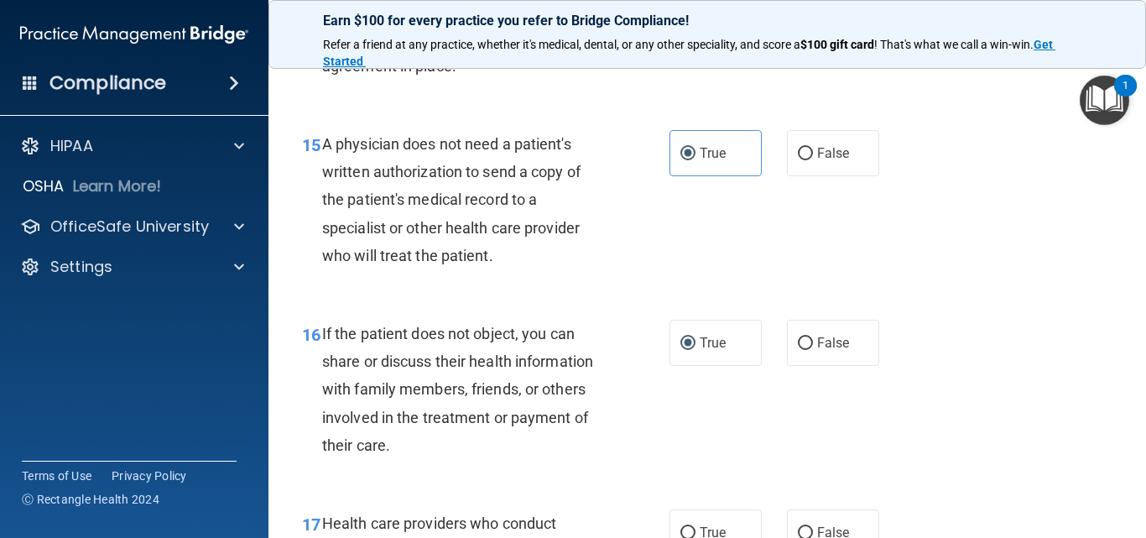
scroll to position [2380, 0]
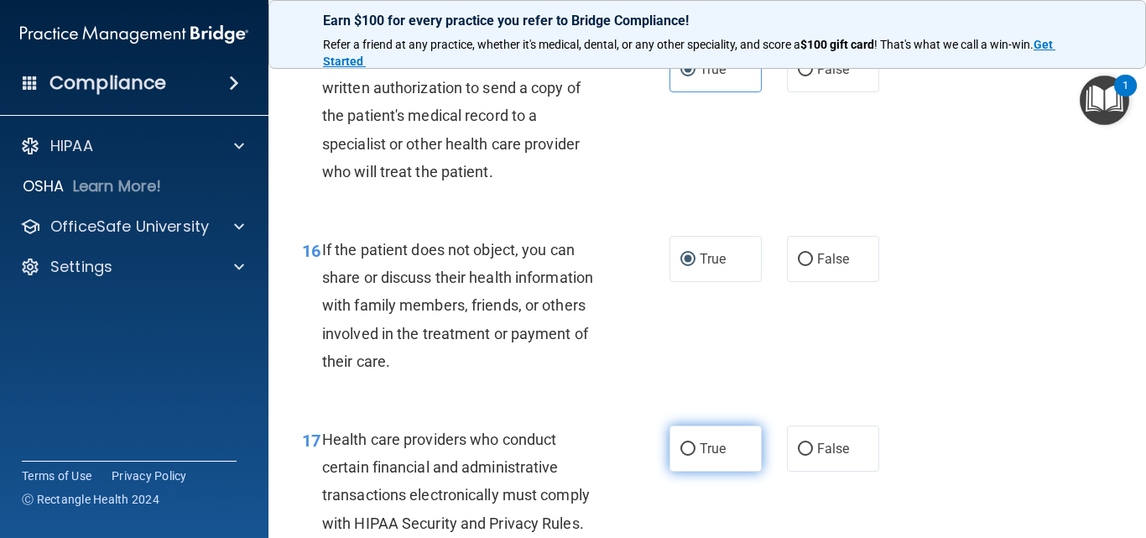
click at [728, 471] on label "True" at bounding box center [715, 448] width 92 height 46
click at [695, 456] on input "True" at bounding box center [687, 449] width 15 height 13
radio input "true"
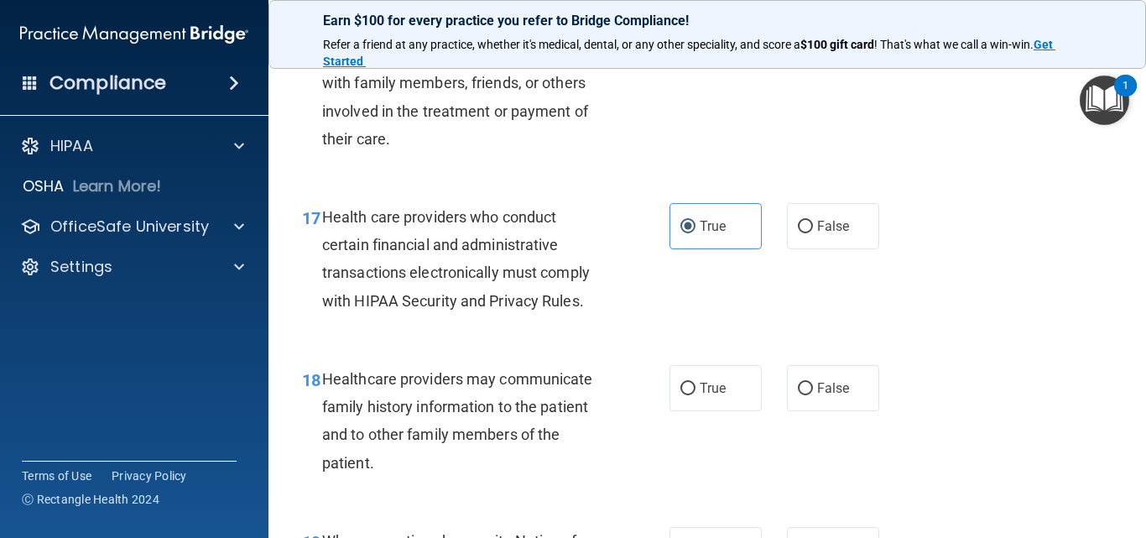
scroll to position [2632, 0]
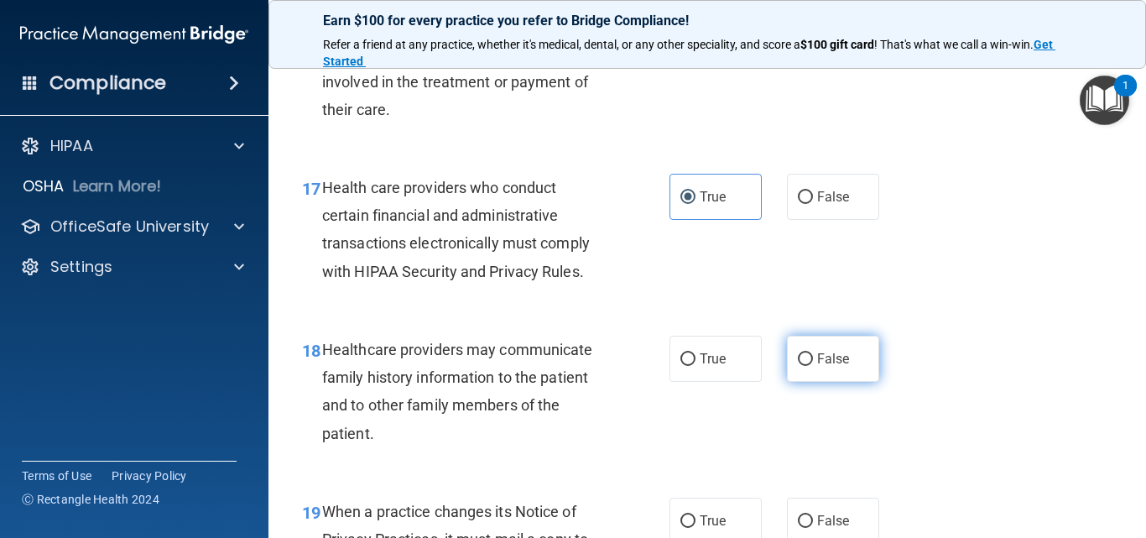
click at [808, 382] on label "False" at bounding box center [833, 359] width 92 height 46
click at [808, 366] on input "False" at bounding box center [805, 359] width 15 height 13
radio input "true"
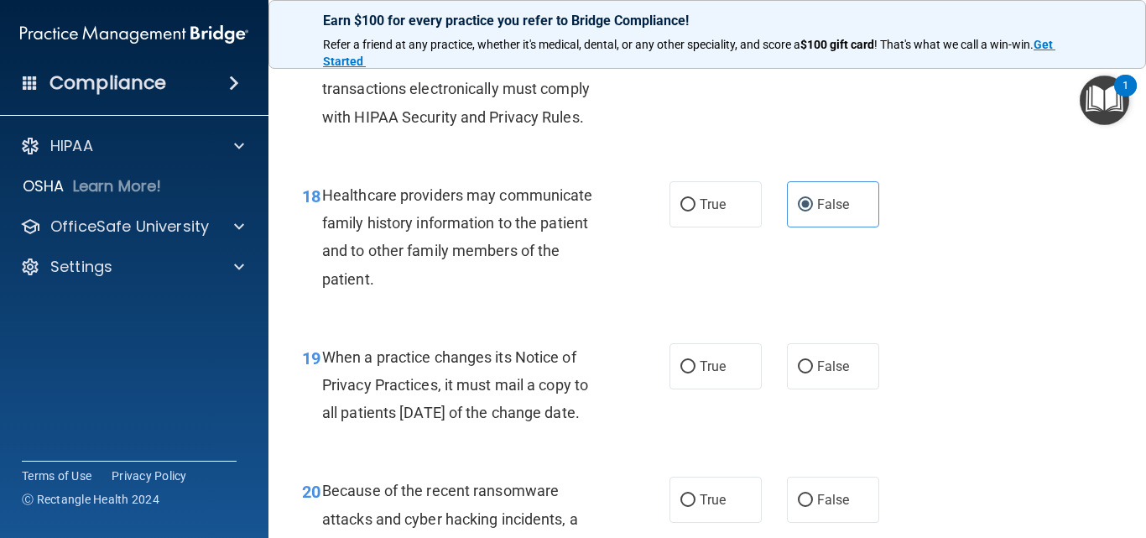
scroll to position [2799, 0]
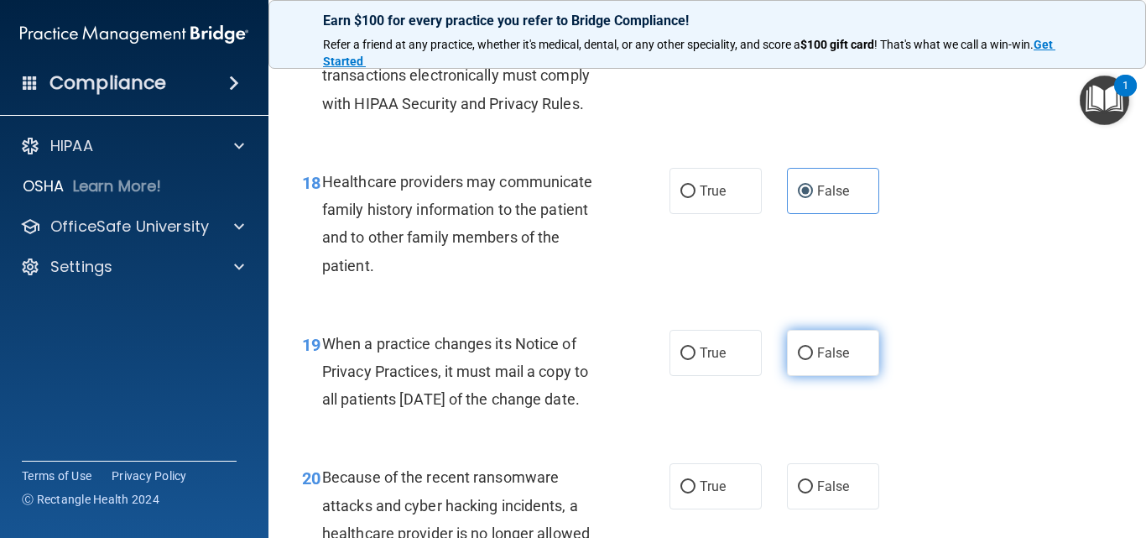
click at [821, 361] on span "False" at bounding box center [833, 353] width 33 height 16
click at [813, 360] on input "False" at bounding box center [805, 353] width 15 height 13
radio input "true"
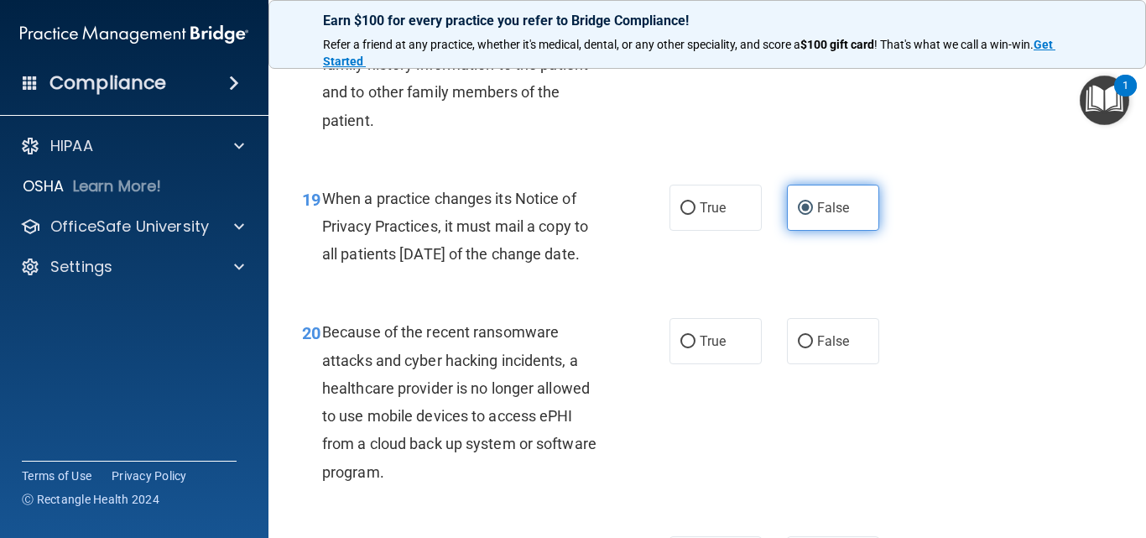
scroll to position [2967, 0]
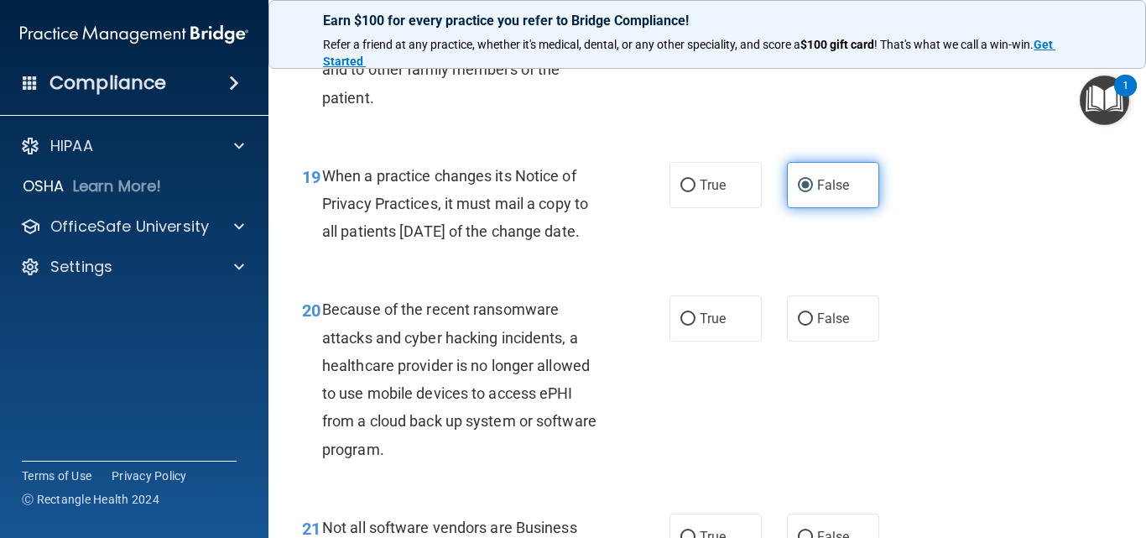
click at [821, 341] on label "False" at bounding box center [833, 318] width 92 height 46
click at [813, 325] on input "False" at bounding box center [805, 319] width 15 height 13
radio input "true"
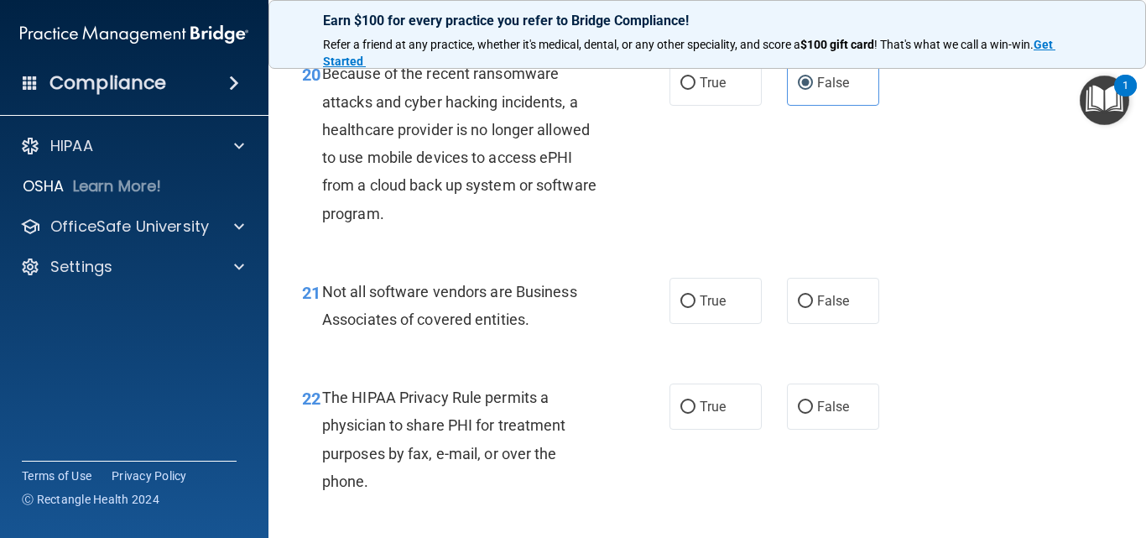
scroll to position [3219, 0]
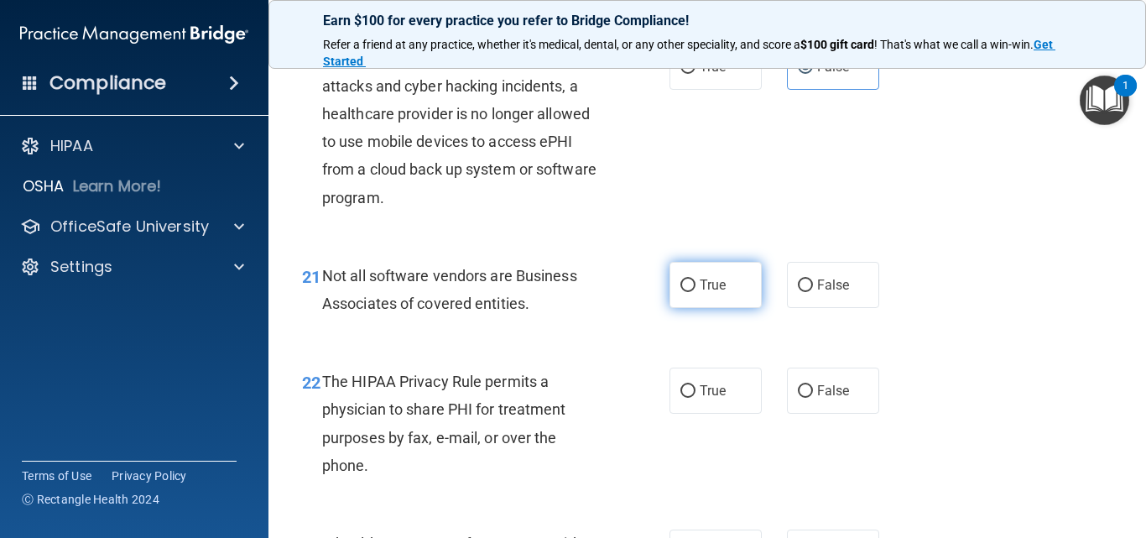
click at [731, 308] on label "True" at bounding box center [715, 285] width 92 height 46
click at [695, 292] on input "True" at bounding box center [687, 285] width 15 height 13
radio input "true"
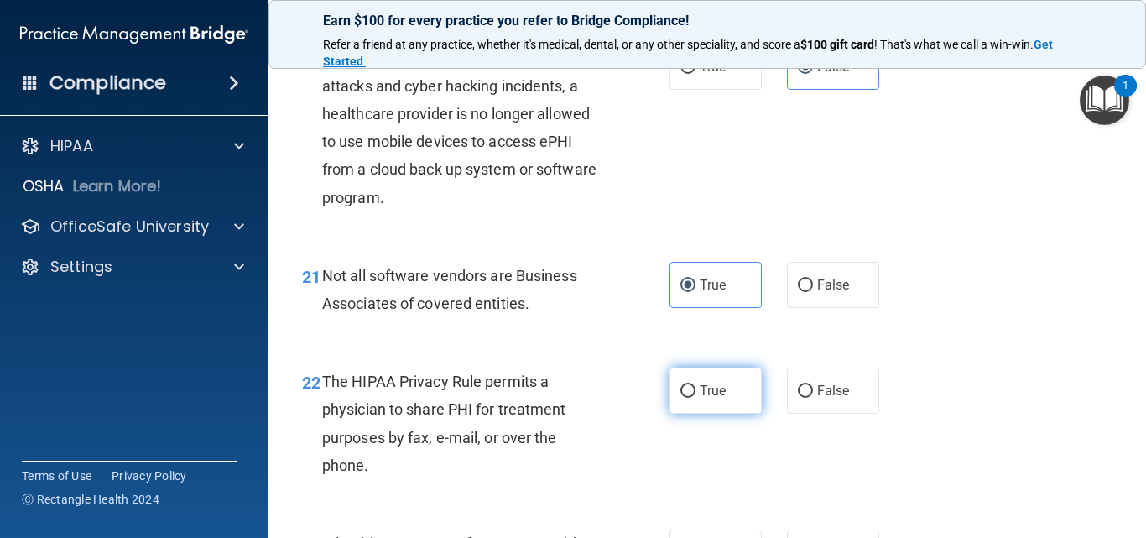
click at [673, 414] on label "True" at bounding box center [715, 390] width 92 height 46
click at [680, 398] on input "True" at bounding box center [687, 391] width 15 height 13
radio input "true"
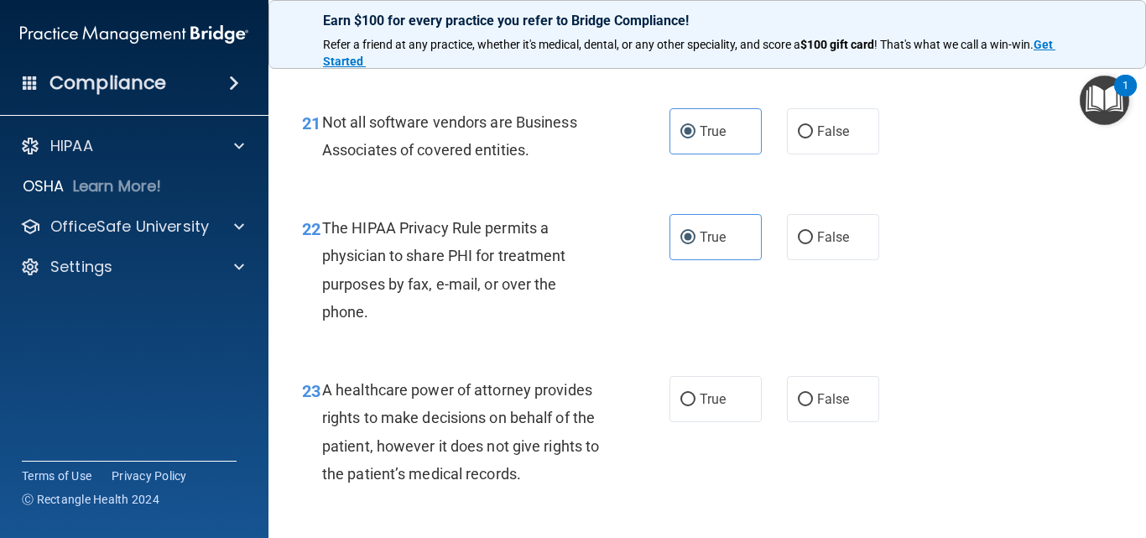
scroll to position [3386, 0]
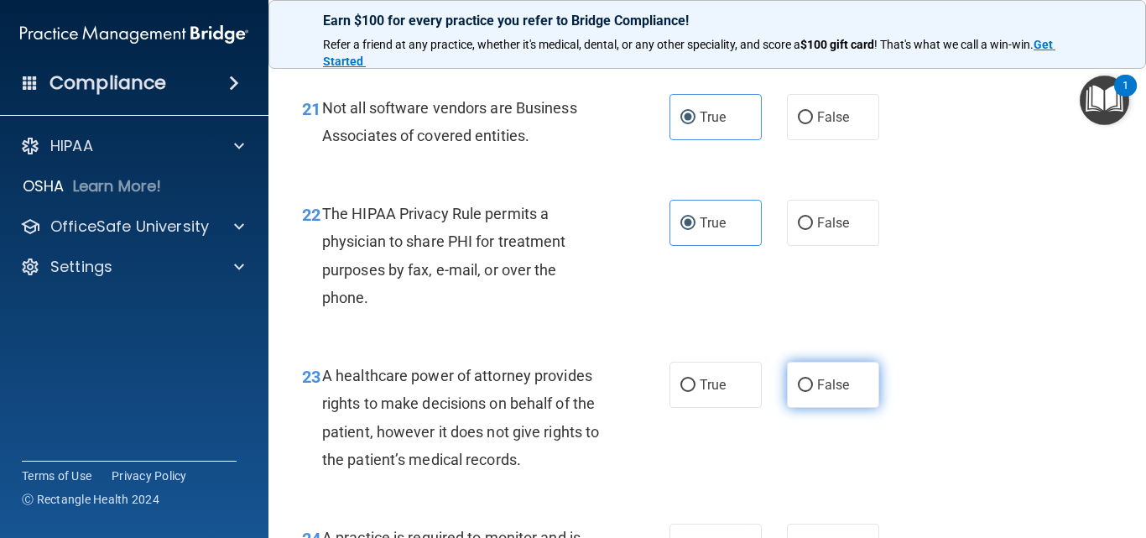
click at [802, 408] on label "False" at bounding box center [833, 385] width 92 height 46
click at [802, 392] on input "False" at bounding box center [805, 385] width 15 height 13
radio input "true"
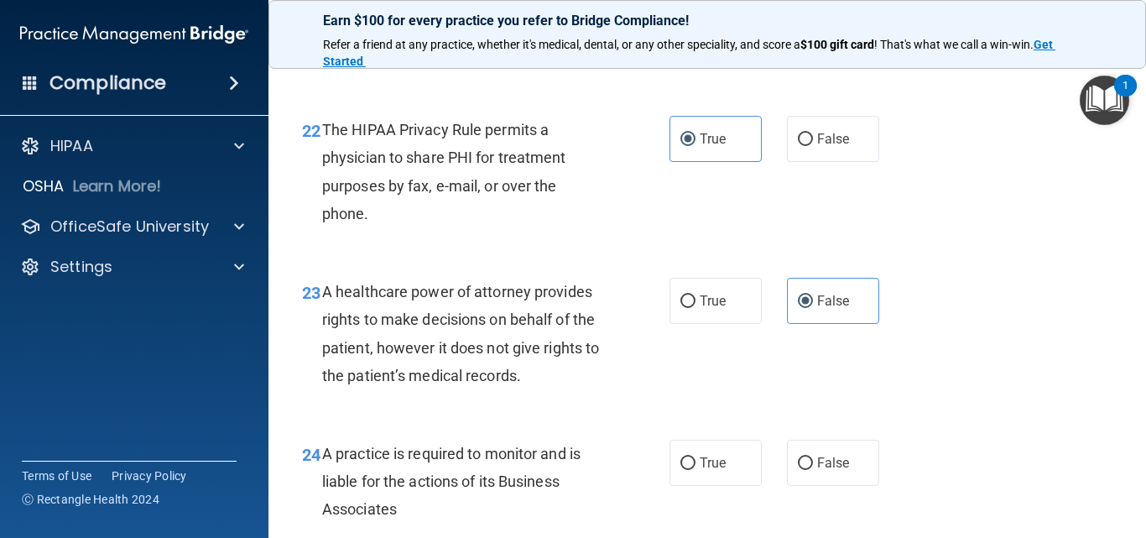
scroll to position [3554, 0]
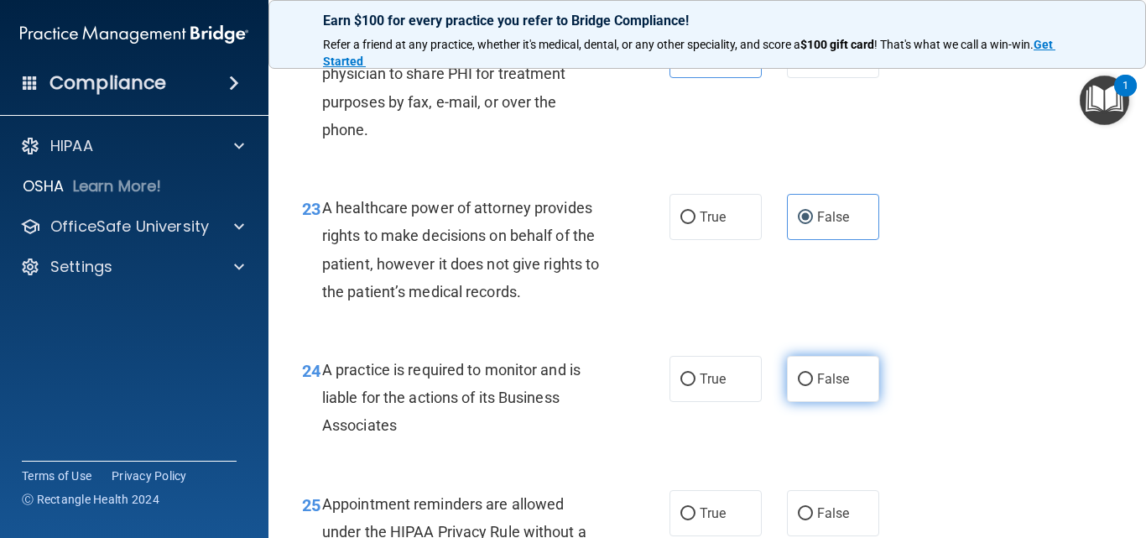
click at [825, 387] on span "False" at bounding box center [833, 379] width 33 height 16
click at [813, 386] on input "False" at bounding box center [805, 379] width 15 height 13
radio input "true"
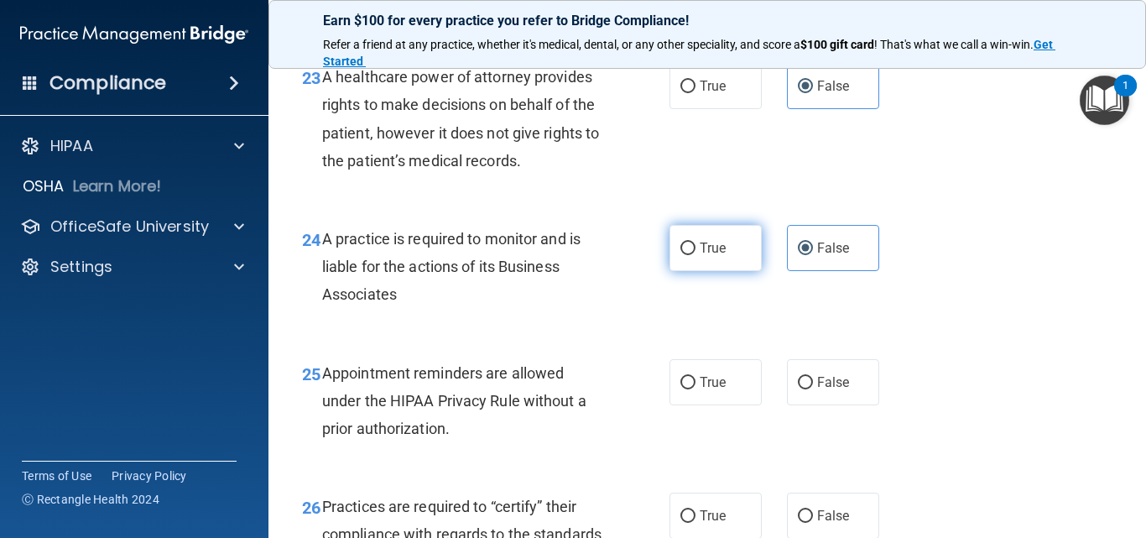
scroll to position [3722, 0]
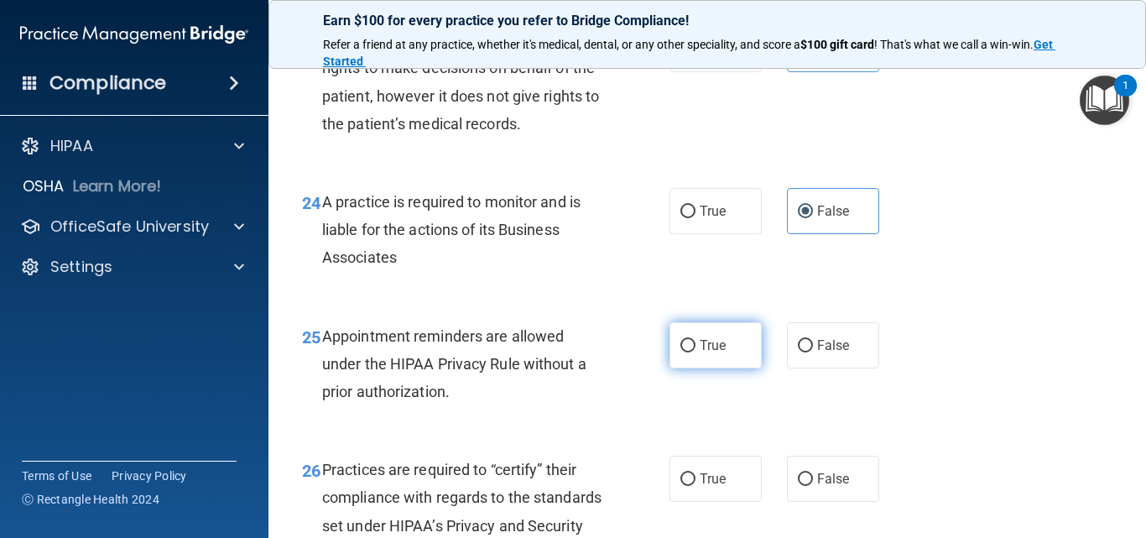
click at [705, 368] on label "True" at bounding box center [715, 345] width 92 height 46
click at [695, 352] on input "True" at bounding box center [687, 346] width 15 height 13
radio input "true"
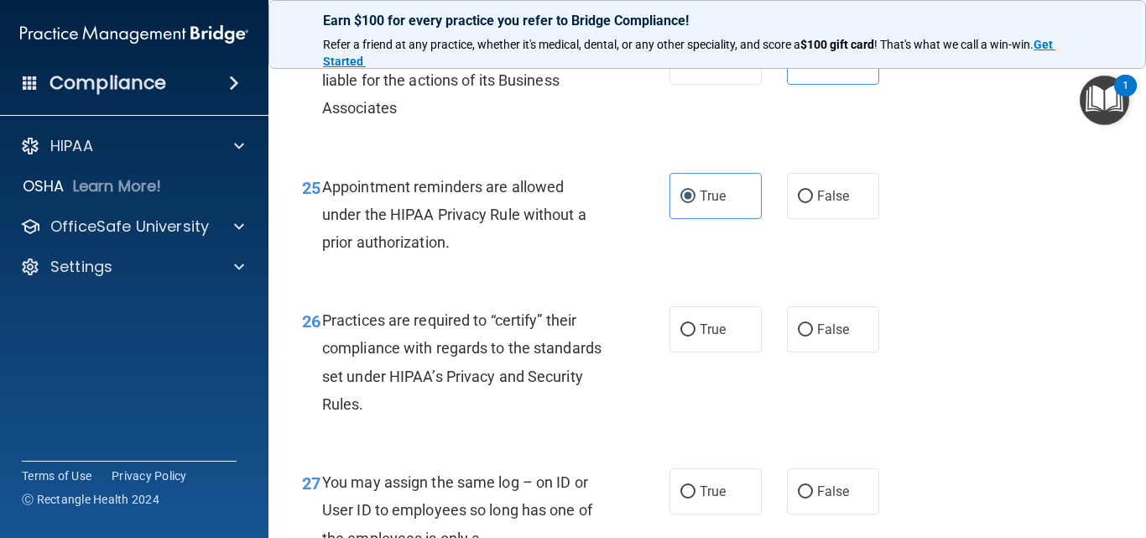
scroll to position [3890, 0]
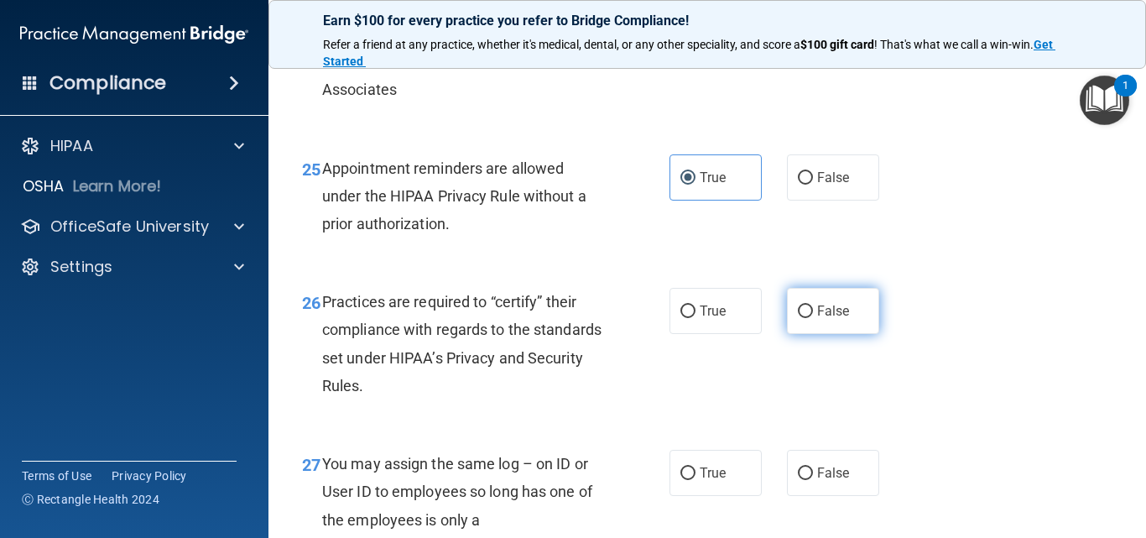
click at [848, 334] on label "False" at bounding box center [833, 311] width 92 height 46
click at [813, 318] on input "False" at bounding box center [805, 311] width 15 height 13
radio input "true"
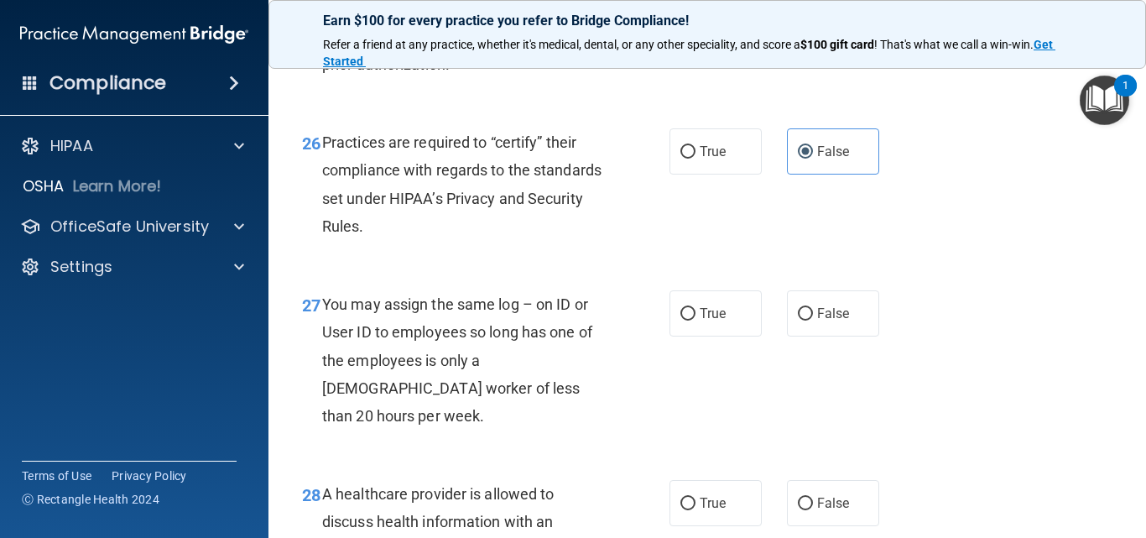
scroll to position [4058, 0]
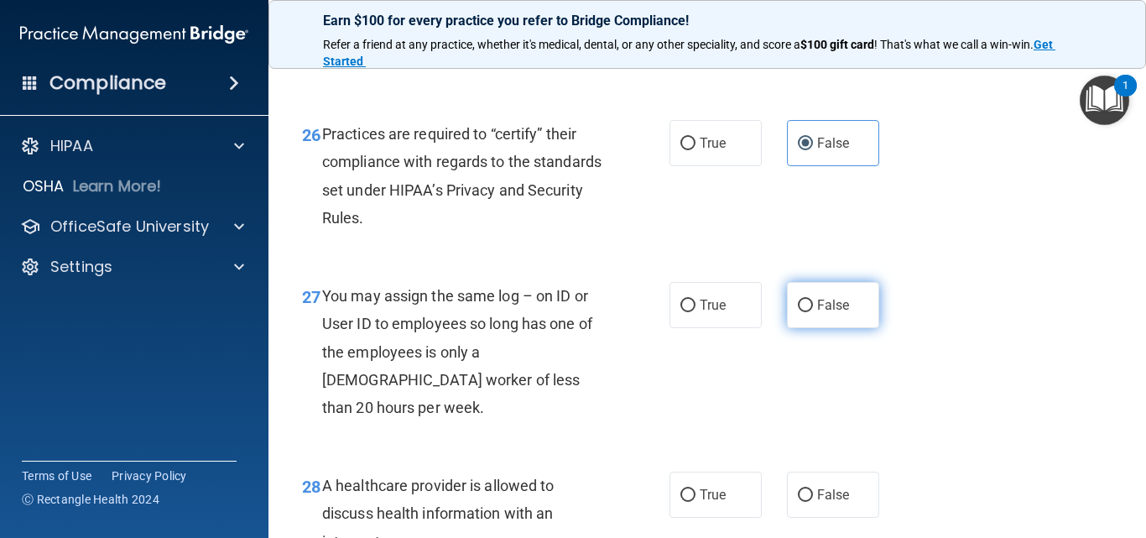
click at [832, 328] on label "False" at bounding box center [833, 305] width 92 height 46
click at [813, 312] on input "False" at bounding box center [805, 305] width 15 height 13
radio input "true"
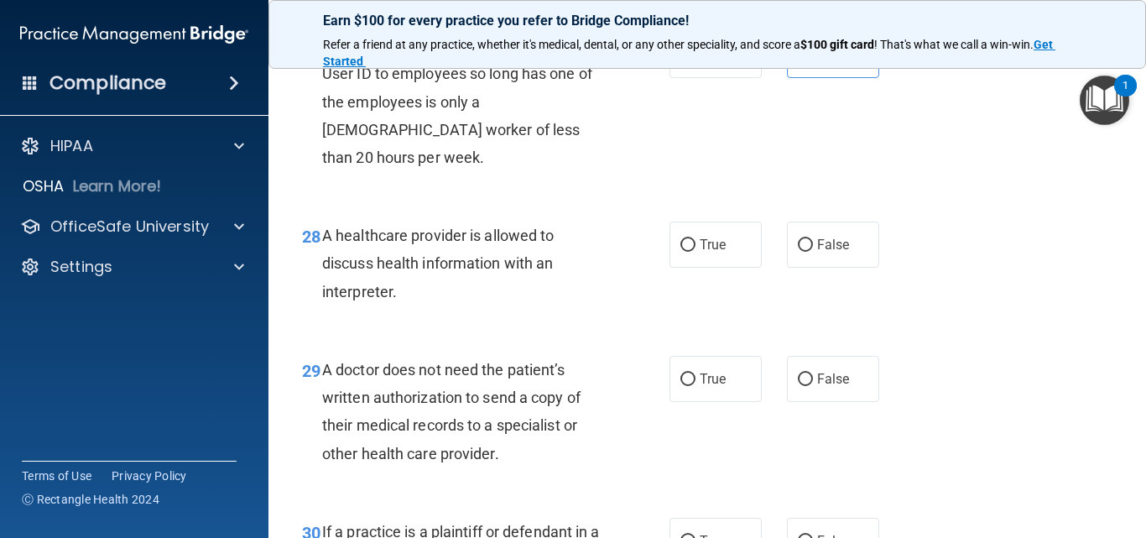
scroll to position [4309, 0]
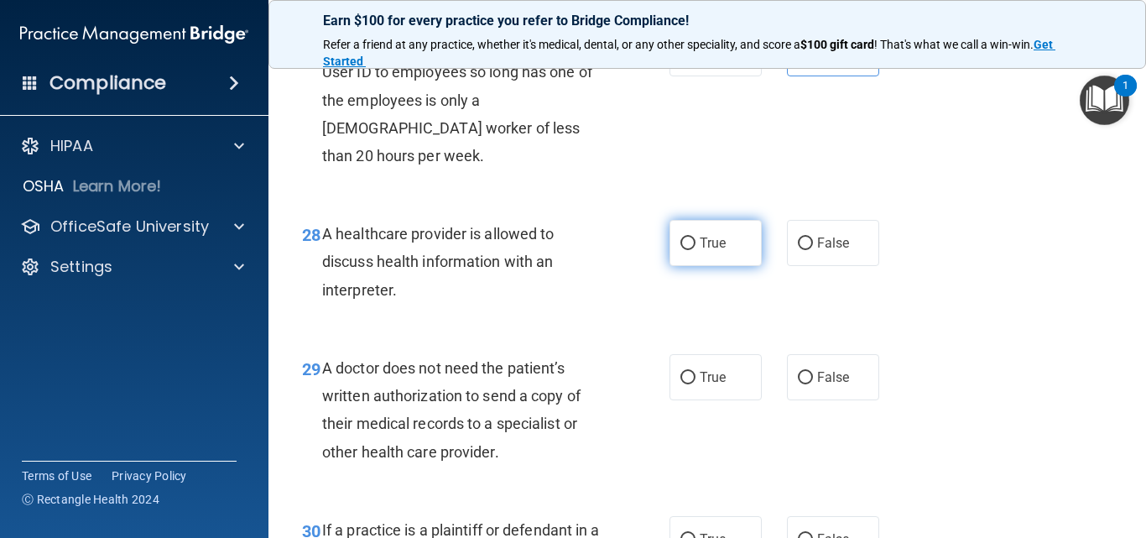
click at [703, 251] on span "True" at bounding box center [713, 243] width 26 height 16
click at [695, 250] on input "True" at bounding box center [687, 243] width 15 height 13
radio input "true"
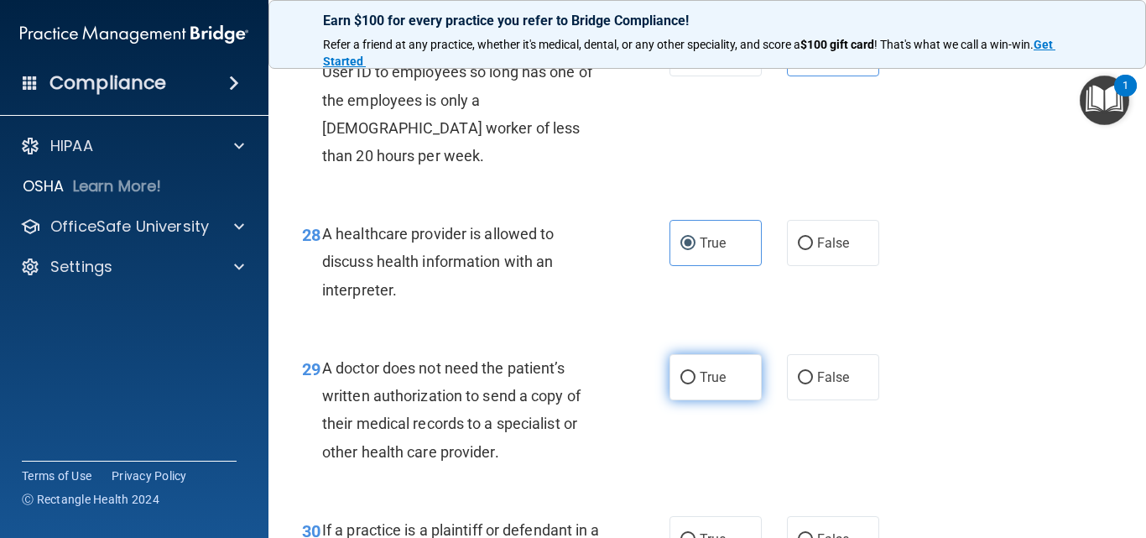
click at [721, 400] on label "True" at bounding box center [715, 377] width 92 height 46
click at [695, 384] on input "True" at bounding box center [687, 378] width 15 height 13
radio input "true"
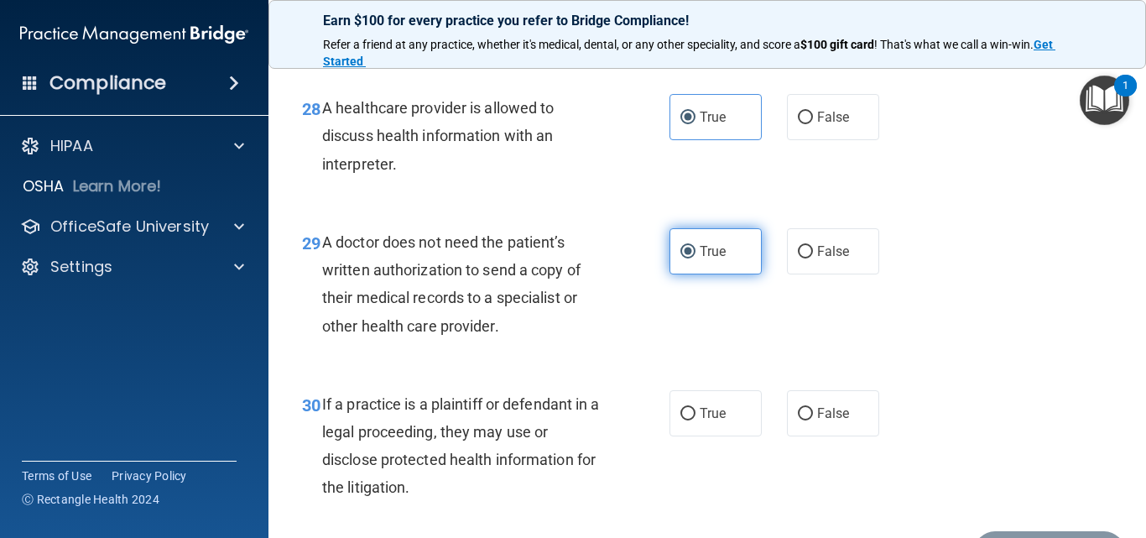
scroll to position [4477, 0]
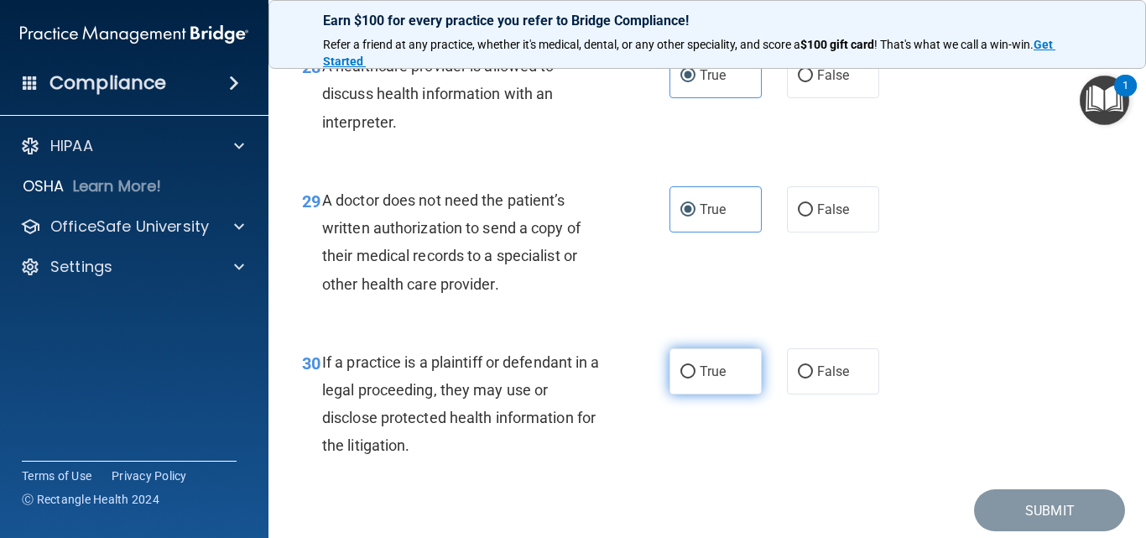
click at [720, 379] on span "True" at bounding box center [713, 371] width 26 height 16
click at [695, 378] on input "True" at bounding box center [687, 372] width 15 height 13
radio input "true"
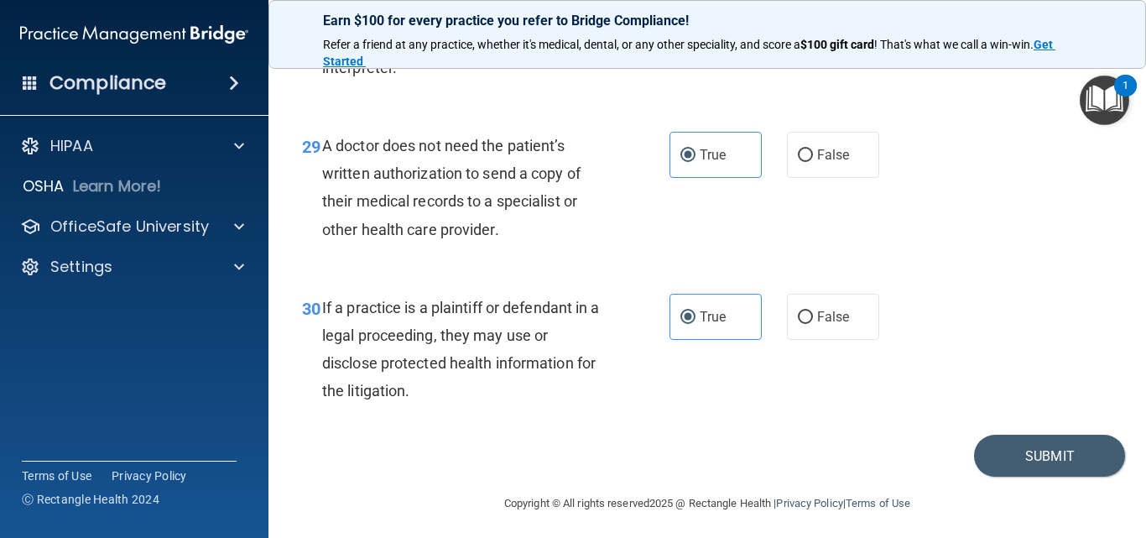
scroll to position [4565, 0]
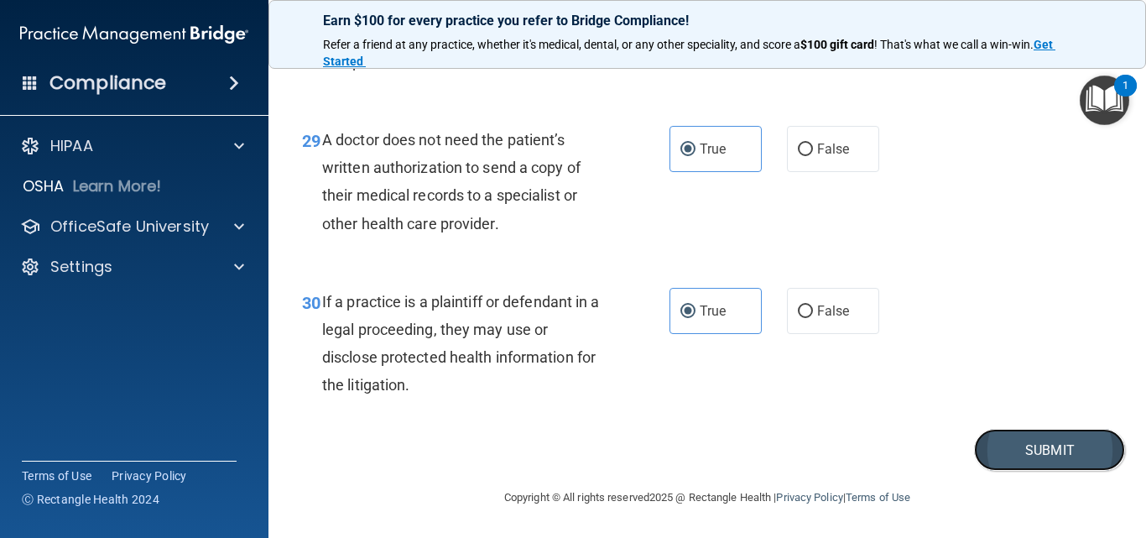
click at [1041, 450] on button "Submit" at bounding box center [1049, 450] width 151 height 43
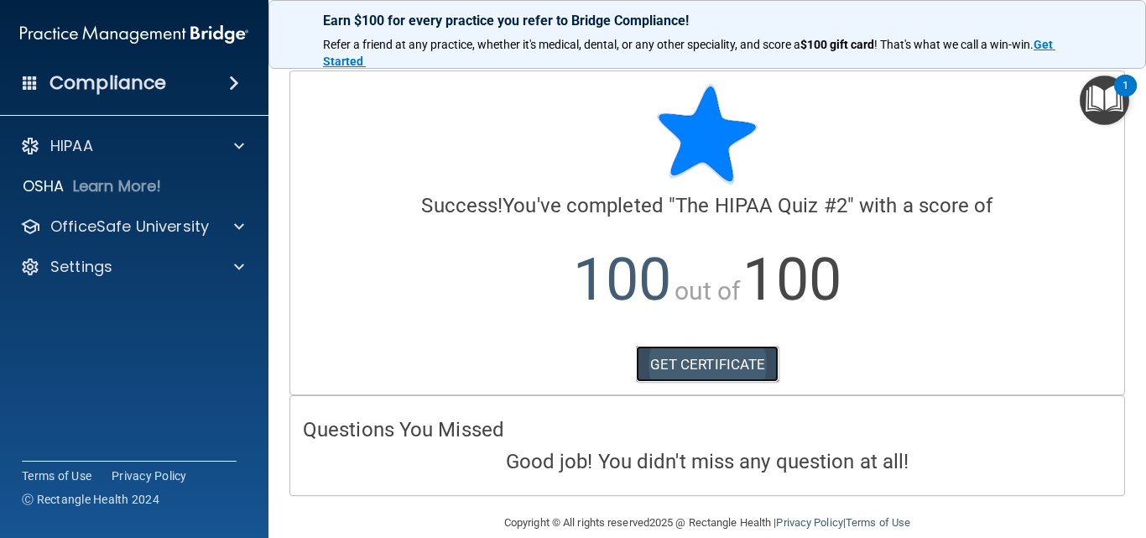
click at [686, 357] on link "GET CERTIFICATE" at bounding box center [707, 364] width 143 height 37
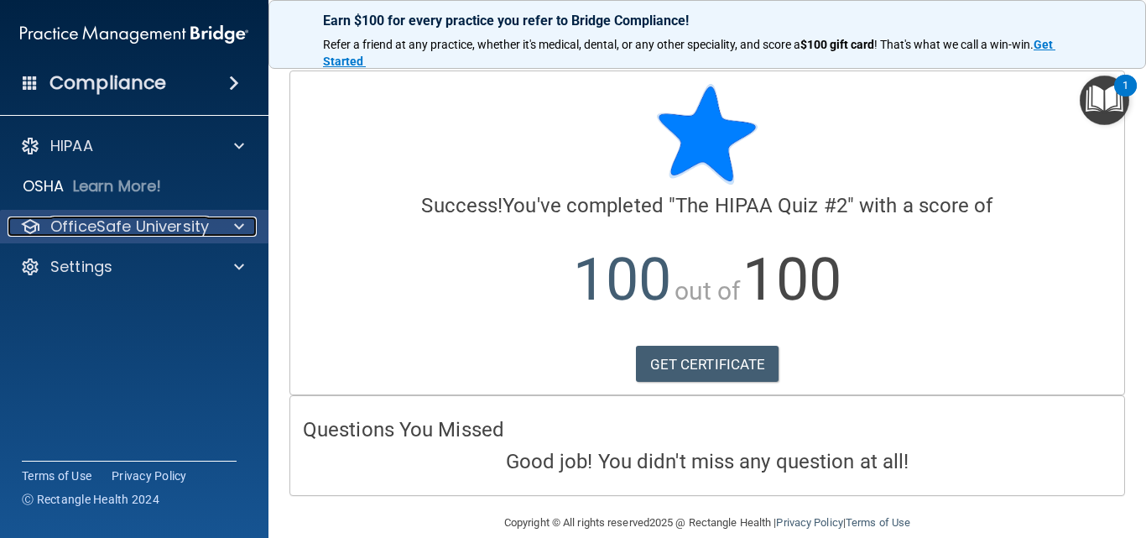
click at [153, 223] on p "OfficeSafe University" at bounding box center [129, 226] width 159 height 20
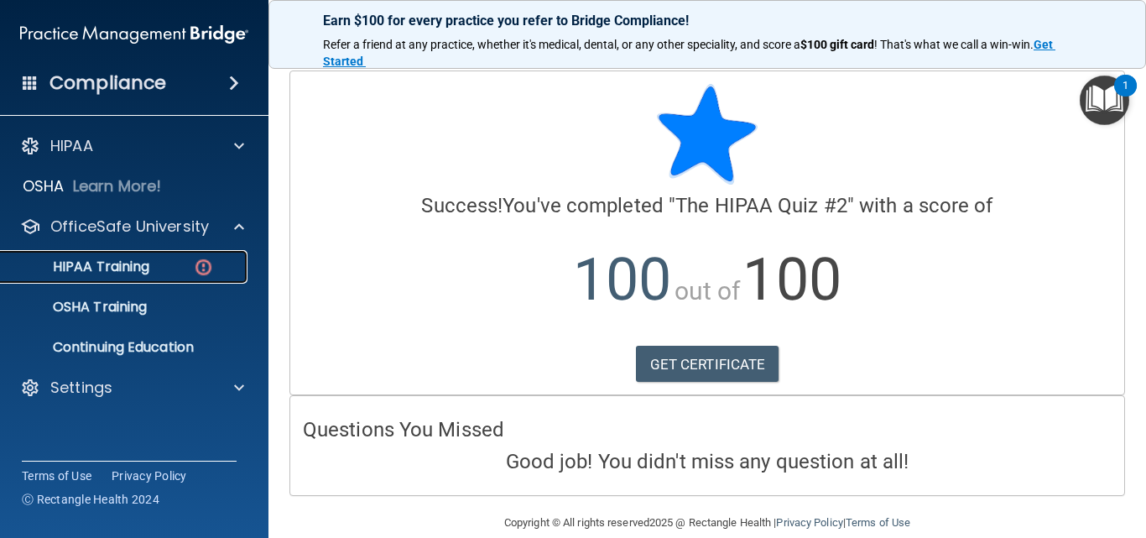
click at [146, 258] on p "HIPAA Training" at bounding box center [80, 266] width 138 height 17
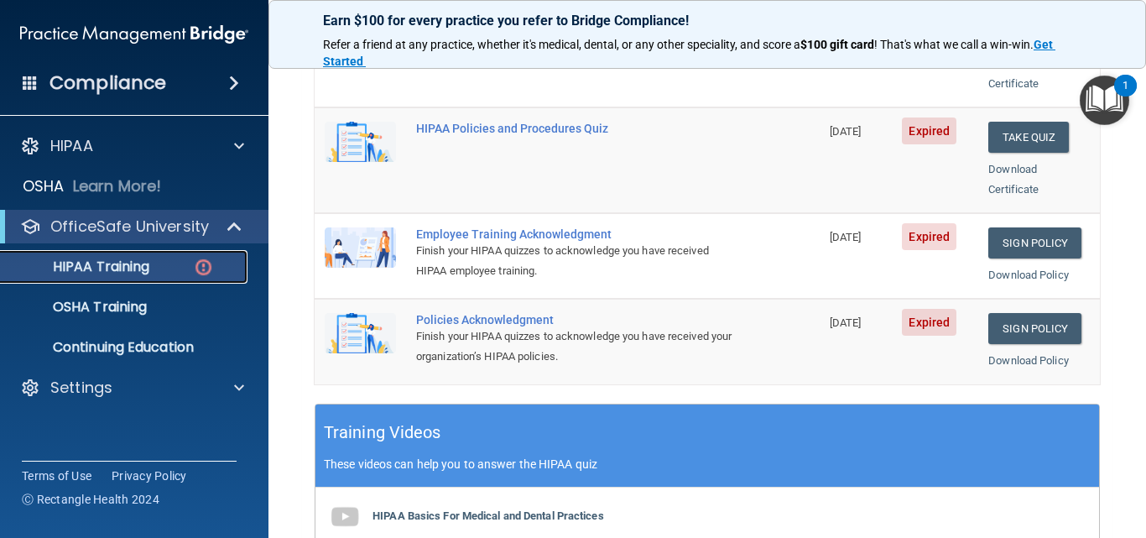
scroll to position [336, 0]
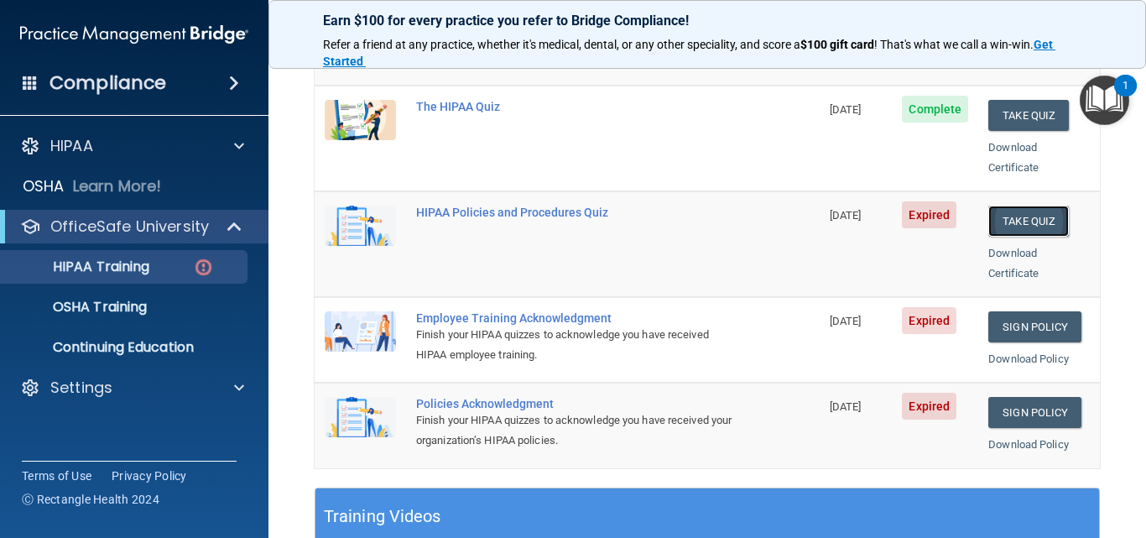
click at [1034, 206] on button "Take Quiz" at bounding box center [1028, 221] width 81 height 31
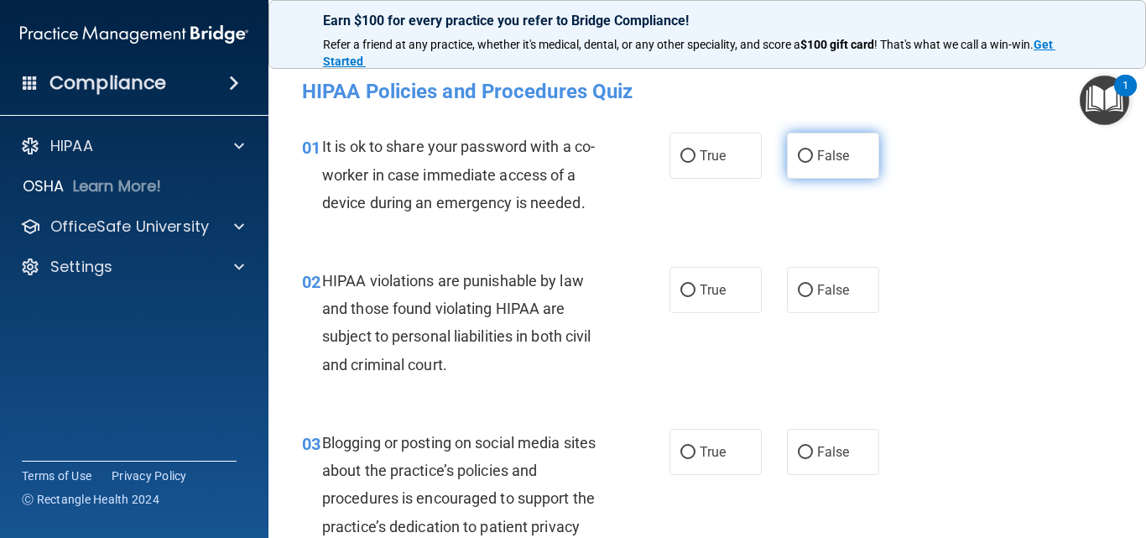
click at [800, 156] on input "False" at bounding box center [805, 156] width 15 height 13
radio input "true"
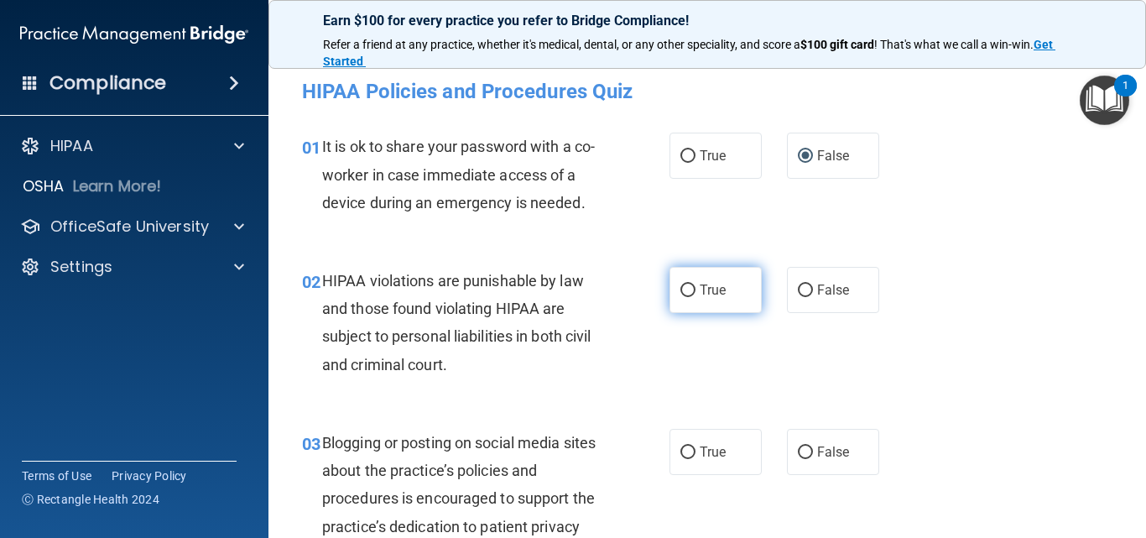
click at [721, 284] on label "True" at bounding box center [715, 290] width 92 height 46
click at [695, 284] on input "True" at bounding box center [687, 290] width 15 height 13
radio input "true"
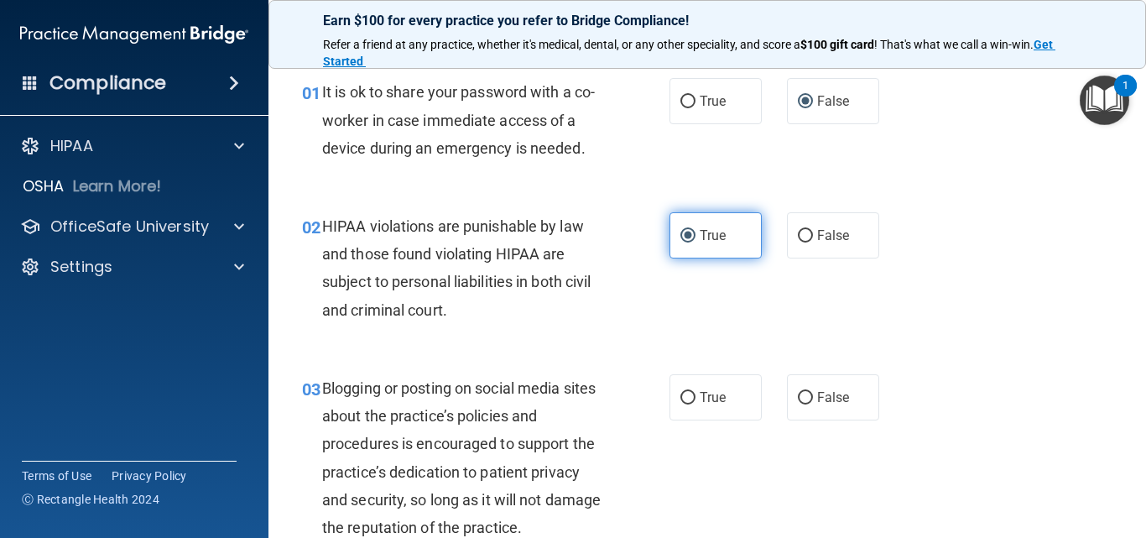
scroll to position [168, 0]
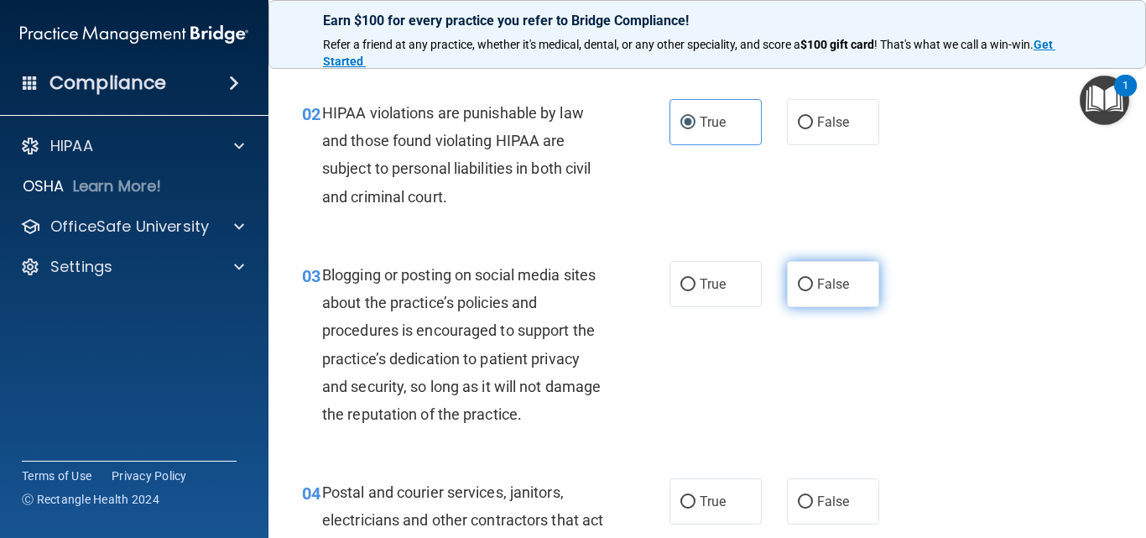
click at [801, 287] on input "False" at bounding box center [805, 285] width 15 height 13
radio input "true"
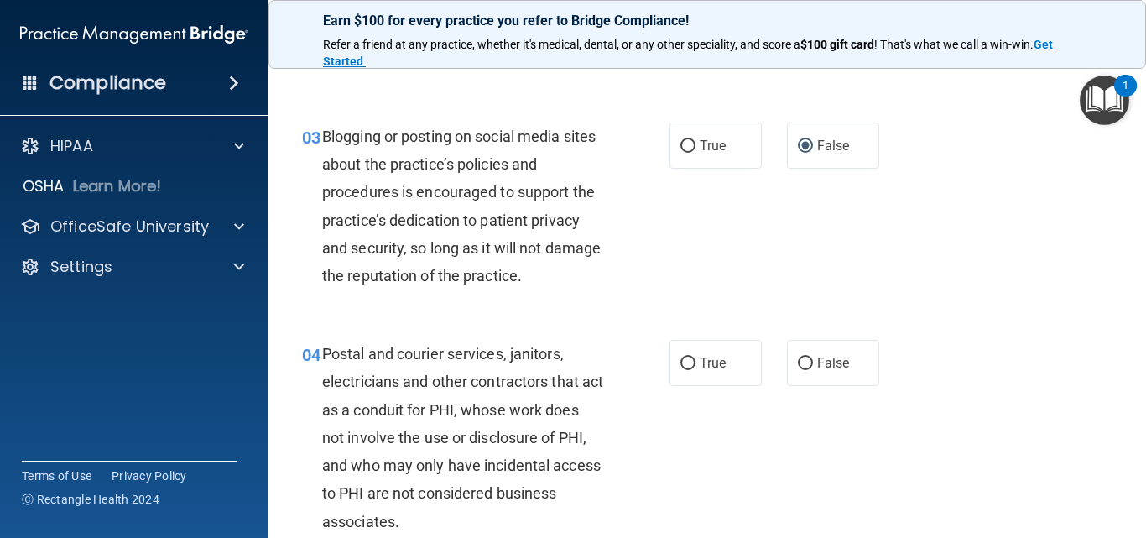
scroll to position [336, 0]
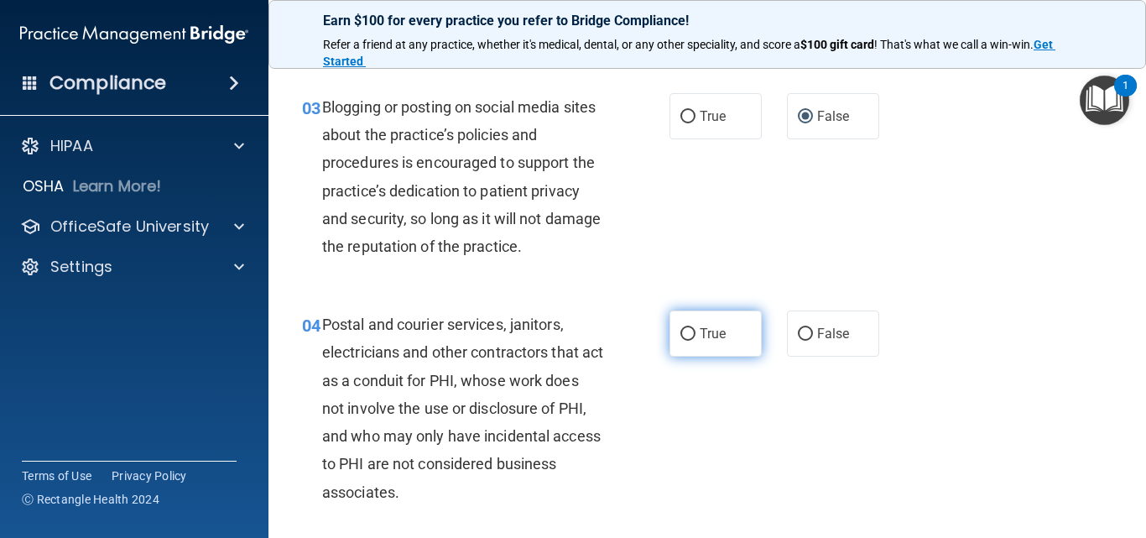
click at [707, 340] on span "True" at bounding box center [713, 333] width 26 height 16
click at [695, 340] on input "True" at bounding box center [687, 334] width 15 height 13
radio input "true"
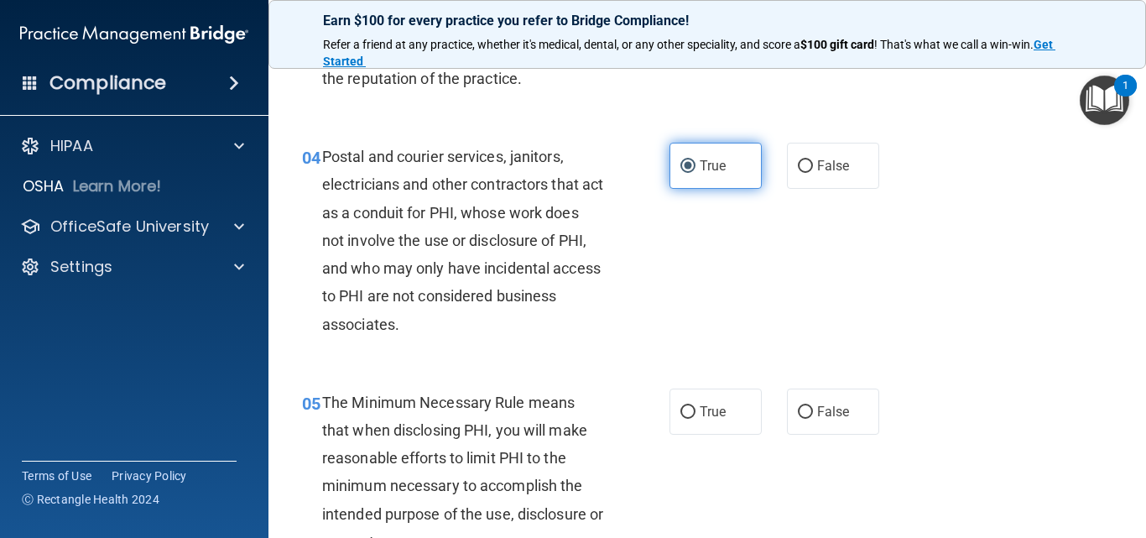
scroll to position [587, 0]
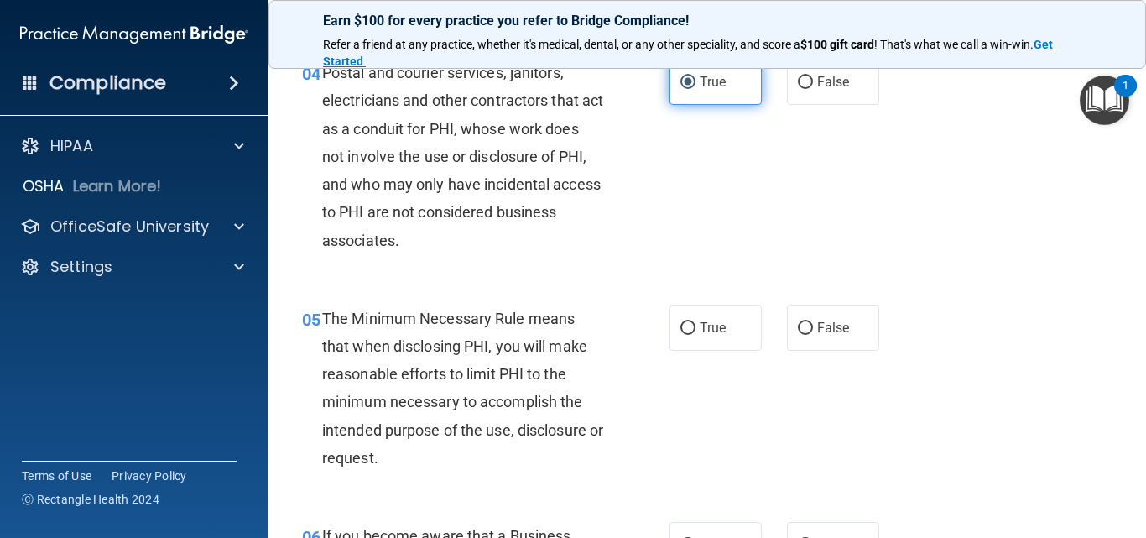
click at [707, 339] on label "True" at bounding box center [715, 328] width 92 height 46
click at [695, 335] on input "True" at bounding box center [687, 328] width 15 height 13
radio input "true"
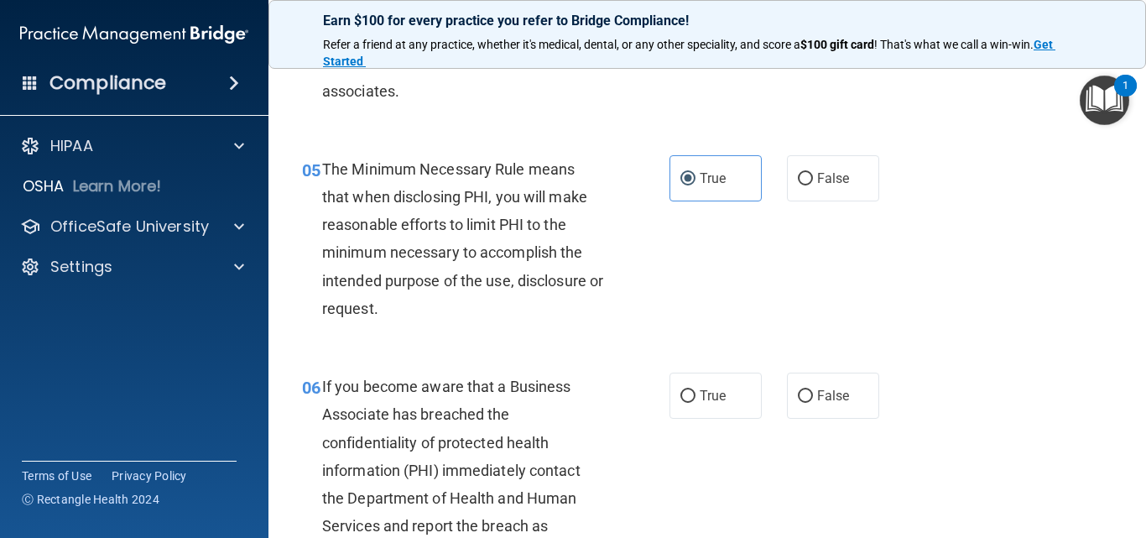
scroll to position [755, 0]
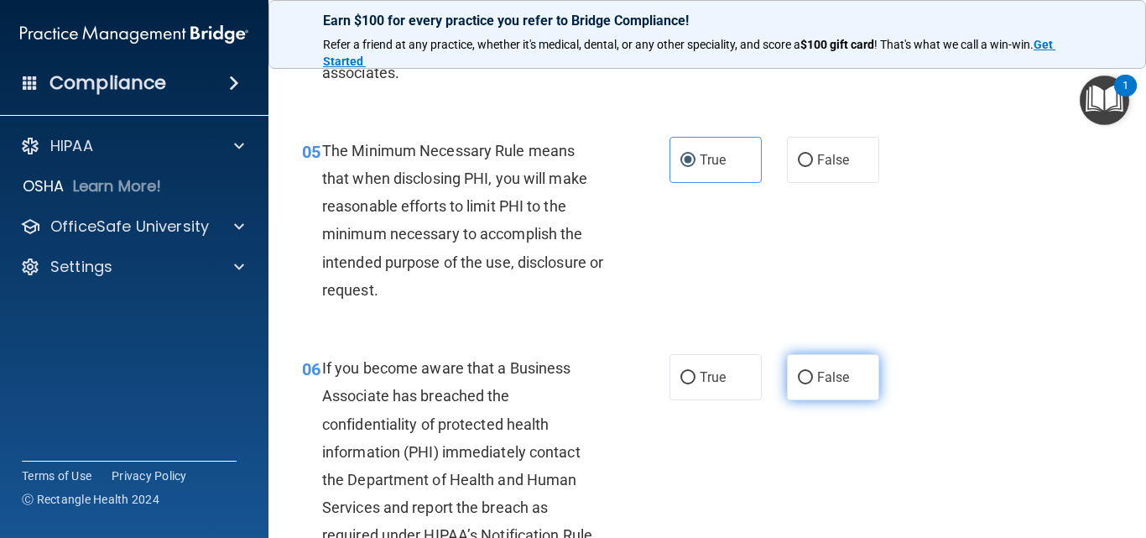
click at [820, 371] on span "False" at bounding box center [833, 377] width 33 height 16
click at [813, 372] on input "False" at bounding box center [805, 378] width 15 height 13
radio input "true"
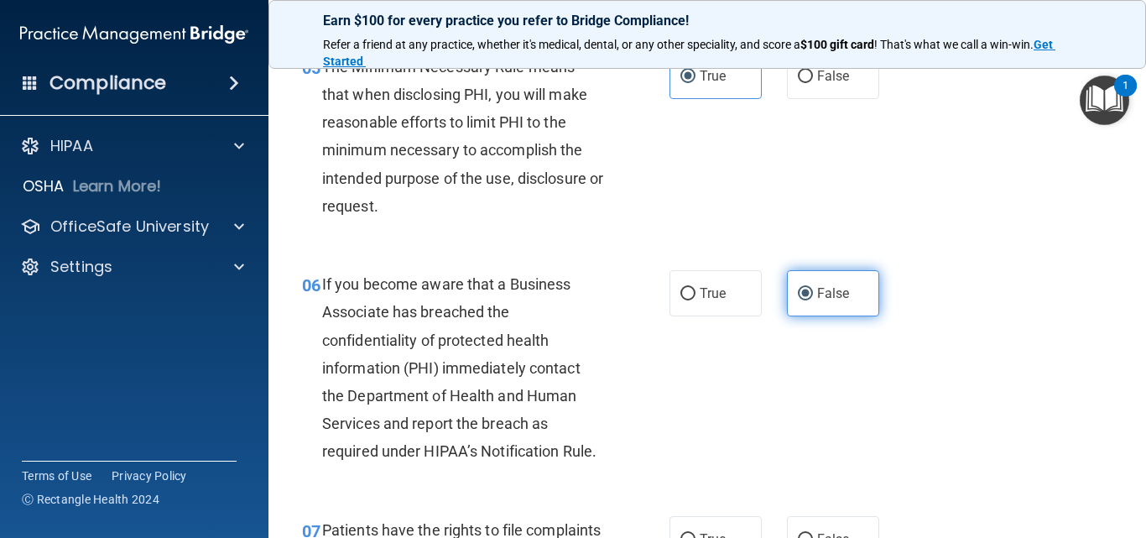
scroll to position [923, 0]
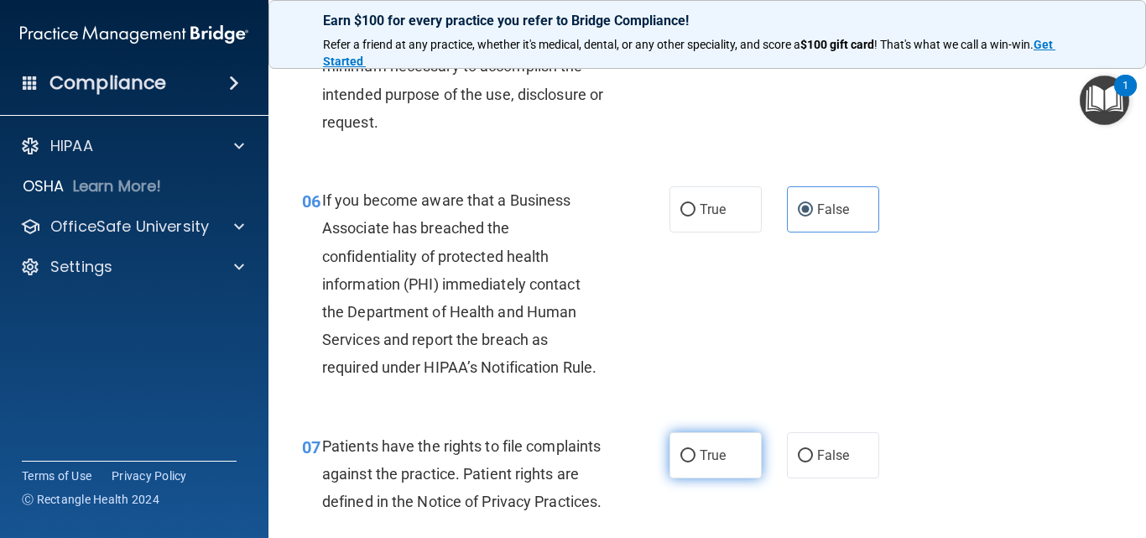
click at [721, 449] on label "True" at bounding box center [715, 455] width 92 height 46
click at [695, 450] on input "True" at bounding box center [687, 456] width 15 height 13
radio input "true"
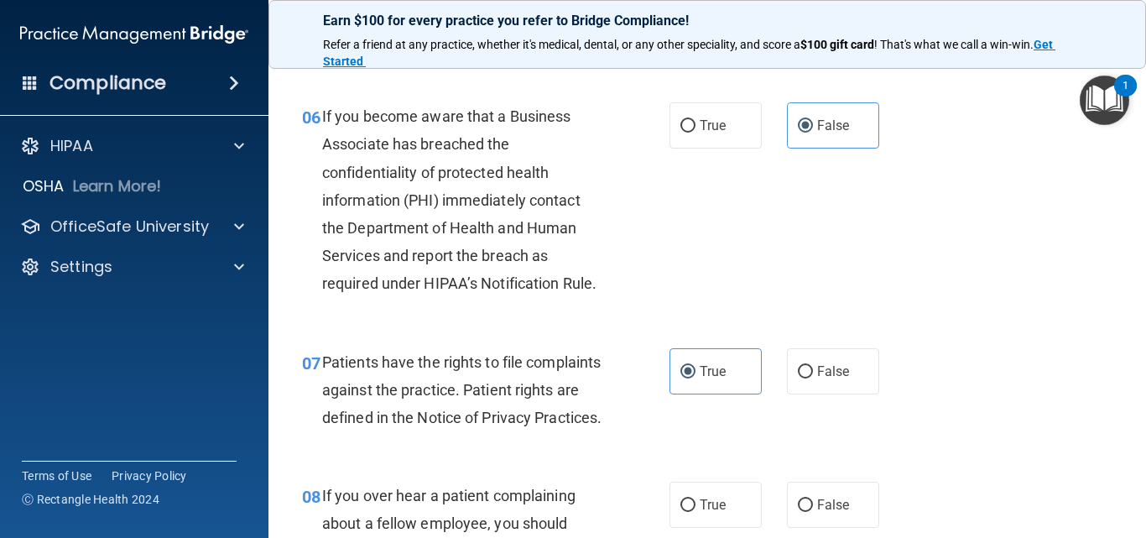
scroll to position [1091, 0]
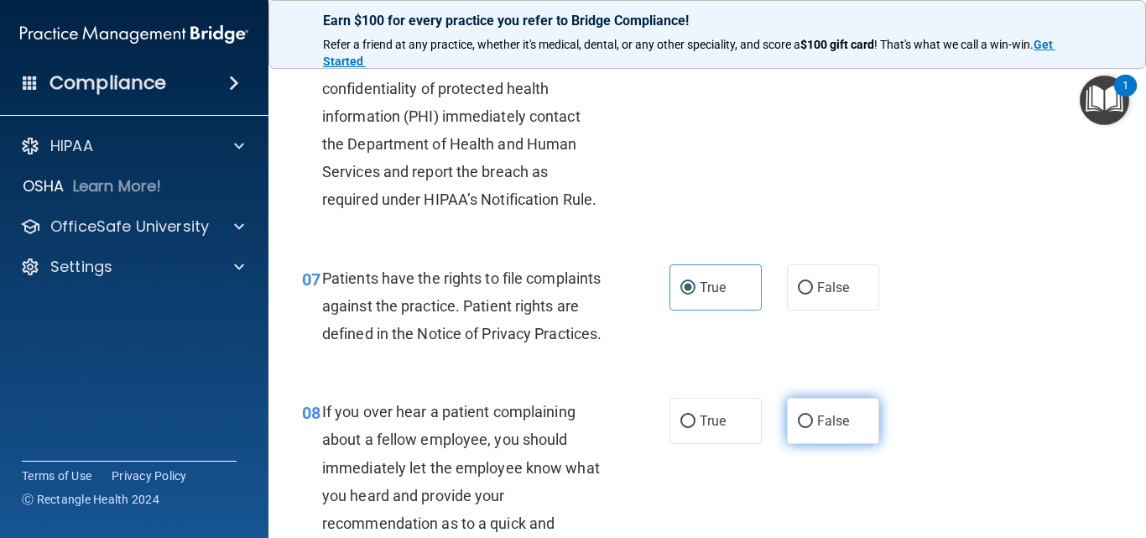
click at [817, 429] on span "False" at bounding box center [833, 421] width 33 height 16
click at [813, 428] on input "False" at bounding box center [805, 421] width 15 height 13
radio input "true"
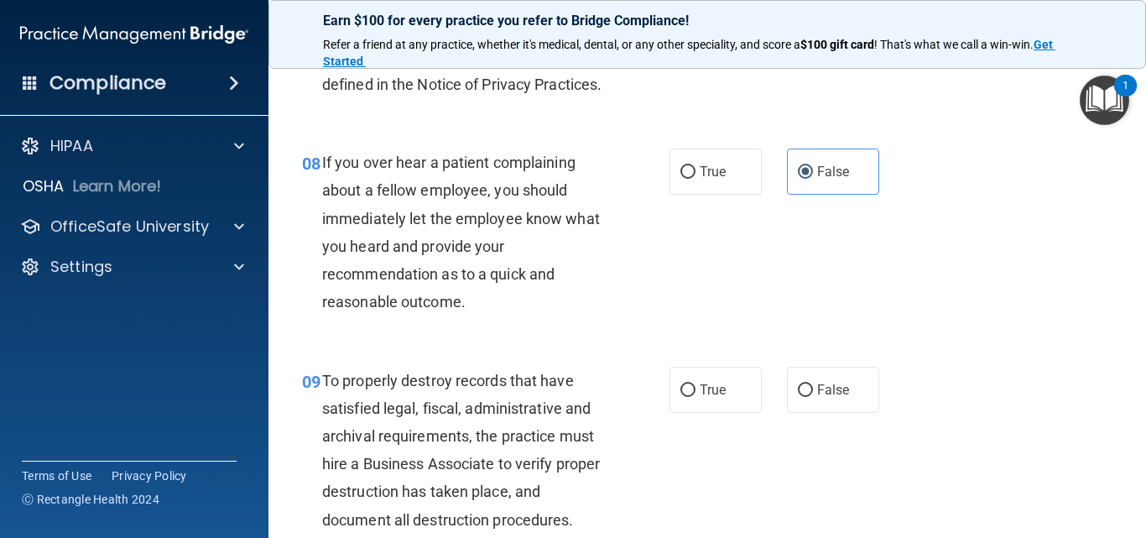
scroll to position [1342, 0]
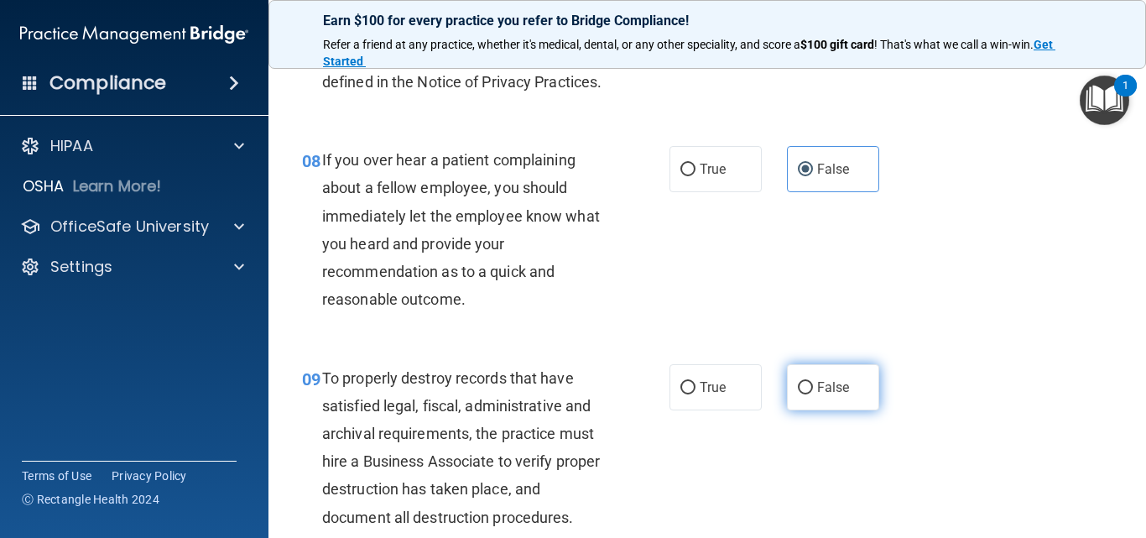
click at [809, 410] on label "False" at bounding box center [833, 387] width 92 height 46
click at [809, 394] on input "False" at bounding box center [805, 388] width 15 height 13
radio input "true"
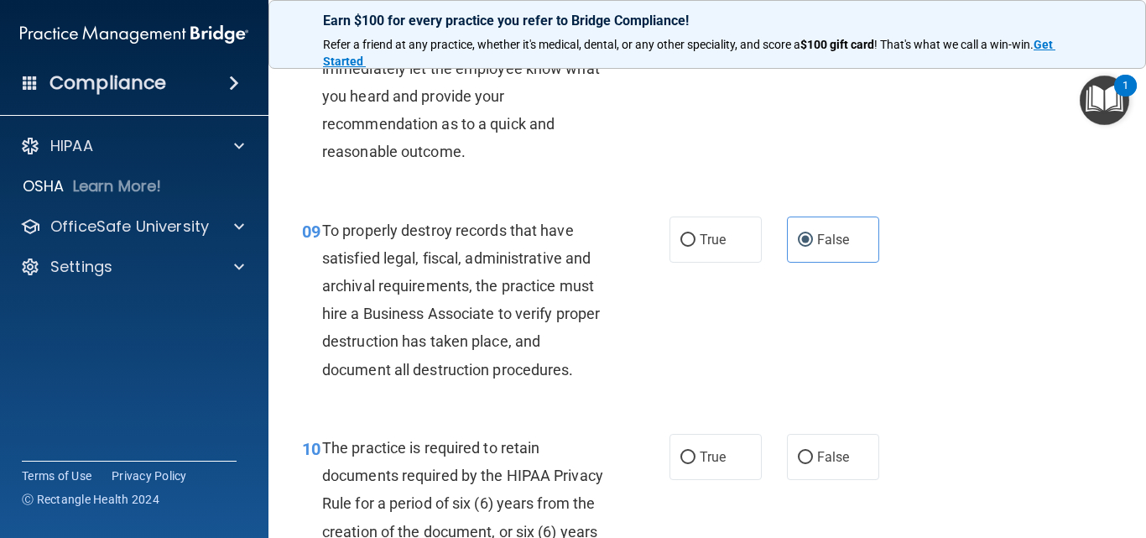
scroll to position [1510, 0]
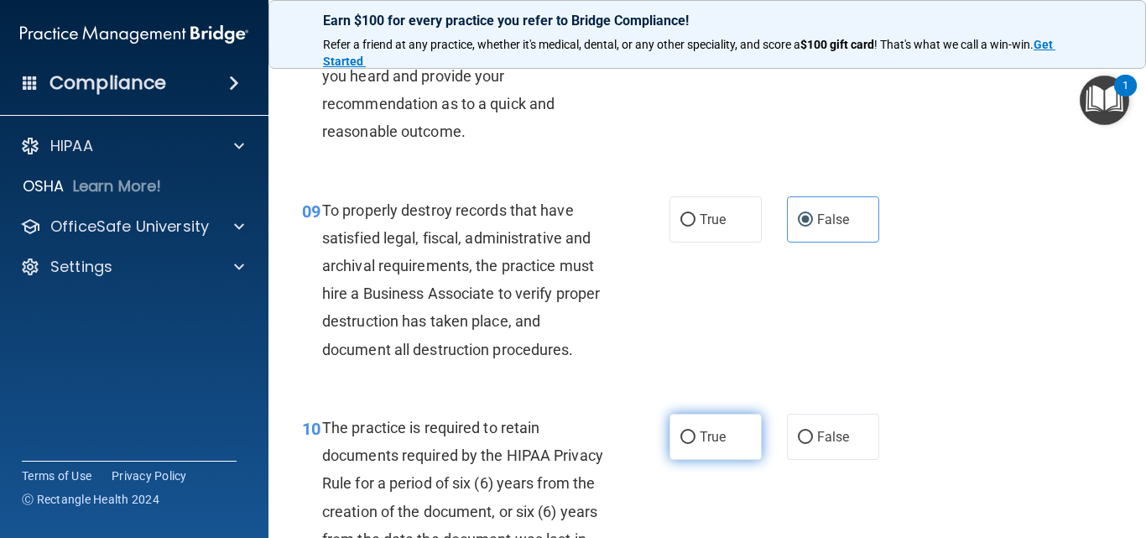
click at [701, 450] on label "True" at bounding box center [715, 437] width 92 height 46
click at [695, 444] on input "True" at bounding box center [687, 437] width 15 height 13
radio input "true"
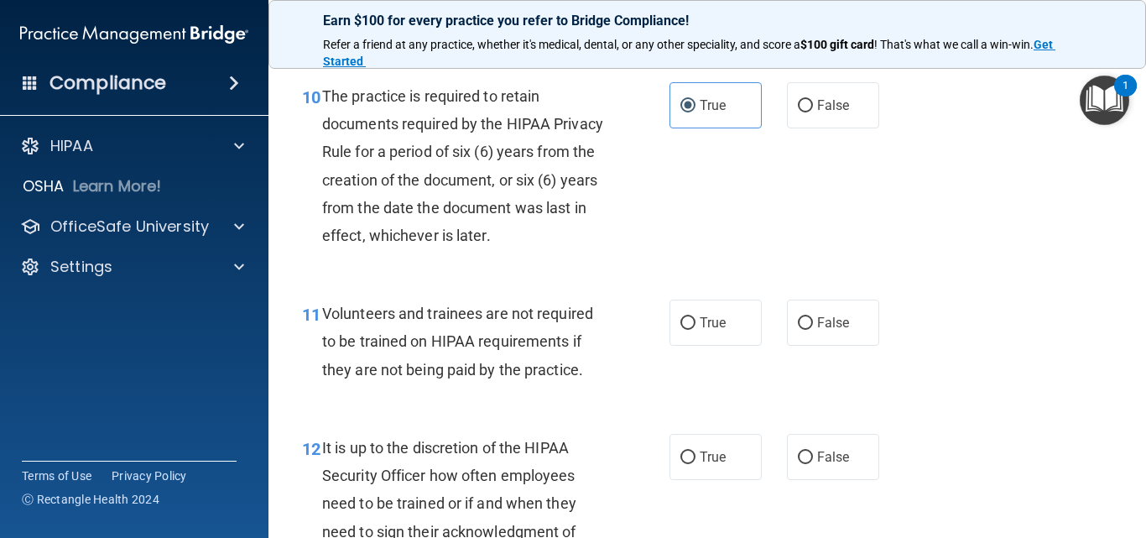
scroll to position [1845, 0]
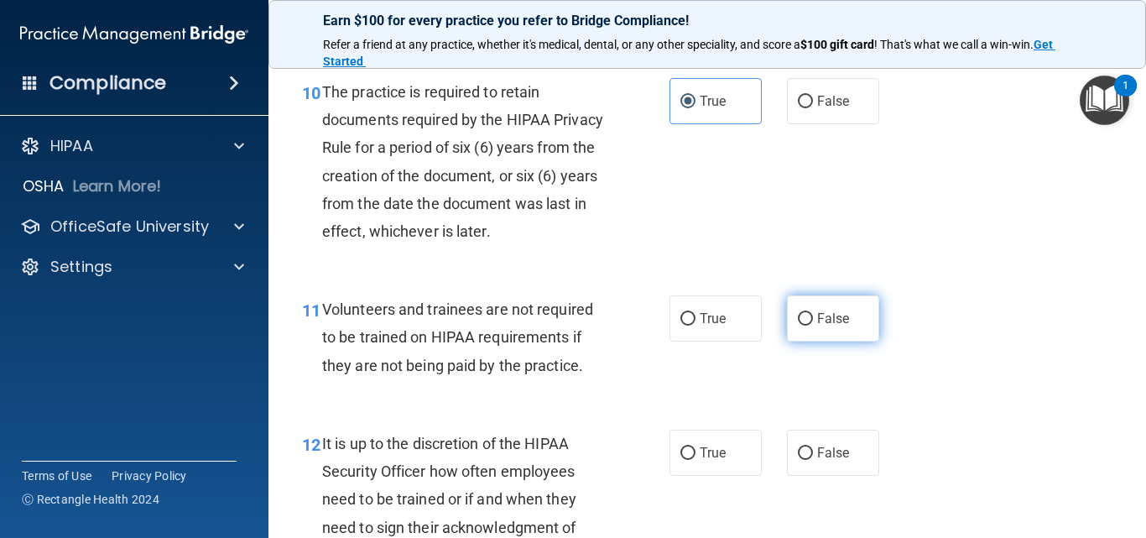
click at [836, 326] on span "False" at bounding box center [833, 318] width 33 height 16
click at [813, 325] on input "False" at bounding box center [805, 319] width 15 height 13
radio input "true"
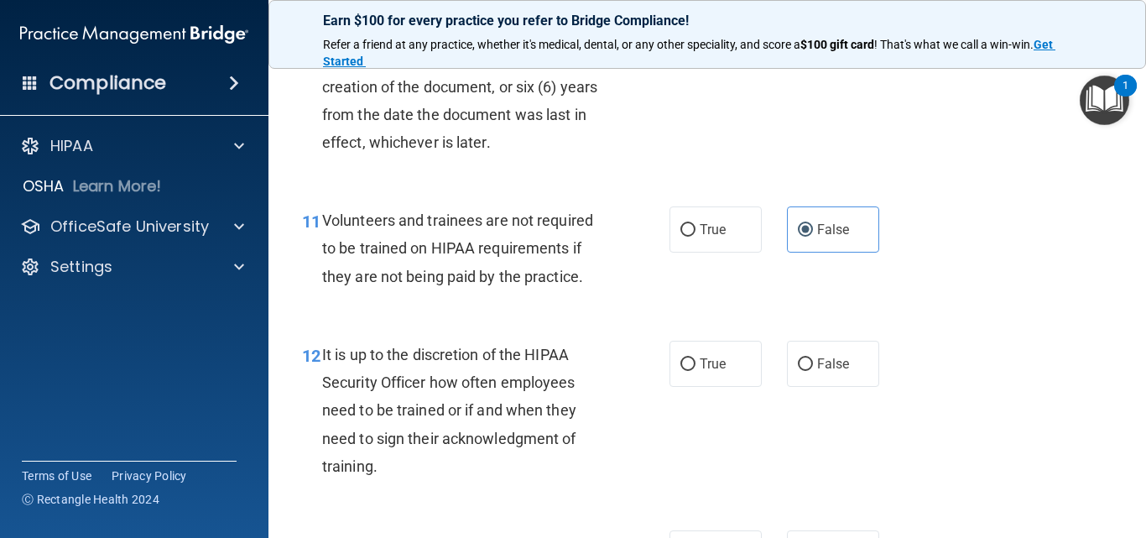
scroll to position [2013, 0]
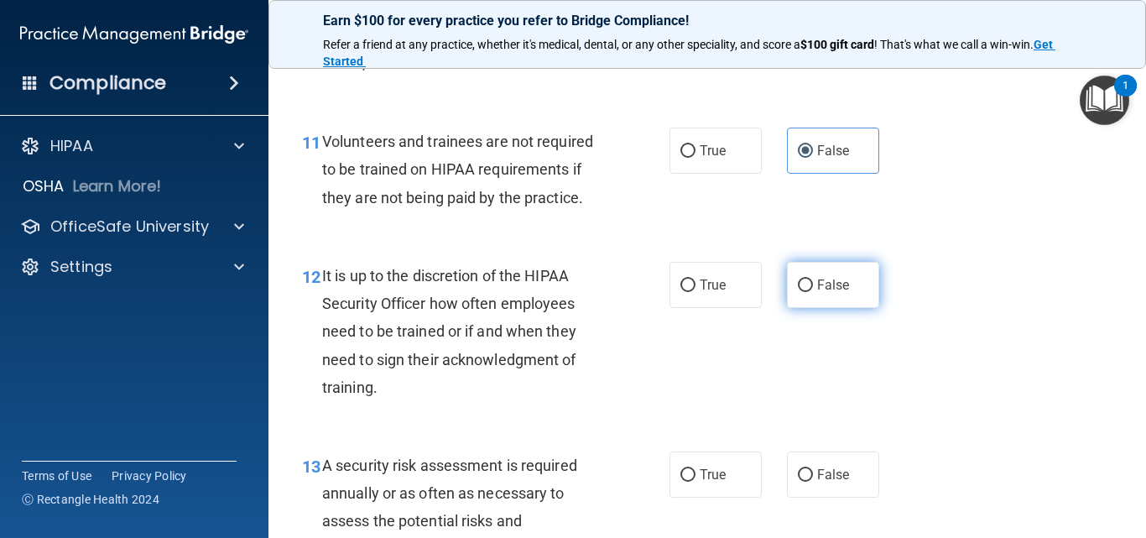
click at [856, 303] on label "False" at bounding box center [833, 285] width 92 height 46
click at [813, 292] on input "False" at bounding box center [805, 285] width 15 height 13
radio input "true"
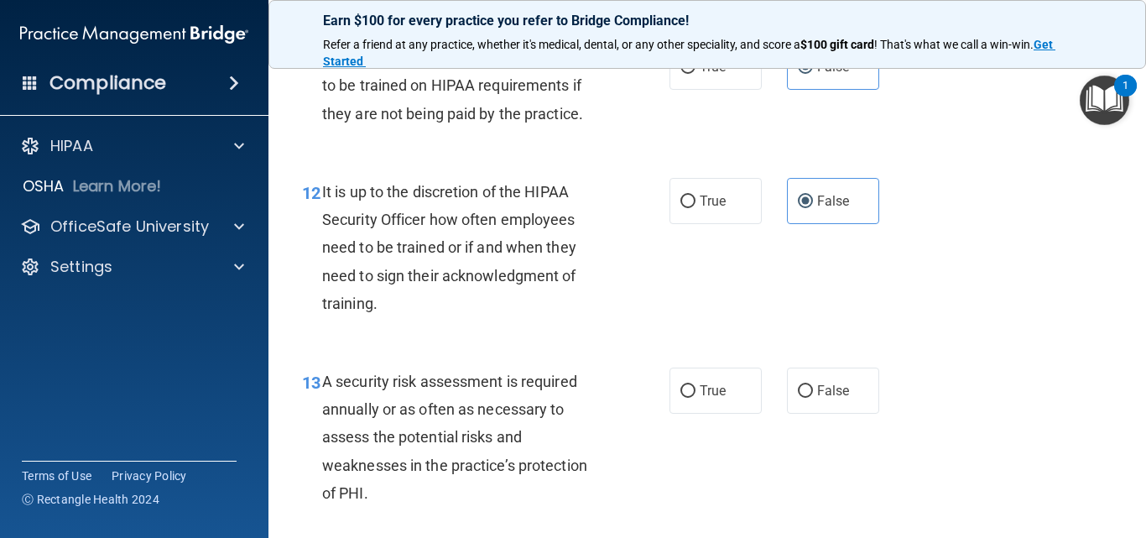
scroll to position [2181, 0]
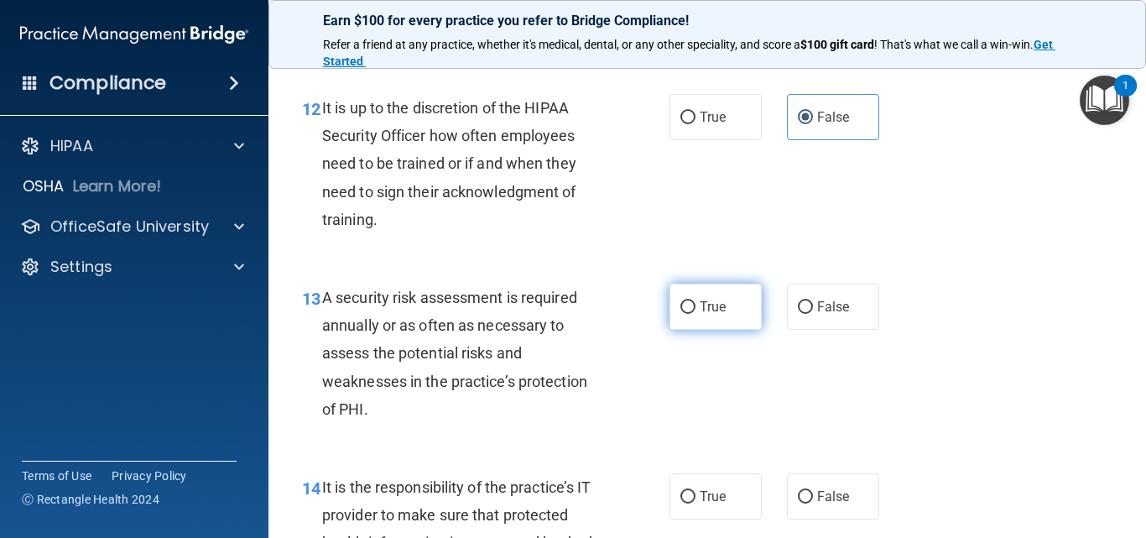
click at [700, 315] on span "True" at bounding box center [713, 307] width 26 height 16
click at [695, 314] on input "True" at bounding box center [687, 307] width 15 height 13
radio input "true"
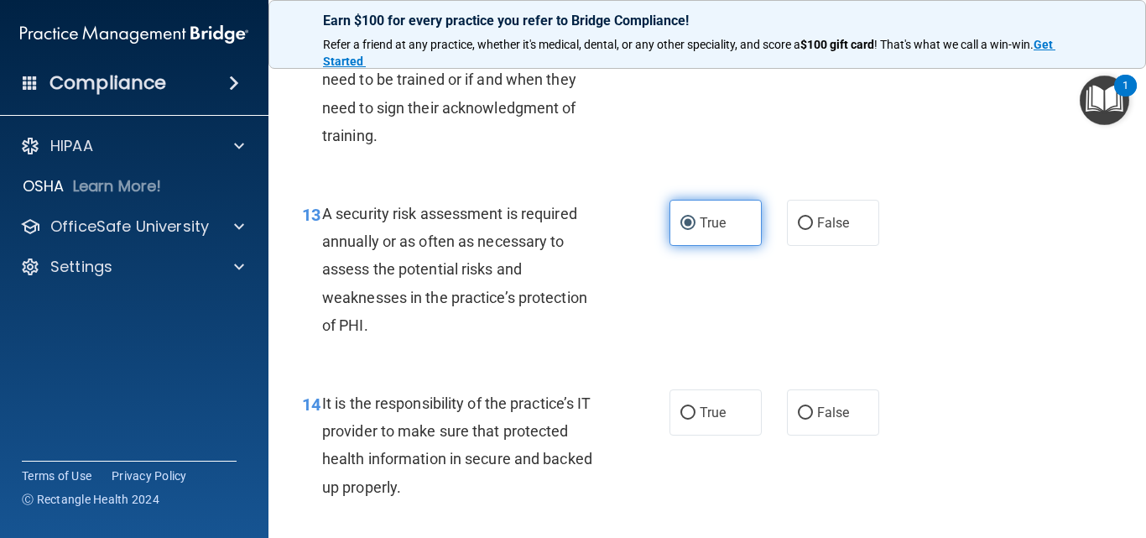
scroll to position [2349, 0]
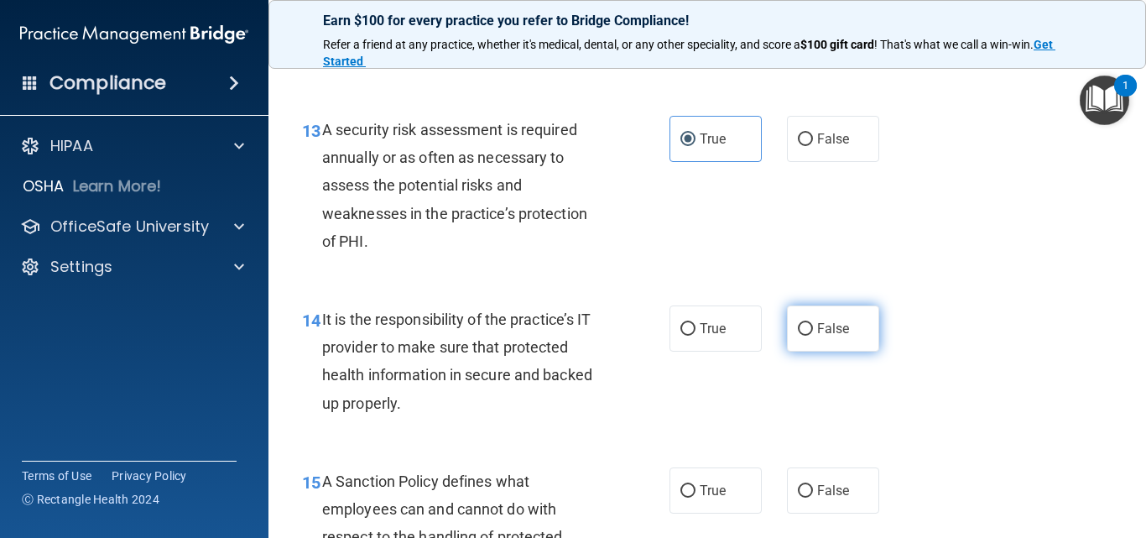
click at [834, 351] on label "False" at bounding box center [833, 328] width 92 height 46
click at [813, 336] on input "False" at bounding box center [805, 329] width 15 height 13
radio input "true"
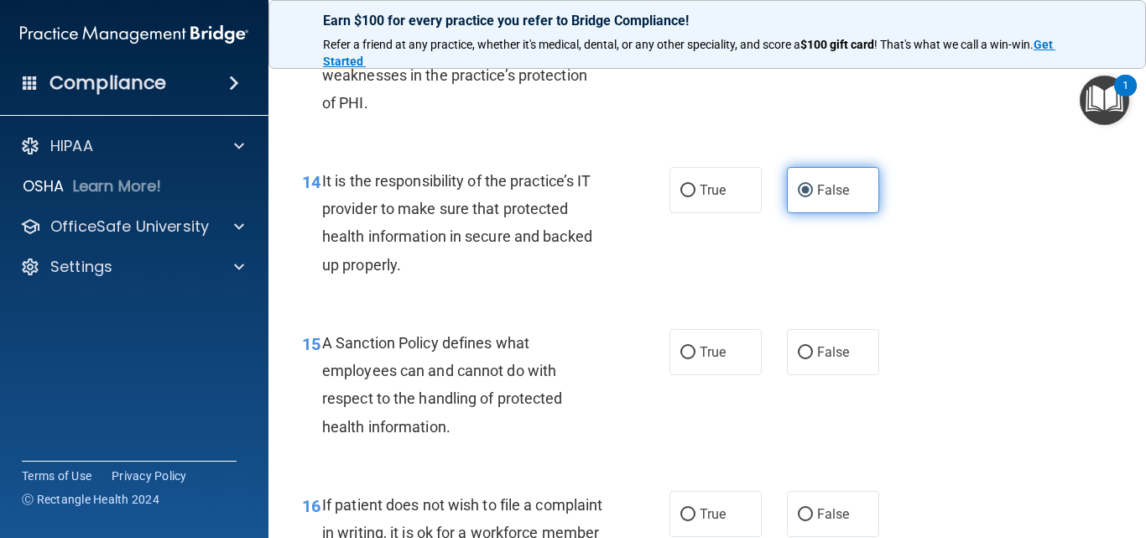
scroll to position [2517, 0]
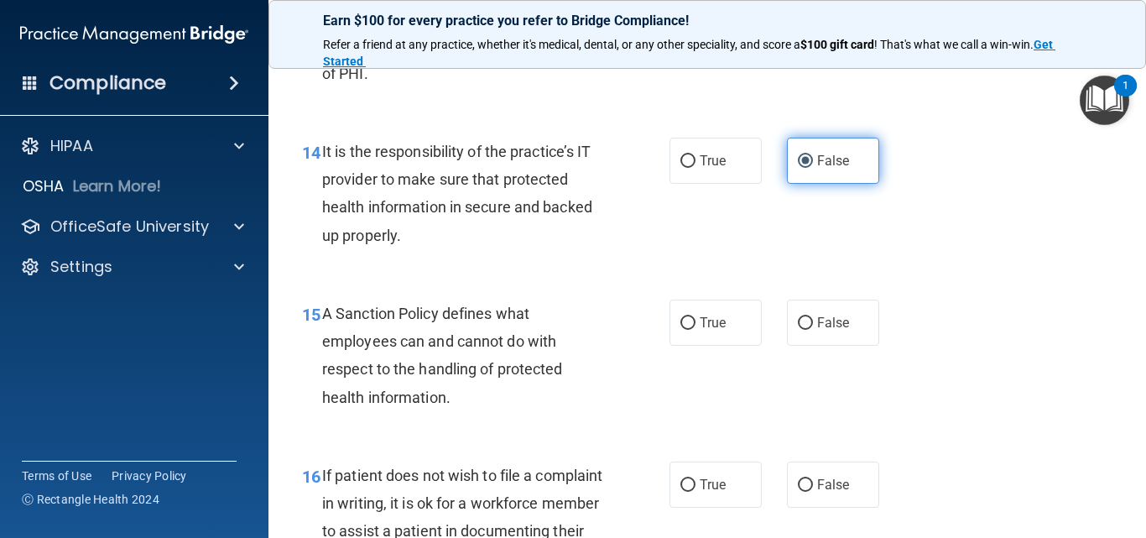
click at [834, 346] on label "False" at bounding box center [833, 322] width 92 height 46
click at [813, 330] on input "False" at bounding box center [805, 323] width 15 height 13
radio input "true"
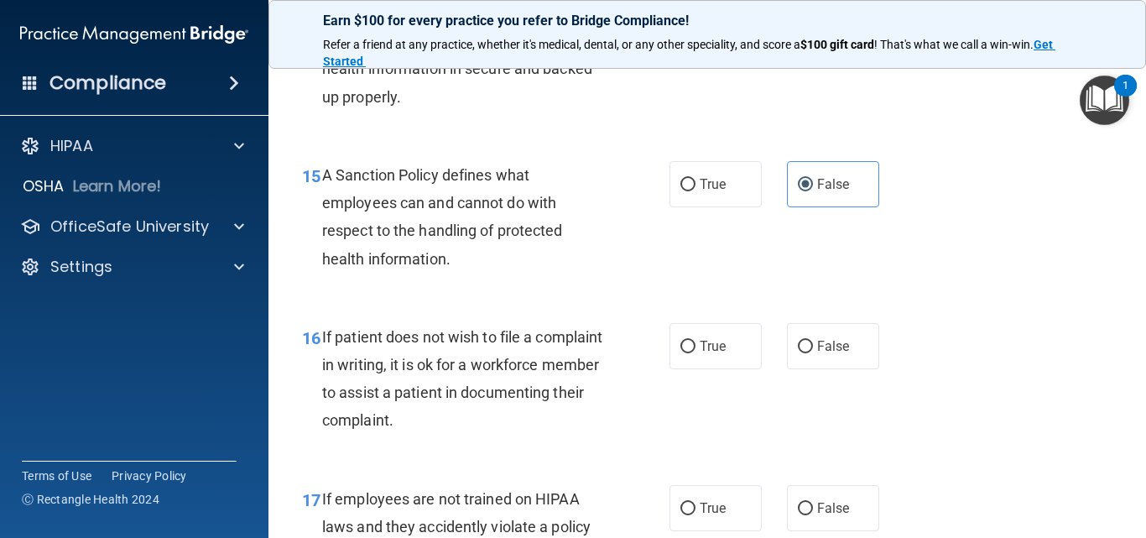
scroll to position [2684, 0]
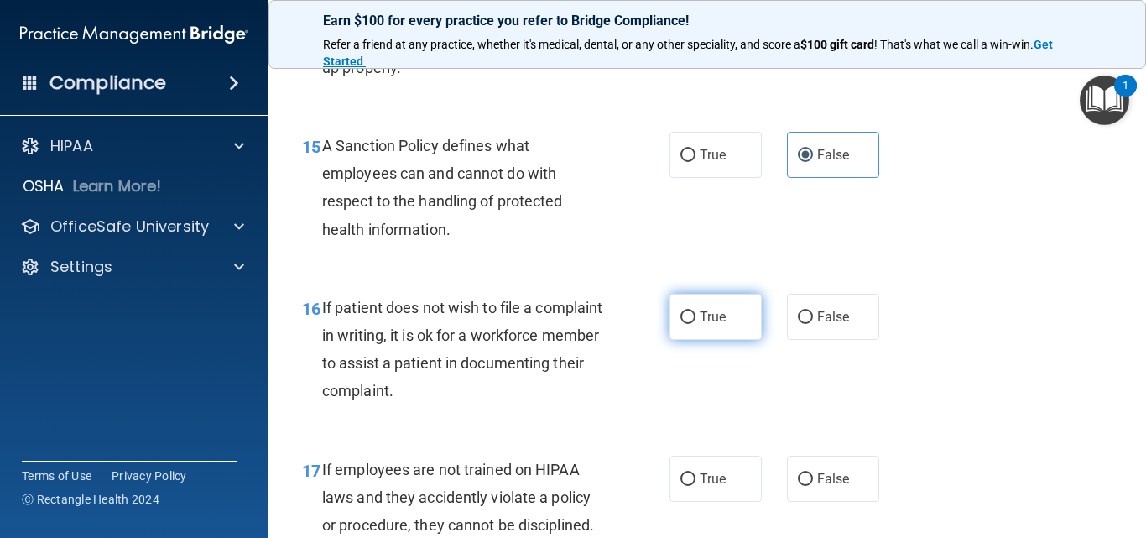
click at [741, 340] on label "True" at bounding box center [715, 317] width 92 height 46
click at [695, 324] on input "True" at bounding box center [687, 317] width 15 height 13
radio input "true"
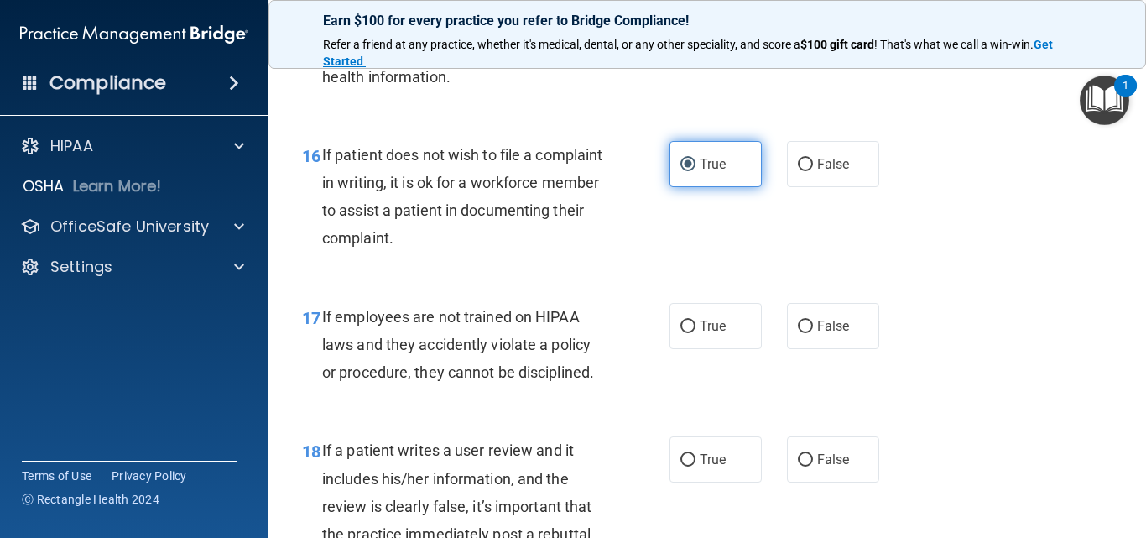
scroll to position [2852, 0]
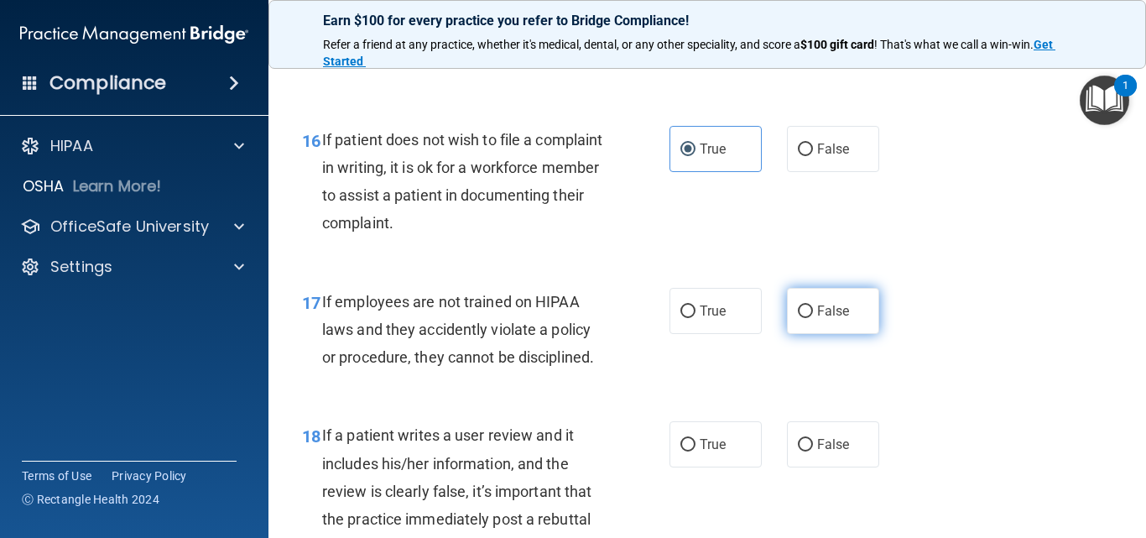
click at [798, 318] on input "False" at bounding box center [805, 311] width 15 height 13
radio input "true"
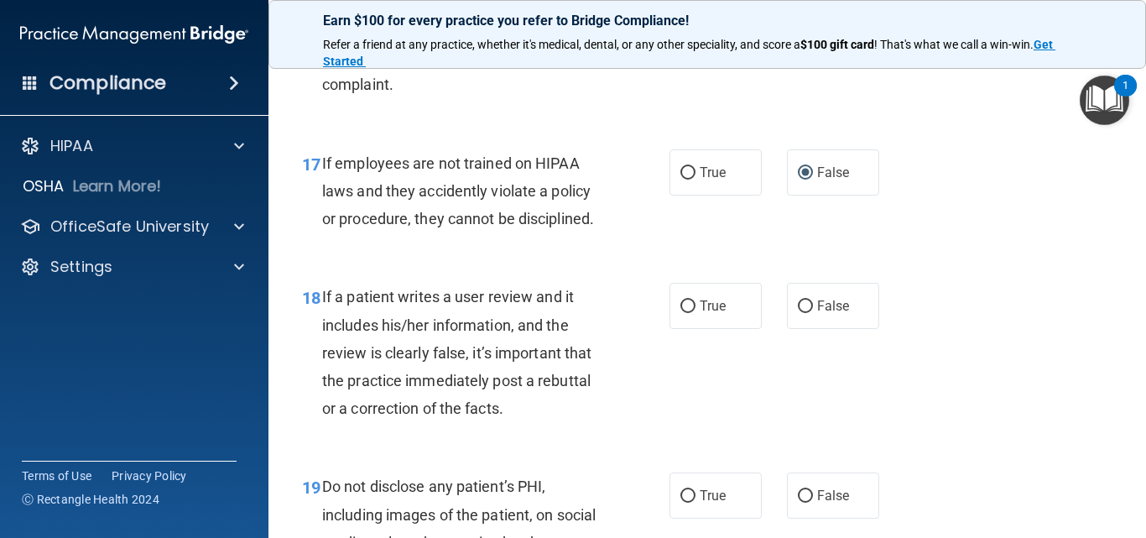
scroll to position [3020, 0]
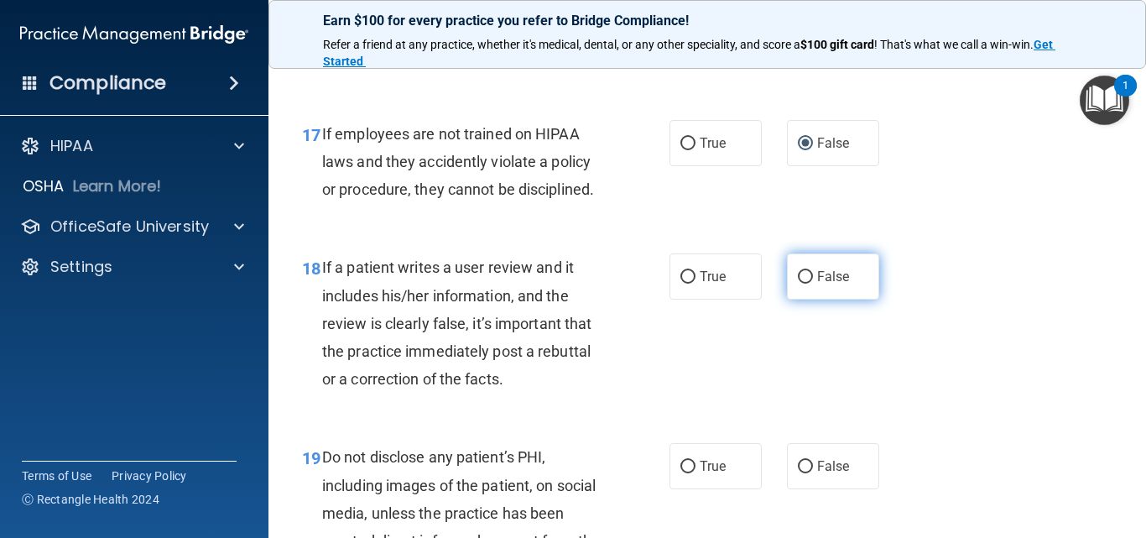
click at [798, 284] on input "False" at bounding box center [805, 277] width 15 height 13
radio input "true"
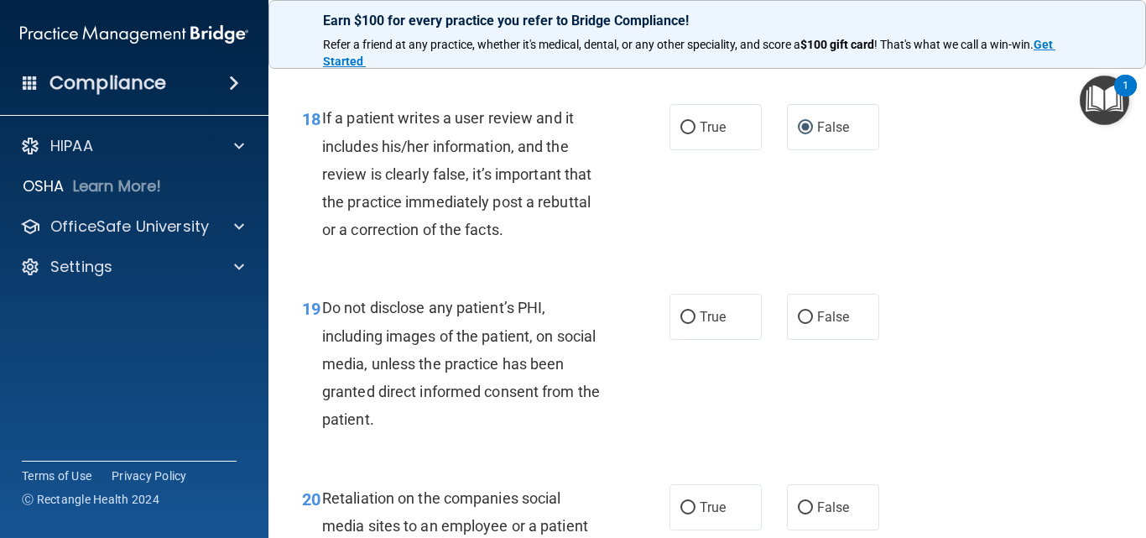
scroll to position [3188, 0]
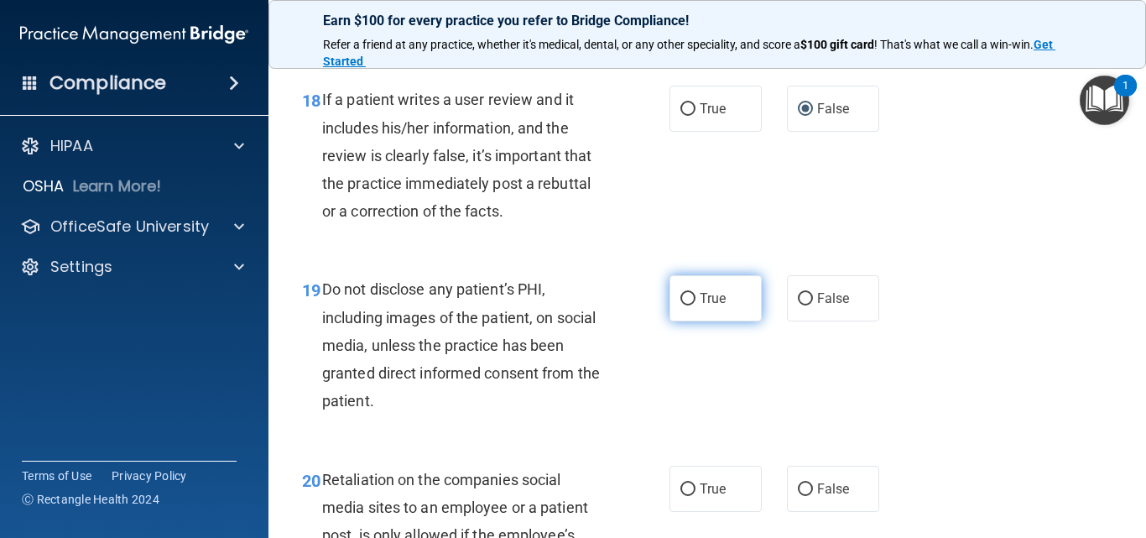
click at [700, 306] on span "True" at bounding box center [713, 298] width 26 height 16
click at [694, 305] on input "True" at bounding box center [687, 299] width 15 height 13
radio input "true"
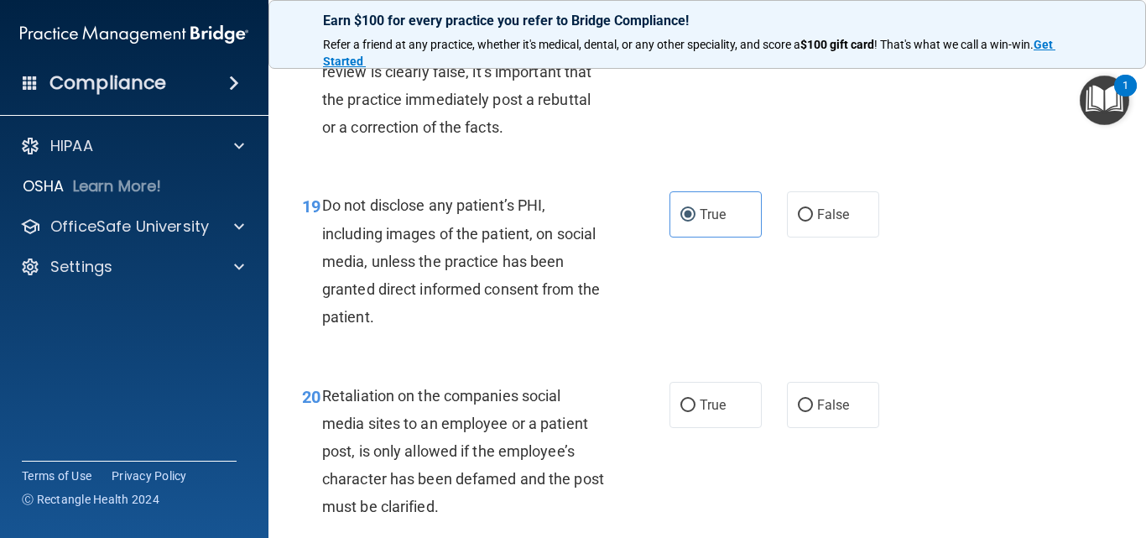
scroll to position [3355, 0]
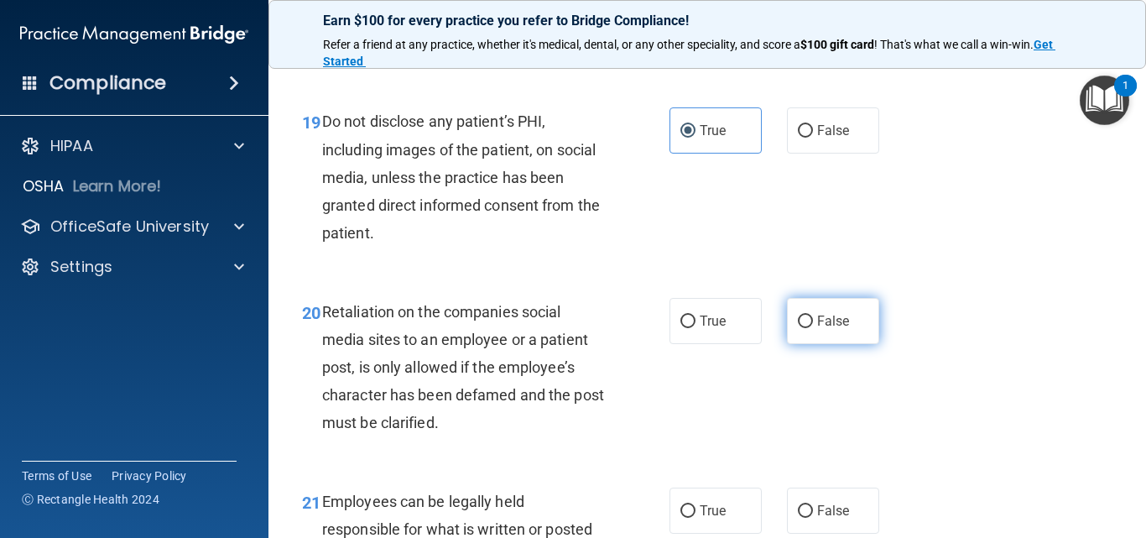
click at [789, 344] on label "False" at bounding box center [833, 321] width 92 height 46
click at [798, 328] on input "False" at bounding box center [805, 321] width 15 height 13
radio input "true"
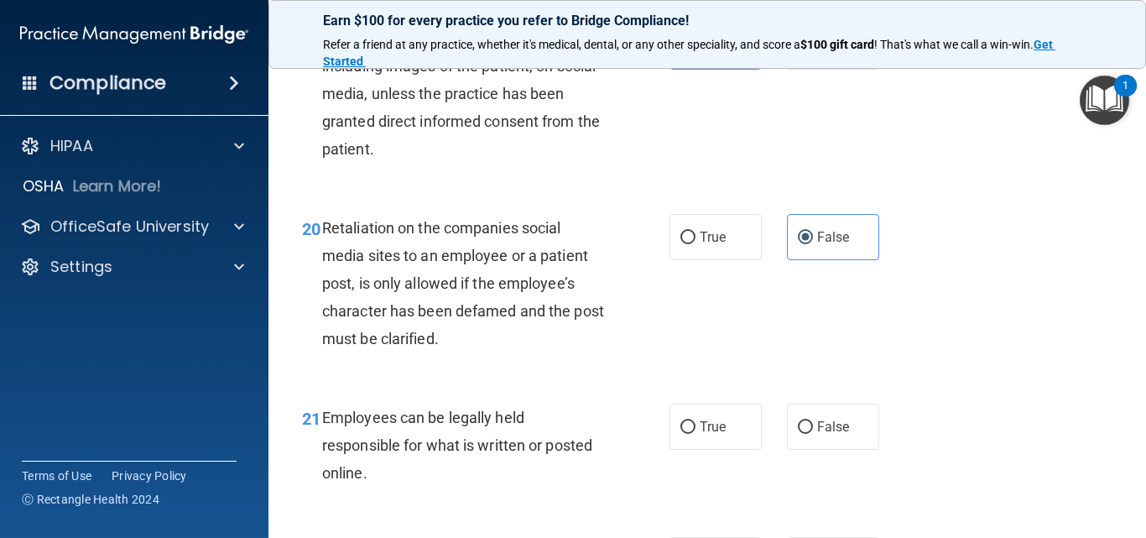
scroll to position [3523, 0]
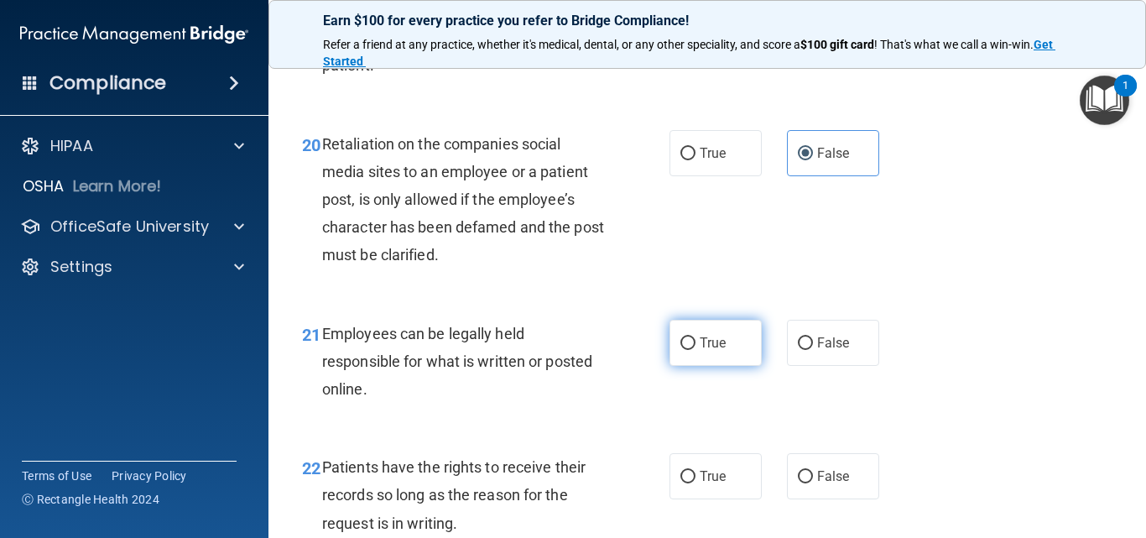
click at [748, 366] on label "True" at bounding box center [715, 343] width 92 height 46
click at [695, 350] on input "True" at bounding box center [687, 343] width 15 height 13
radio input "true"
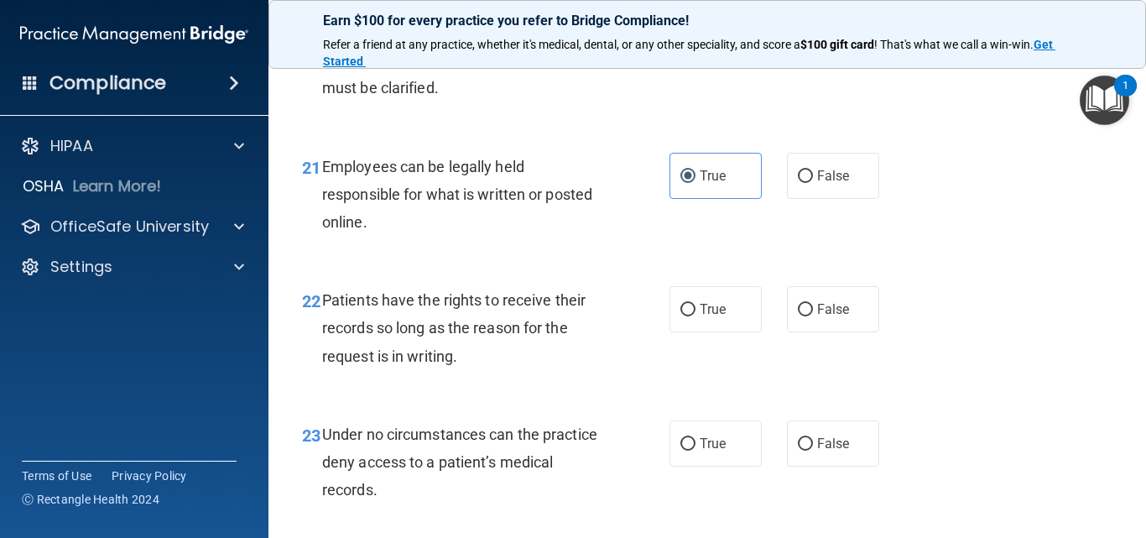
scroll to position [3691, 0]
click at [726, 331] on label "True" at bounding box center [715, 308] width 92 height 46
click at [695, 315] on input "True" at bounding box center [687, 309] width 15 height 13
radio input "true"
click at [817, 316] on span "False" at bounding box center [833, 308] width 33 height 16
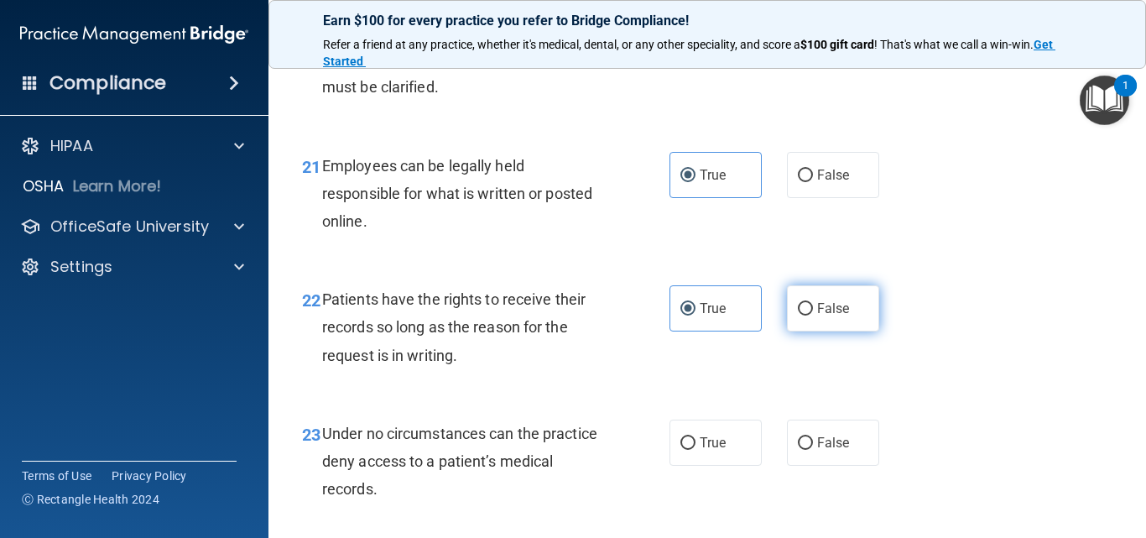
click at [813, 315] on input "False" at bounding box center [805, 309] width 15 height 13
radio input "true"
radio input "false"
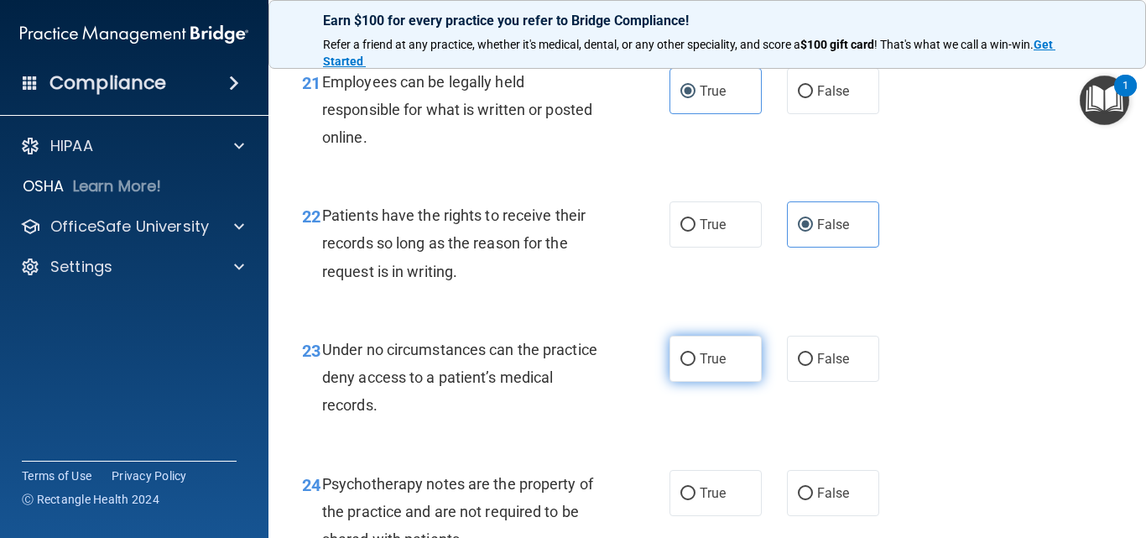
click at [719, 382] on label "True" at bounding box center [715, 359] width 92 height 46
click at [695, 366] on input "True" at bounding box center [687, 359] width 15 height 13
radio input "true"
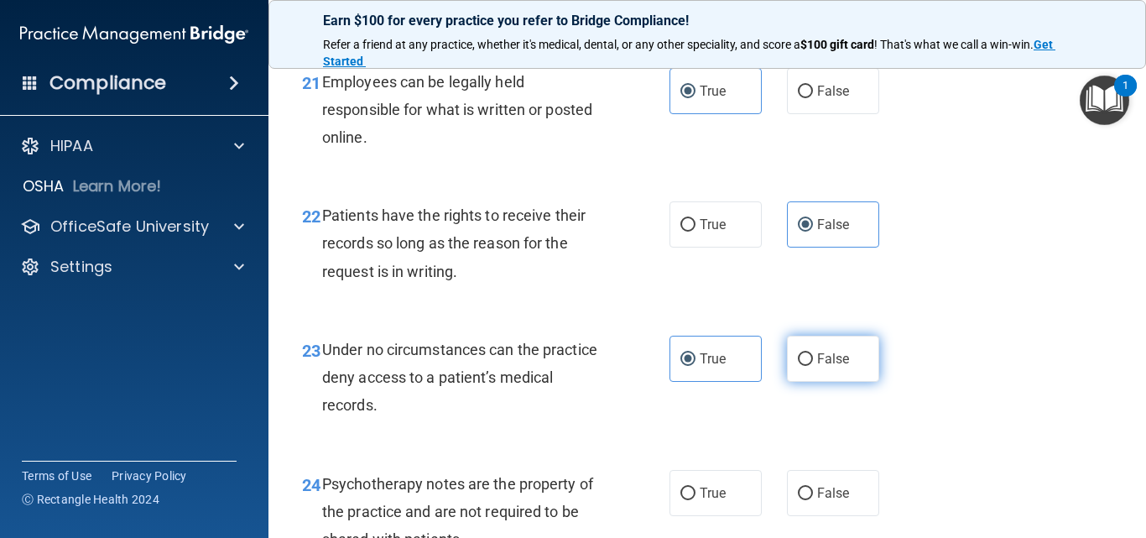
click at [817, 367] on span "False" at bounding box center [833, 359] width 33 height 16
click at [813, 366] on input "False" at bounding box center [805, 359] width 15 height 13
radio input "true"
radio input "false"
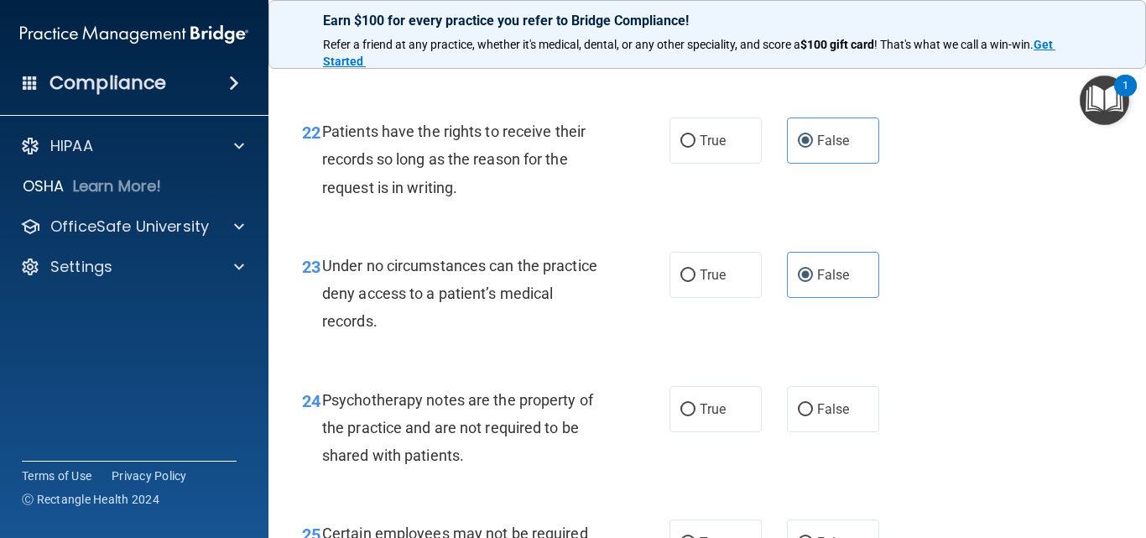
scroll to position [3943, 0]
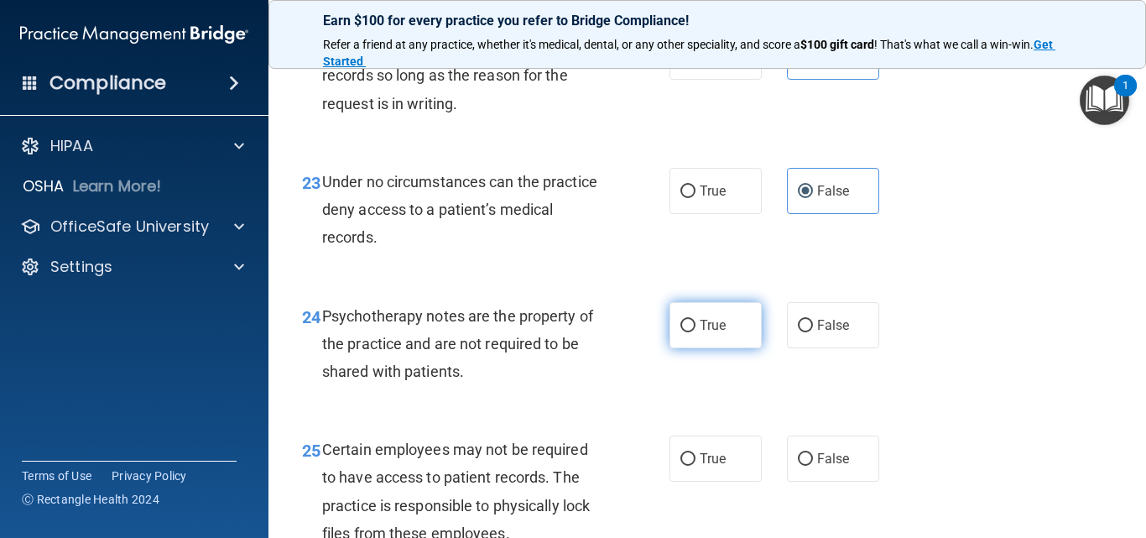
click at [724, 348] on label "True" at bounding box center [715, 325] width 92 height 46
click at [695, 332] on input "True" at bounding box center [687, 326] width 15 height 13
radio input "true"
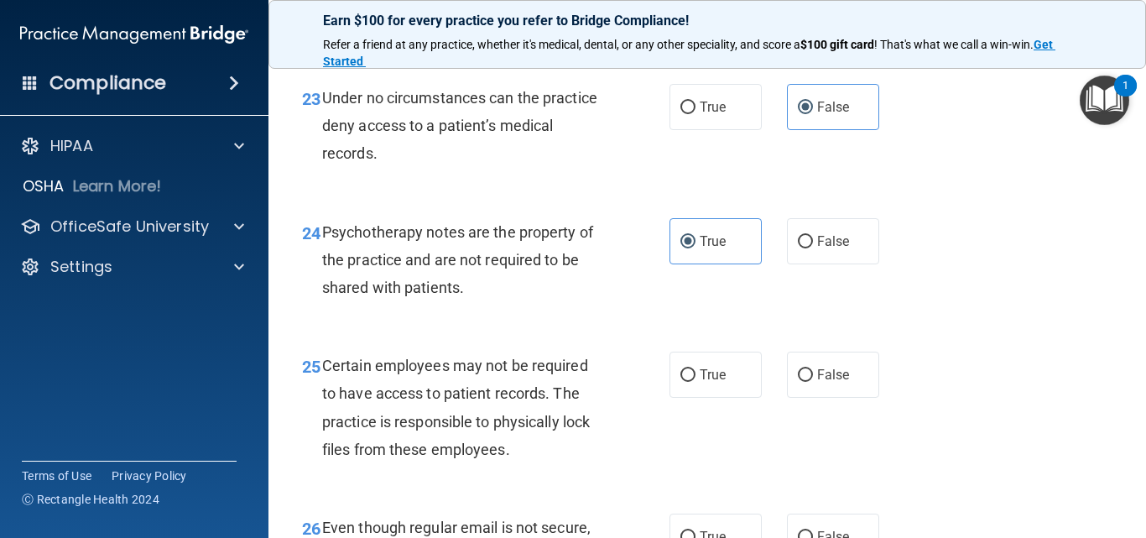
scroll to position [4110, 0]
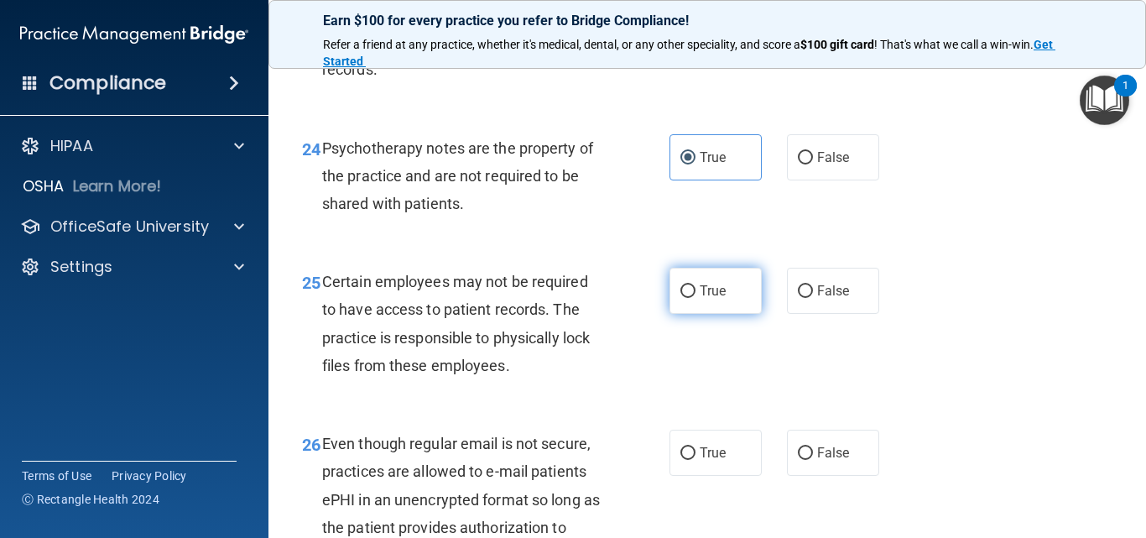
click at [706, 299] on span "True" at bounding box center [713, 291] width 26 height 16
click at [695, 298] on input "True" at bounding box center [687, 291] width 15 height 13
radio input "true"
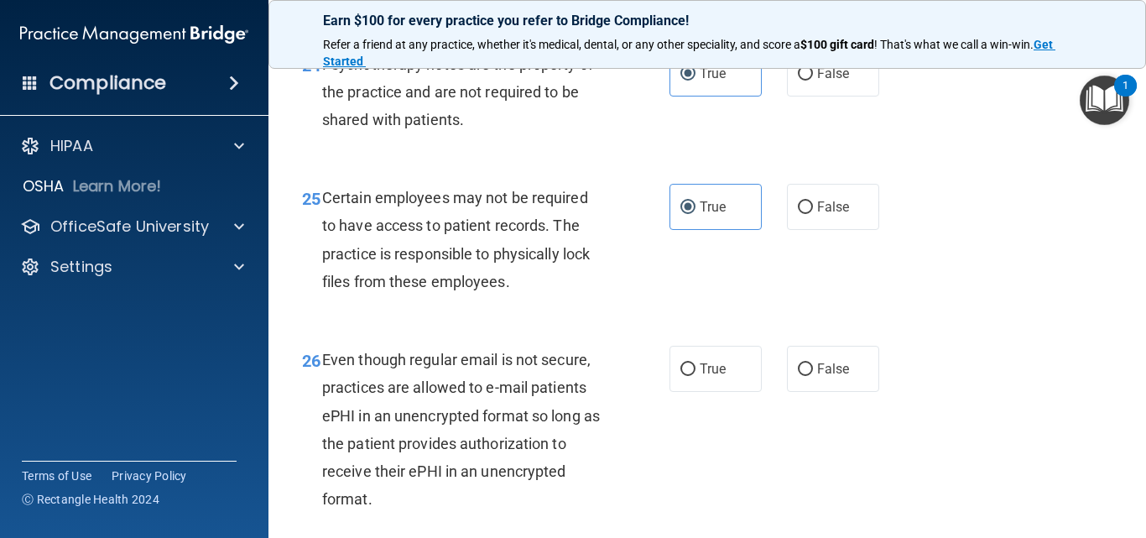
scroll to position [4278, 0]
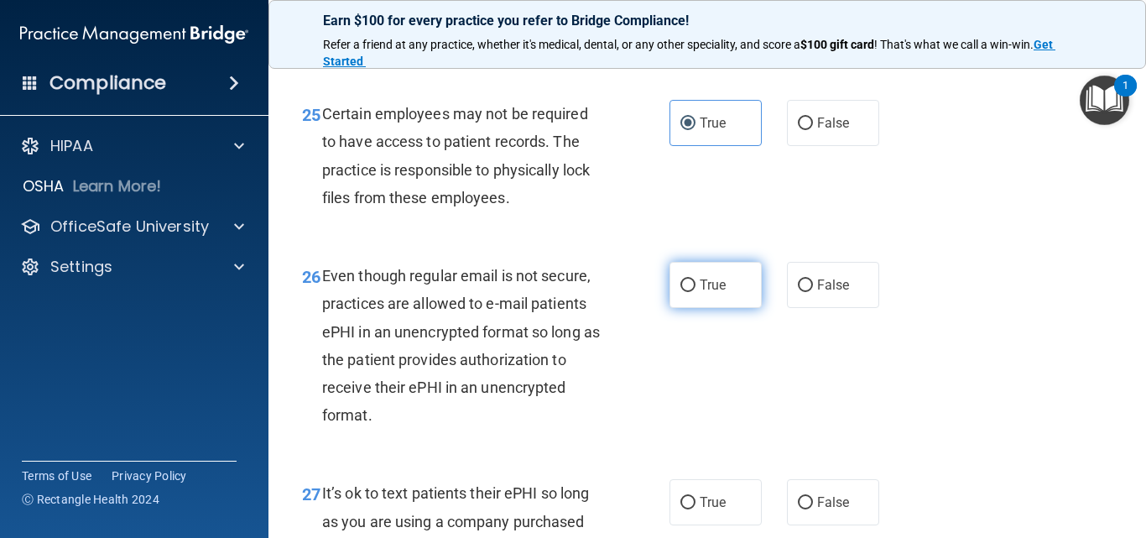
click at [716, 293] on span "True" at bounding box center [713, 285] width 26 height 16
click at [695, 292] on input "True" at bounding box center [687, 285] width 15 height 13
radio input "true"
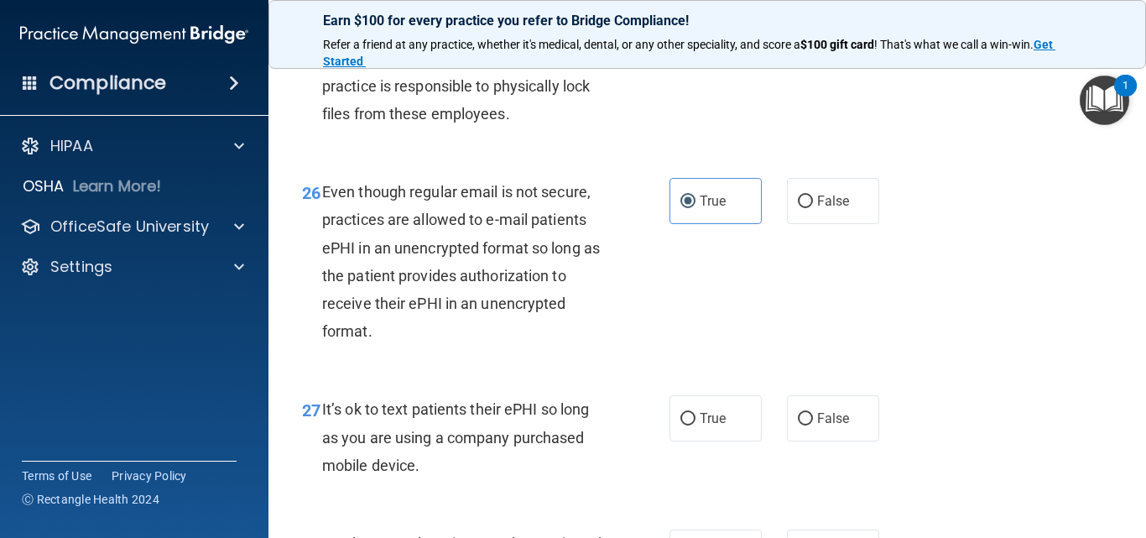
scroll to position [4446, 0]
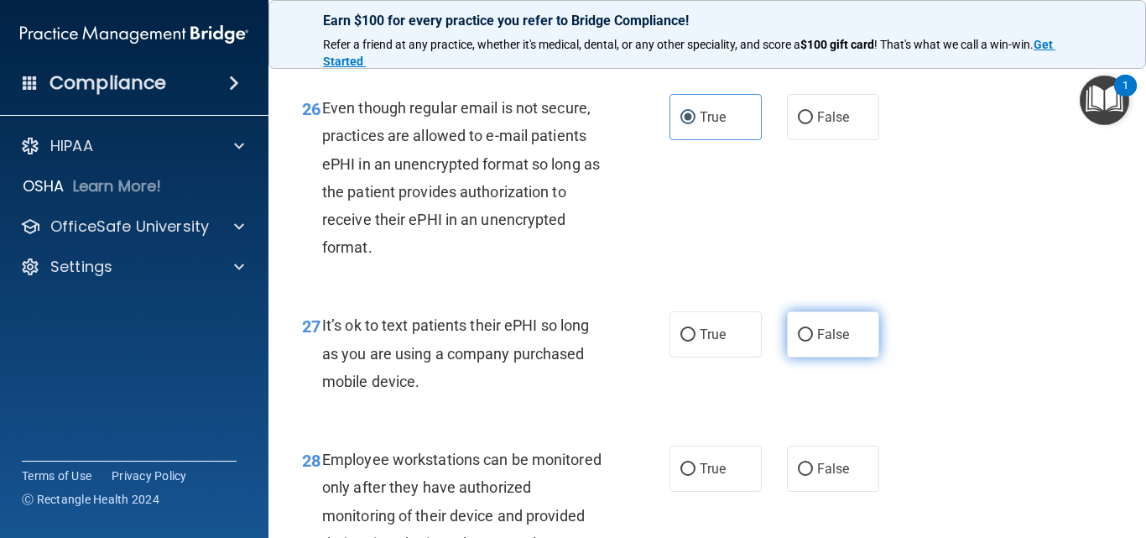
click at [804, 341] on input "False" at bounding box center [805, 335] width 15 height 13
radio input "true"
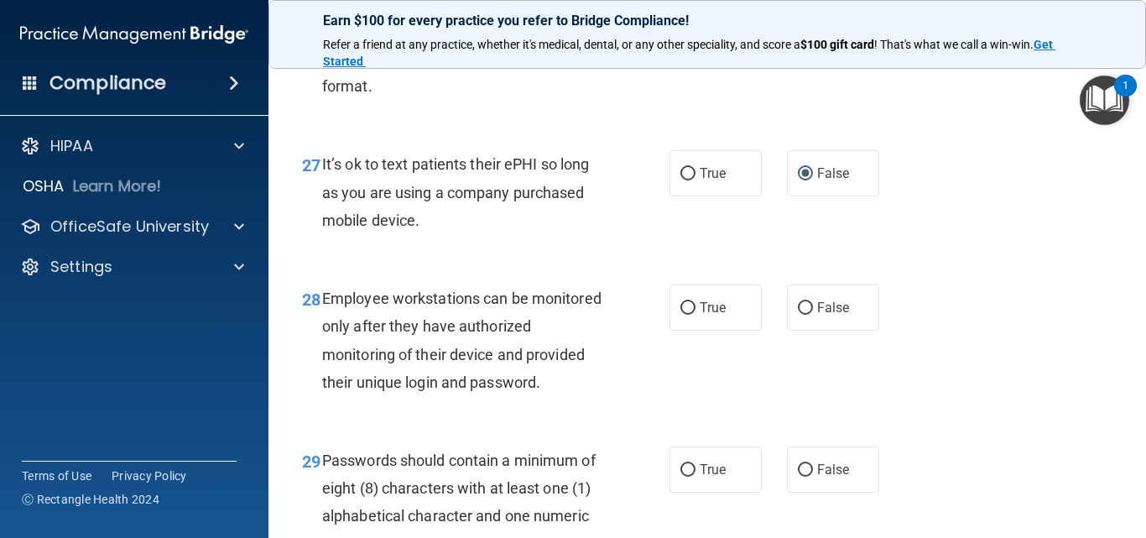
scroll to position [4614, 0]
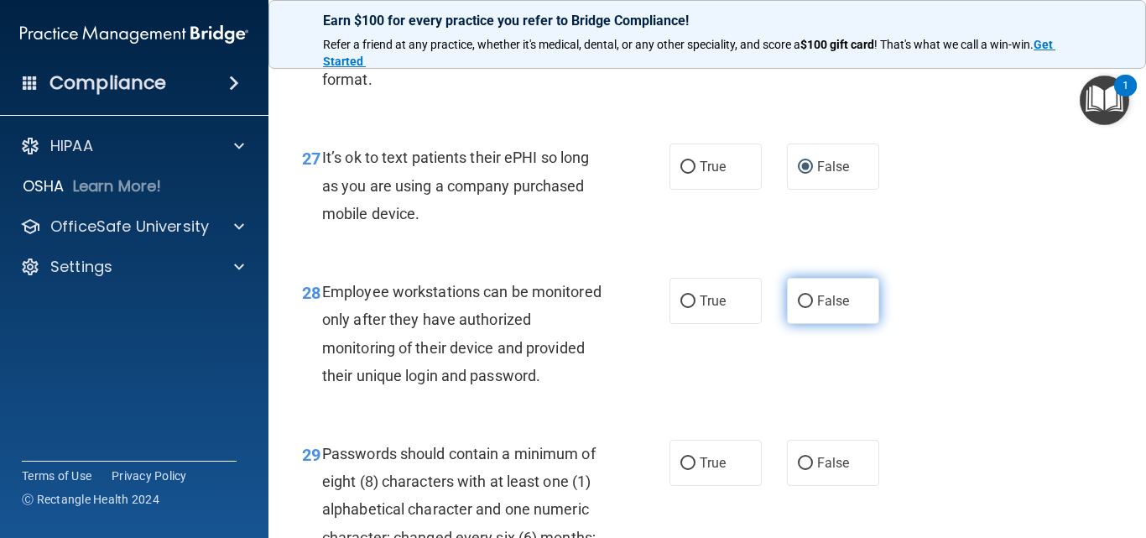
click at [817, 309] on span "False" at bounding box center [833, 301] width 33 height 16
click at [813, 308] on input "False" at bounding box center [805, 301] width 15 height 13
radio input "true"
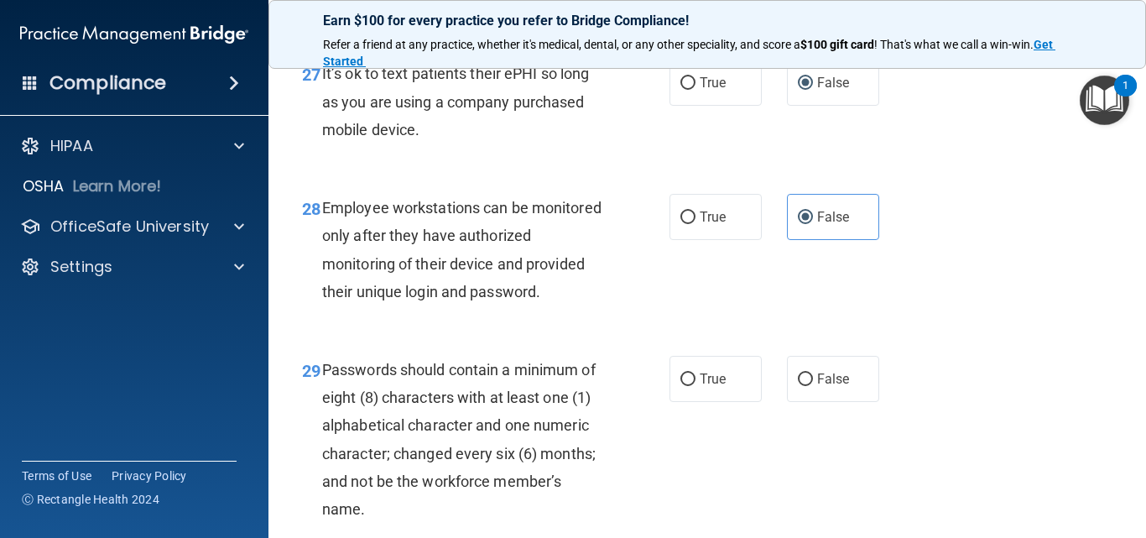
click at [669, 402] on label "True" at bounding box center [715, 379] width 92 height 46
click at [680, 386] on input "True" at bounding box center [687, 379] width 15 height 13
radio input "true"
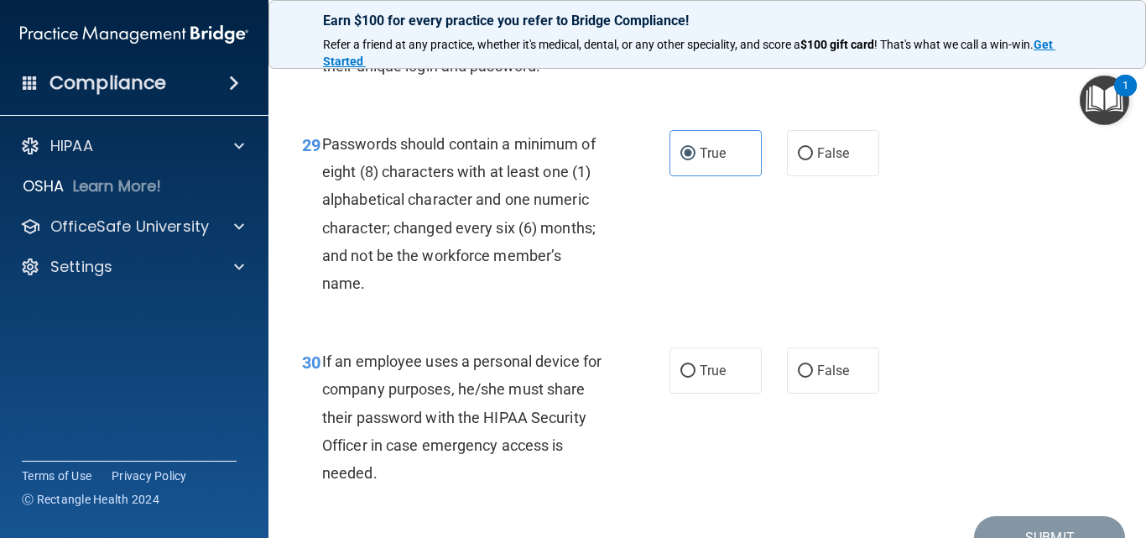
scroll to position [4949, 0]
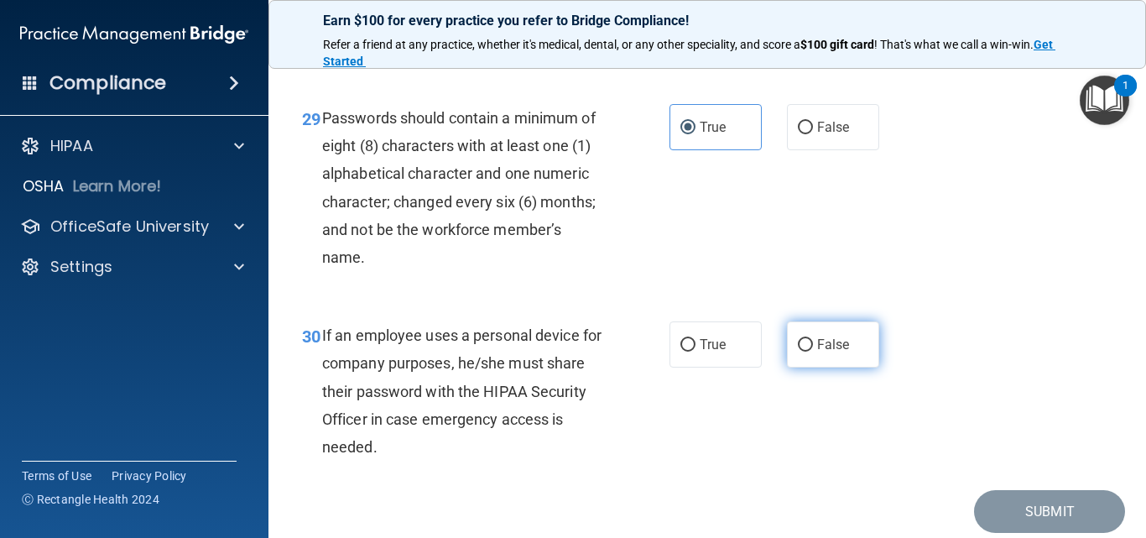
click at [798, 351] on input "False" at bounding box center [805, 345] width 15 height 13
radio input "true"
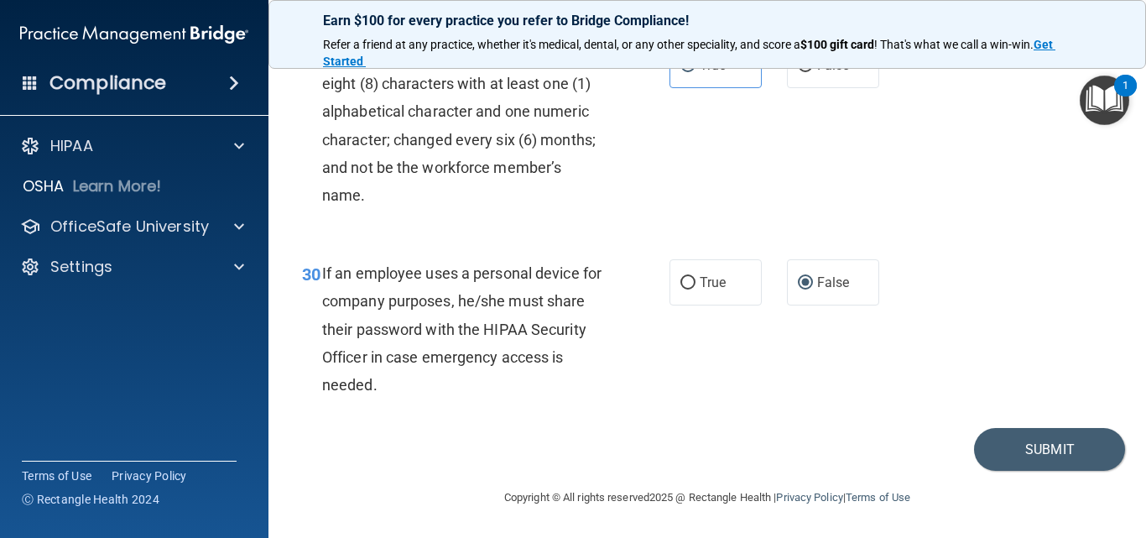
scroll to position [5067, 0]
click at [1026, 444] on button "Submit" at bounding box center [1049, 449] width 151 height 43
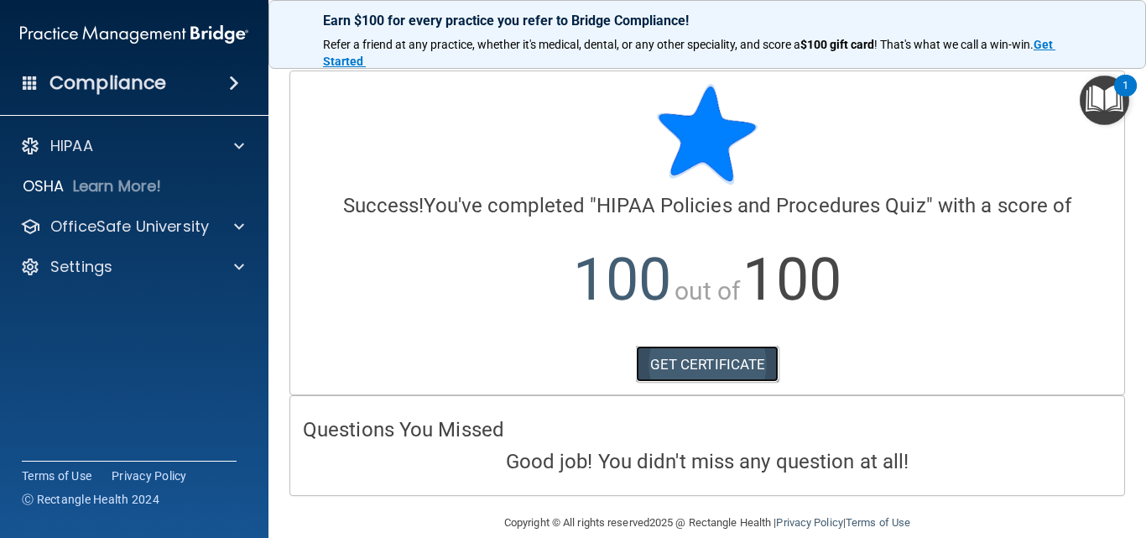
click at [659, 362] on link "GET CERTIFICATE" at bounding box center [707, 364] width 143 height 37
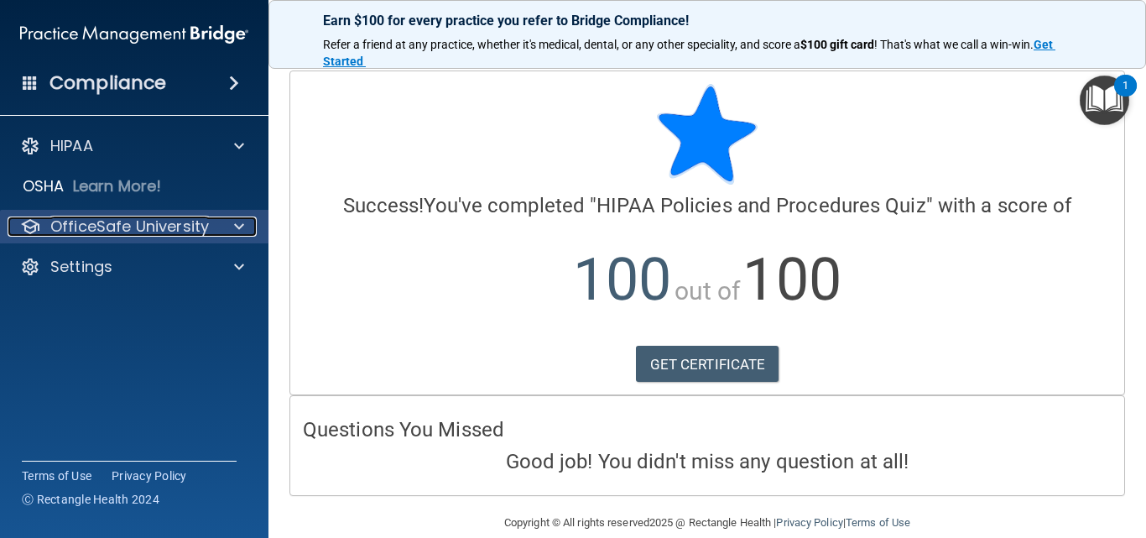
click at [122, 226] on p "OfficeSafe University" at bounding box center [129, 226] width 159 height 20
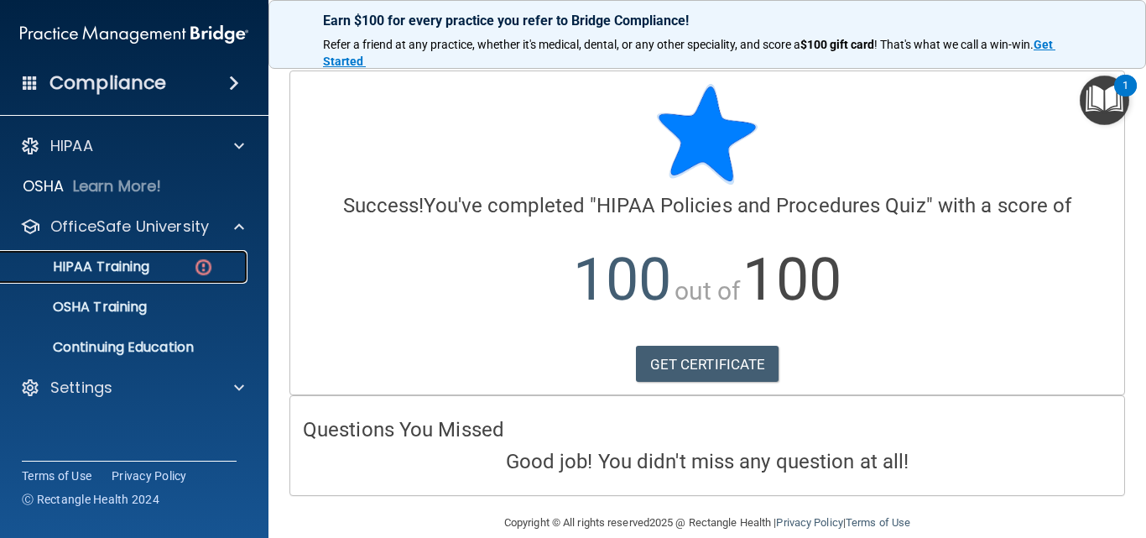
click at [148, 278] on link "HIPAA Training" at bounding box center [115, 267] width 264 height 34
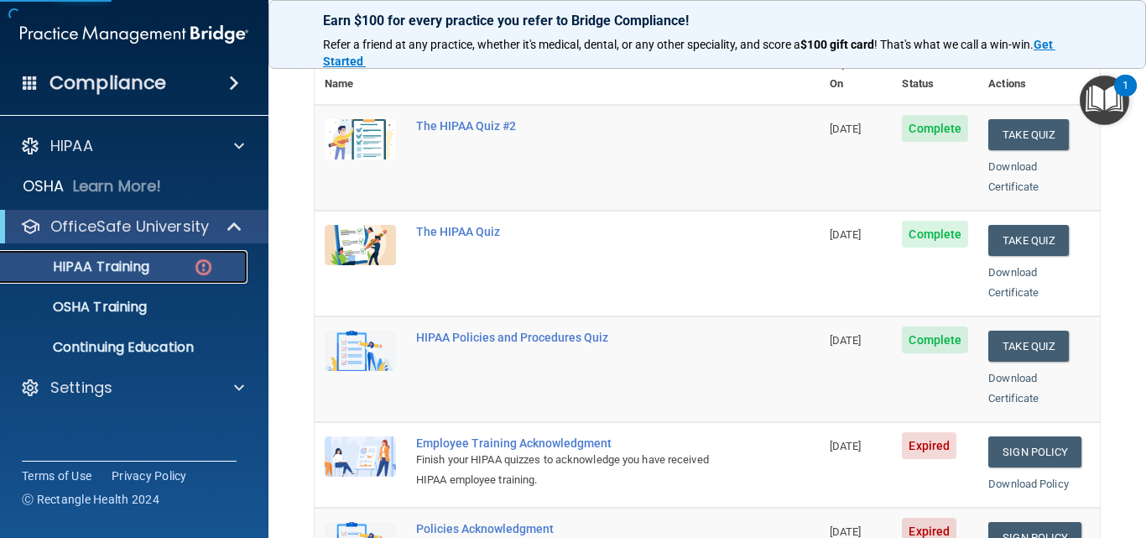
scroll to position [252, 0]
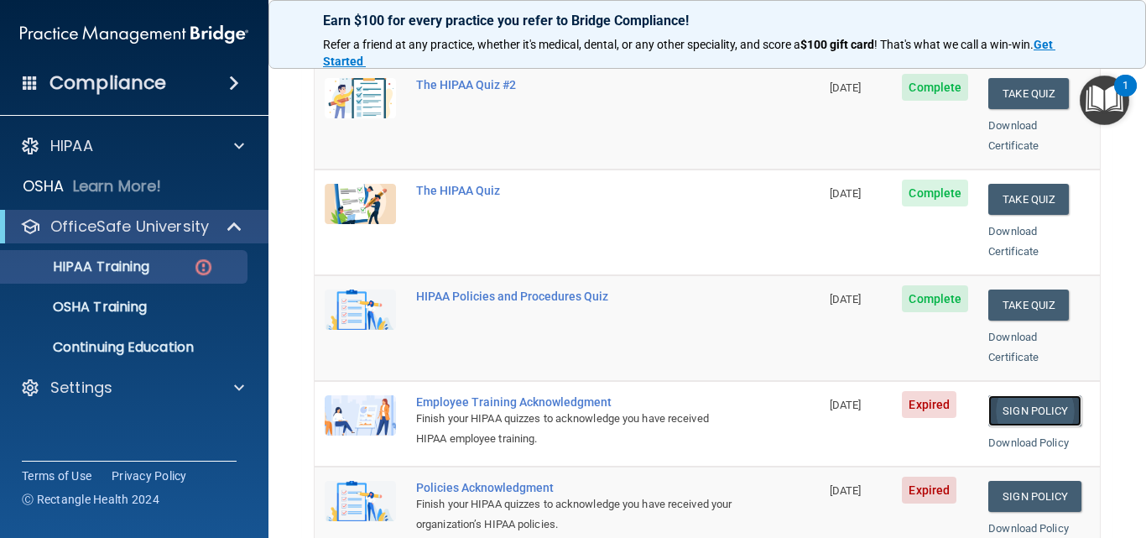
click at [1030, 395] on link "Sign Policy" at bounding box center [1034, 410] width 93 height 31
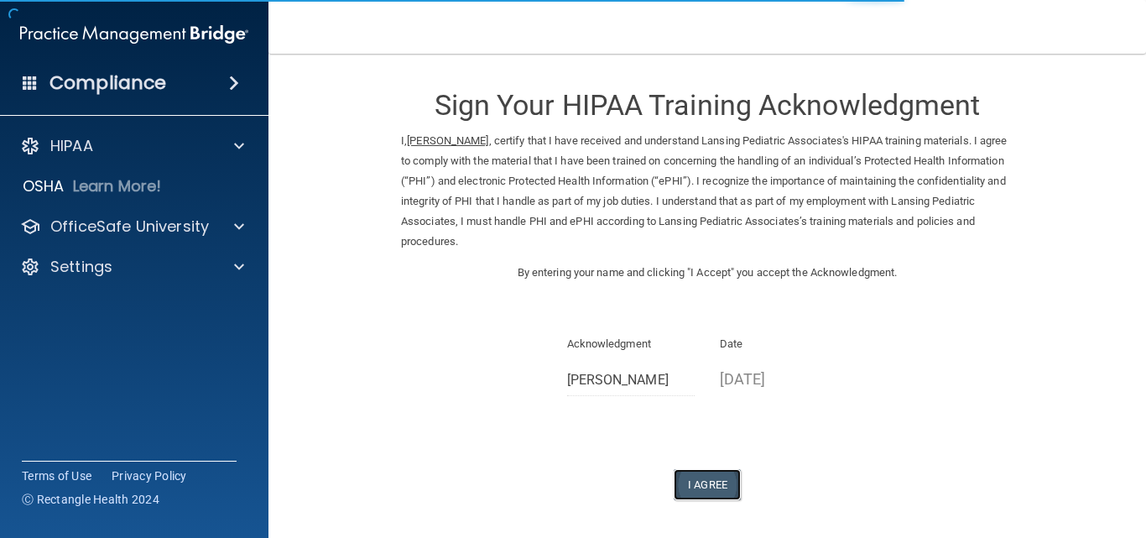
click at [704, 480] on button "I Agree" at bounding box center [707, 484] width 67 height 31
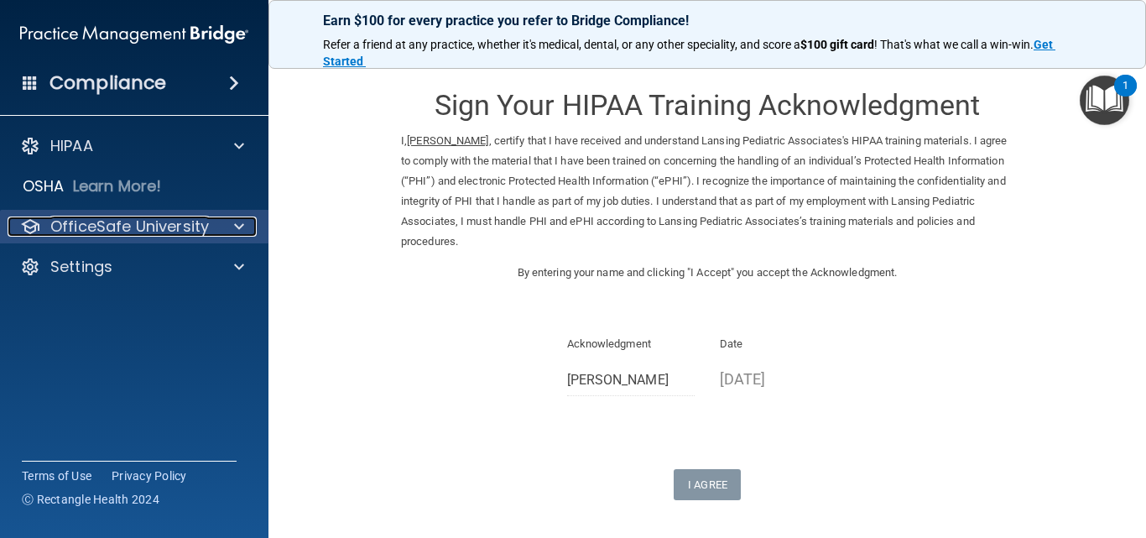
click at [203, 226] on p "OfficeSafe University" at bounding box center [129, 226] width 159 height 20
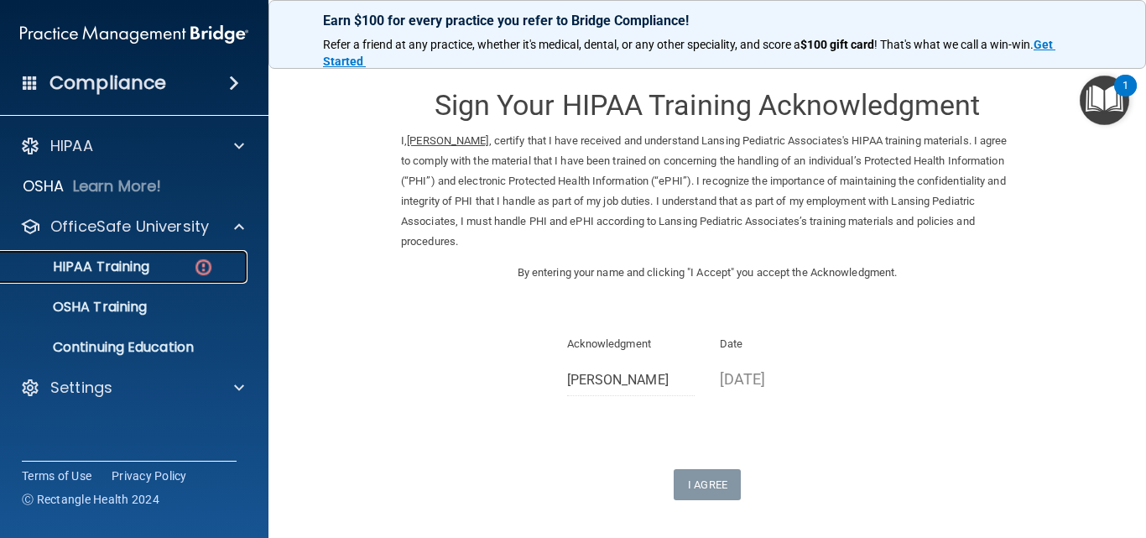
click at [182, 273] on div "HIPAA Training" at bounding box center [125, 266] width 229 height 17
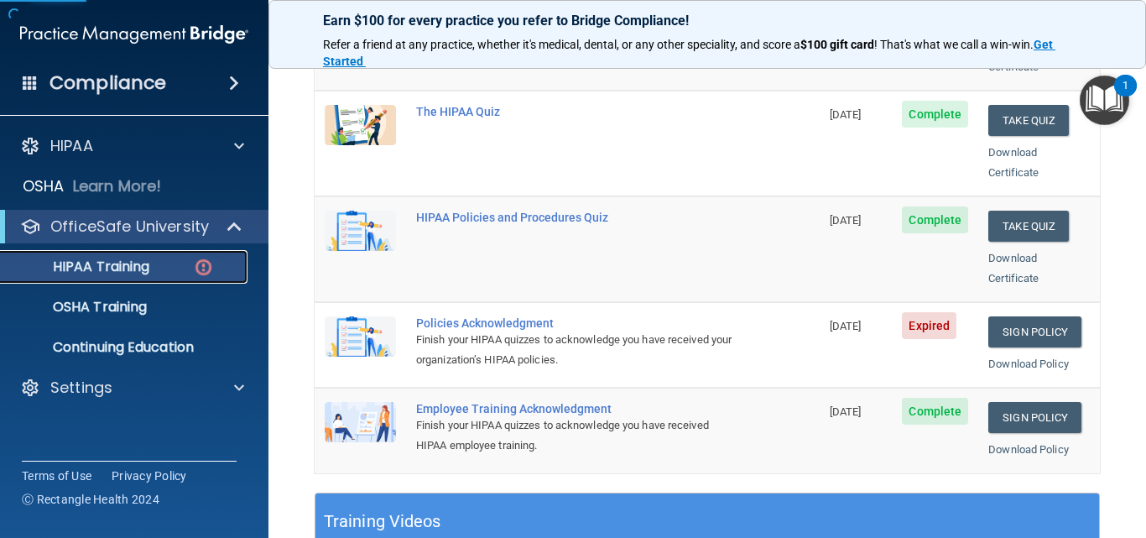
scroll to position [336, 0]
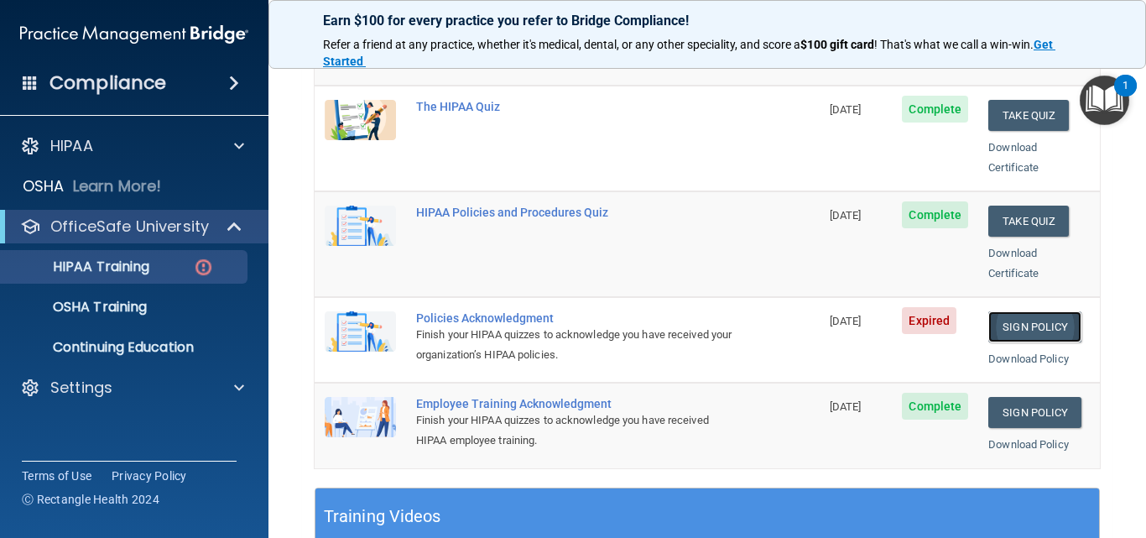
click at [1033, 311] on link "Sign Policy" at bounding box center [1034, 326] width 93 height 31
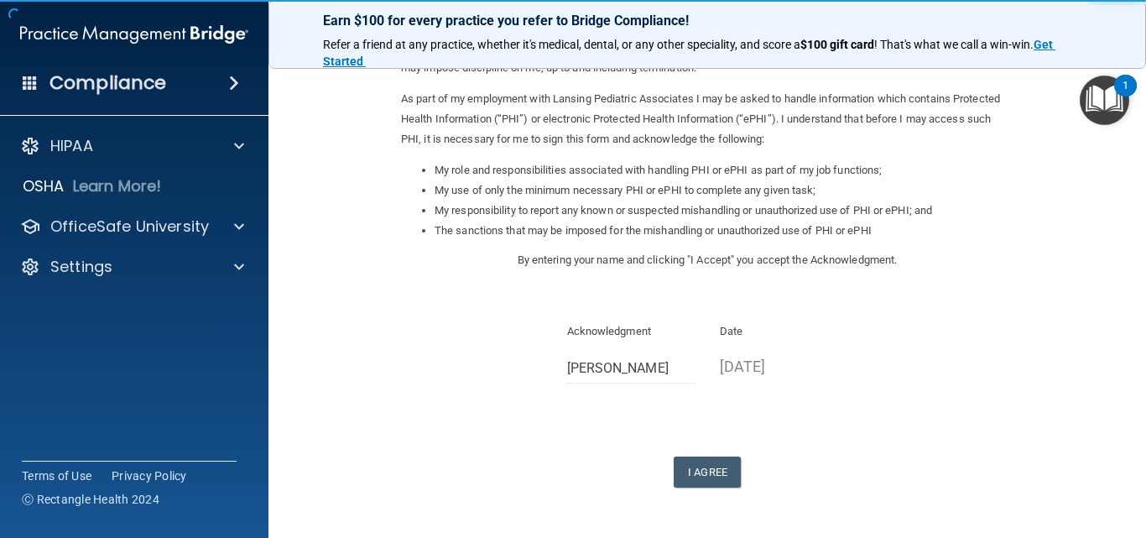
scroll to position [231, 0]
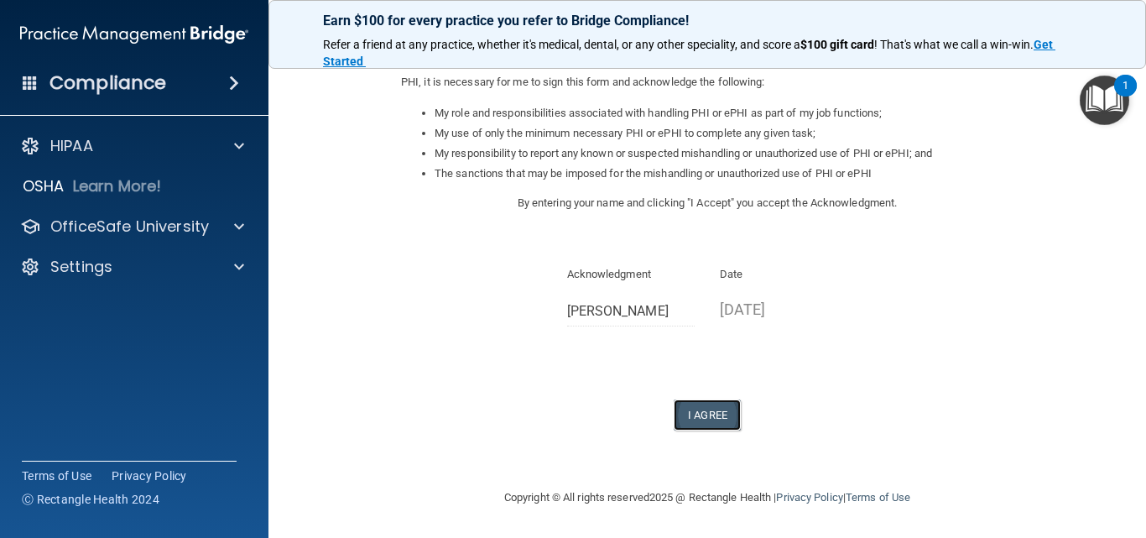
click at [721, 414] on button "I Agree" at bounding box center [707, 414] width 67 height 31
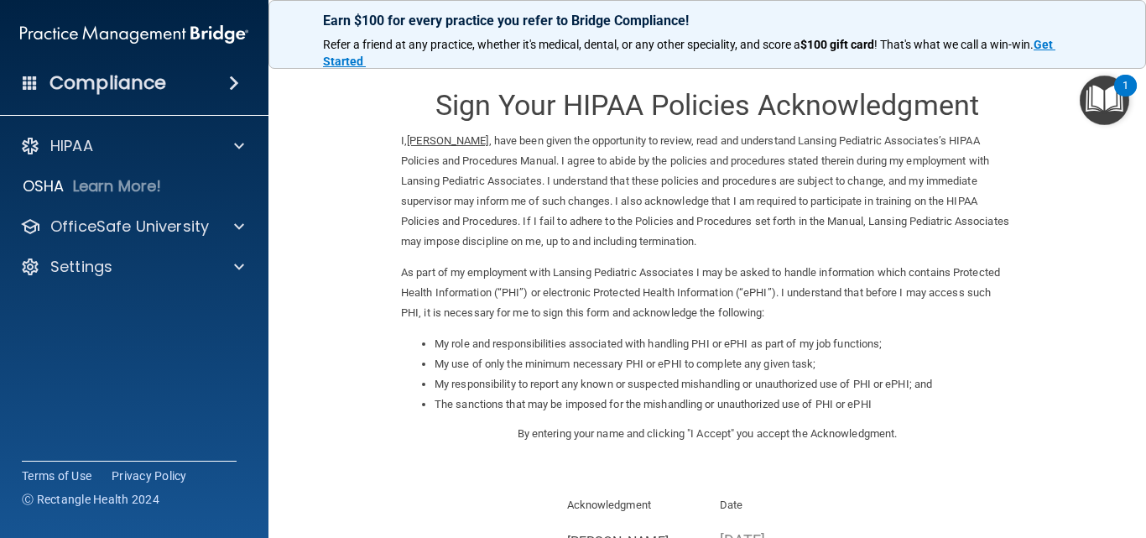
scroll to position [84, 0]
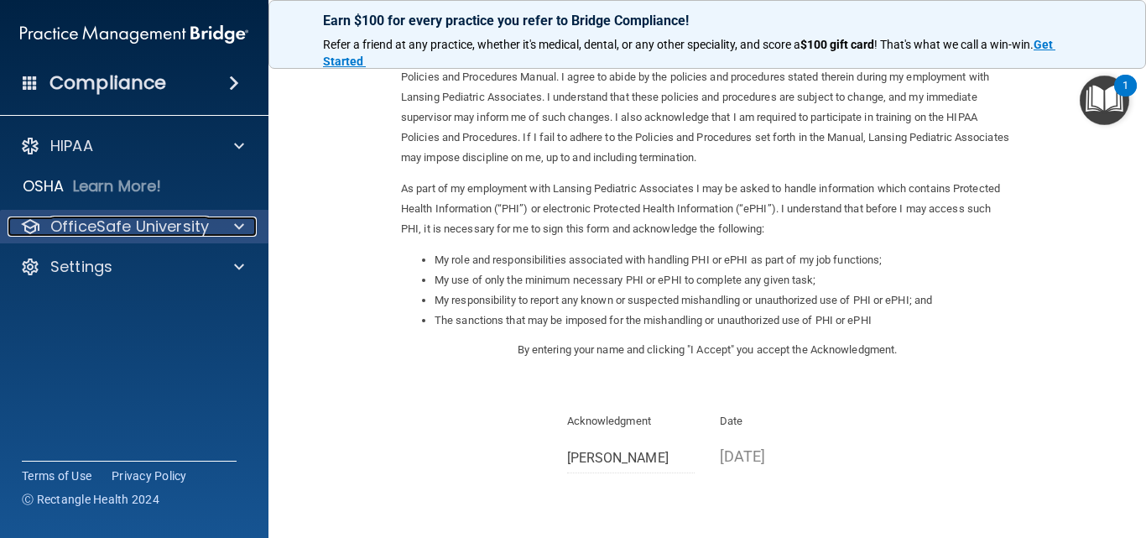
click at [227, 221] on div at bounding box center [237, 226] width 42 height 20
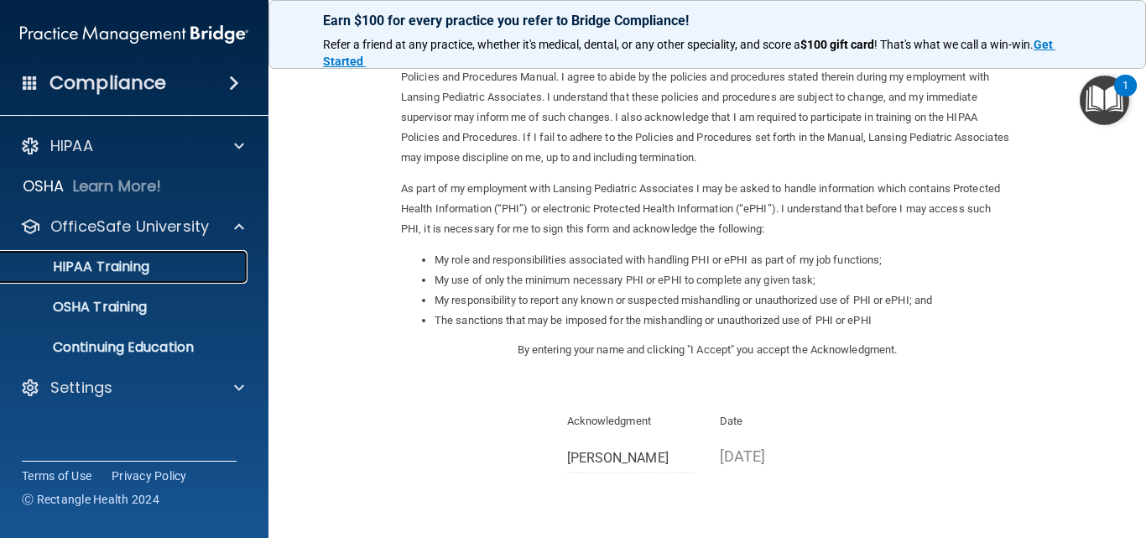
click at [200, 260] on div "HIPAA Training" at bounding box center [125, 266] width 229 height 17
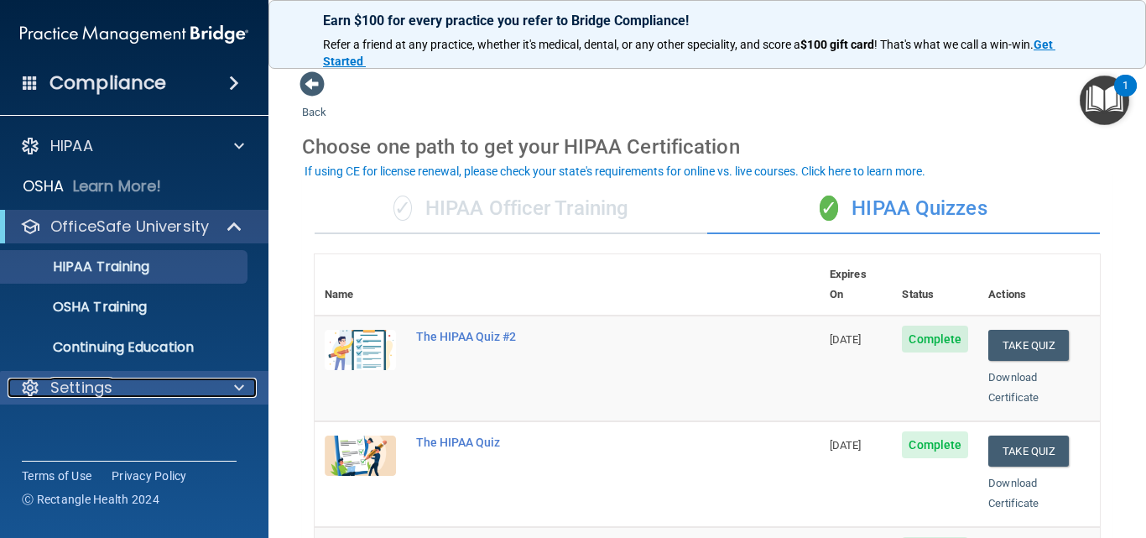
click at [127, 390] on div "Settings" at bounding box center [112, 387] width 208 height 20
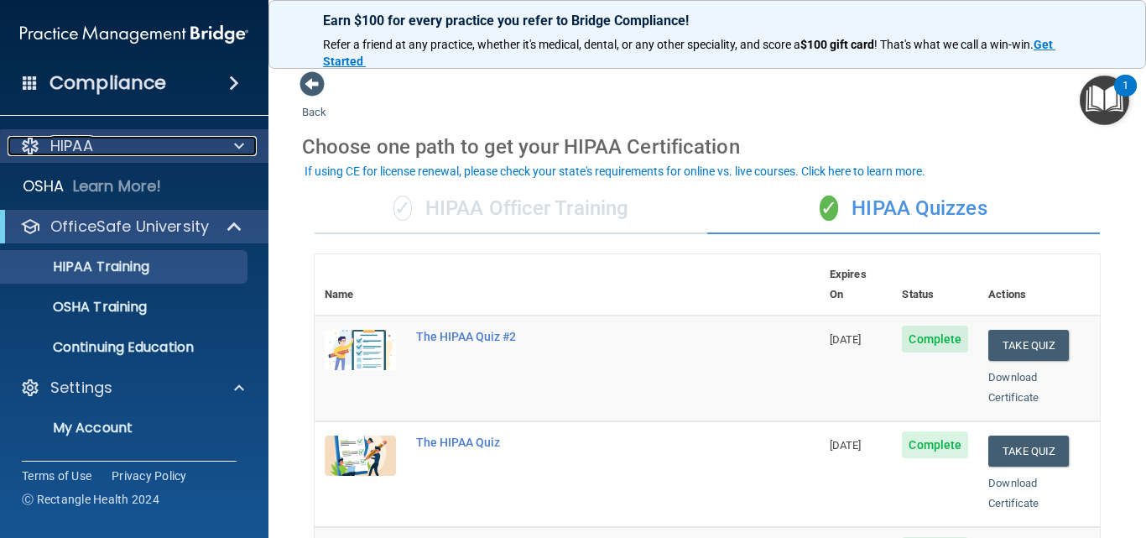
click at [242, 150] on span at bounding box center [239, 146] width 10 height 20
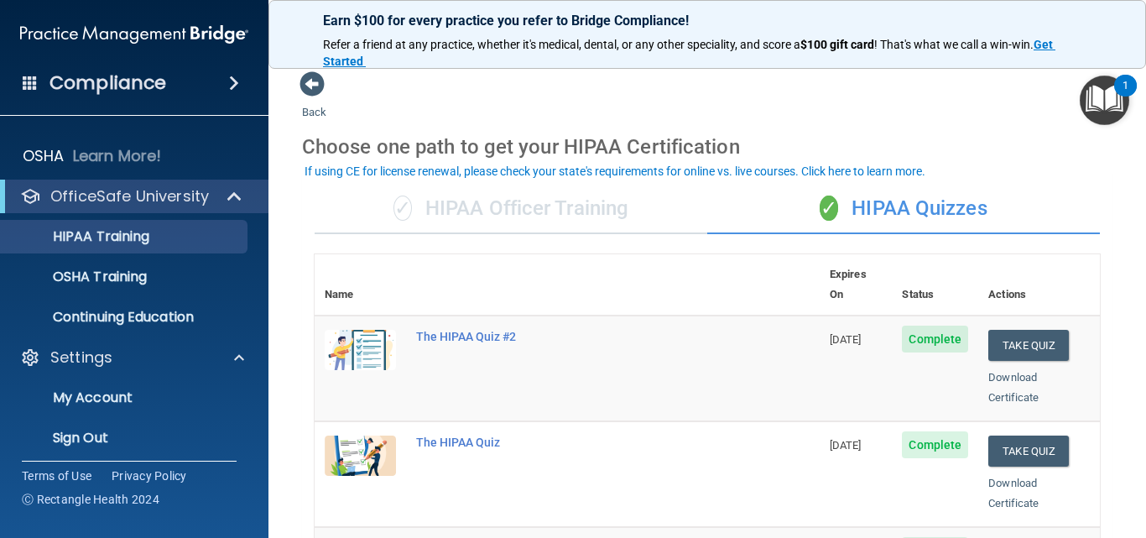
scroll to position [118, 0]
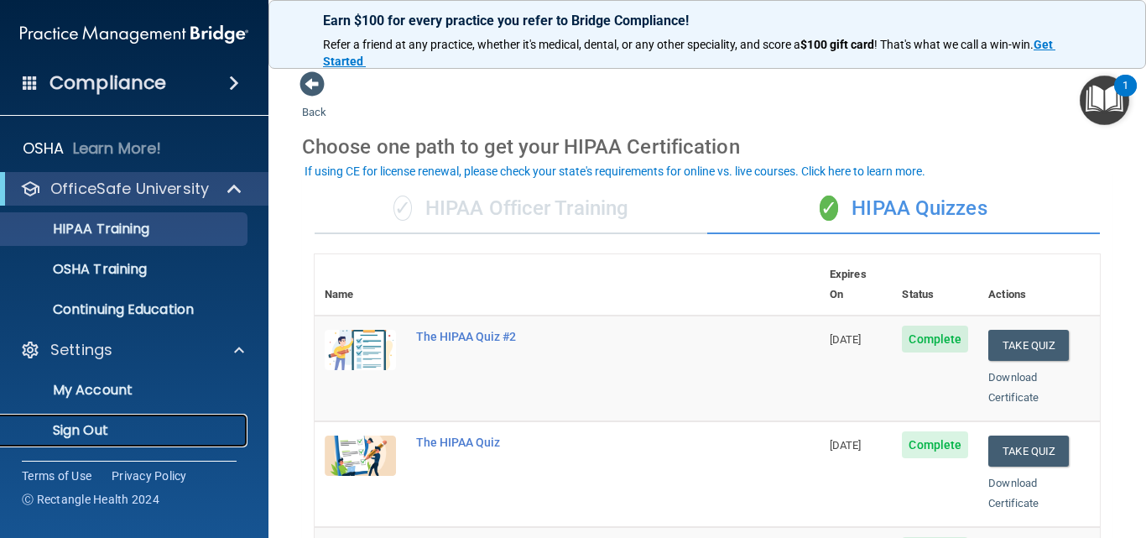
click at [151, 422] on p "Sign Out" at bounding box center [125, 430] width 229 height 17
